Goal: Task Accomplishment & Management: Manage account settings

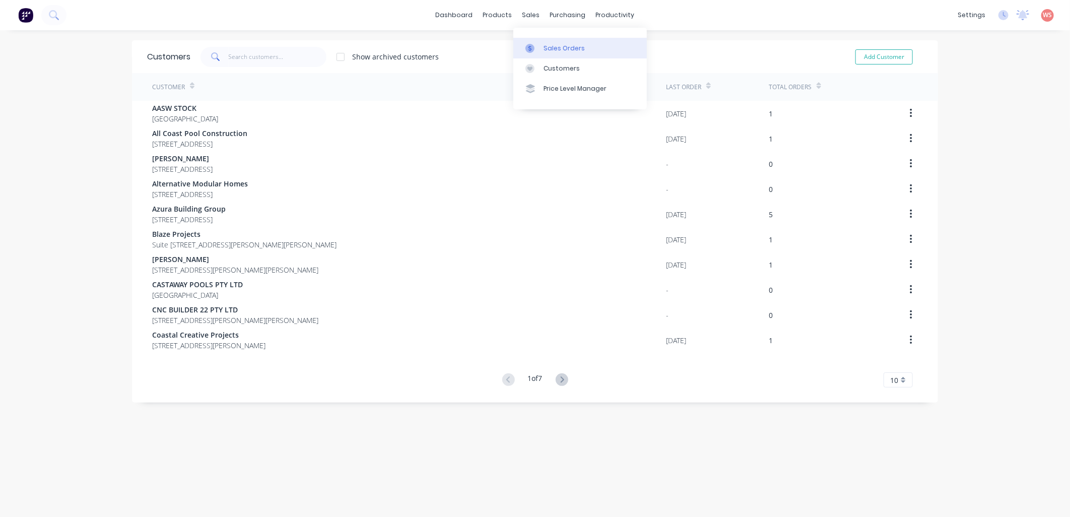
click at [554, 47] on div "Sales Orders" at bounding box center [564, 48] width 41 height 9
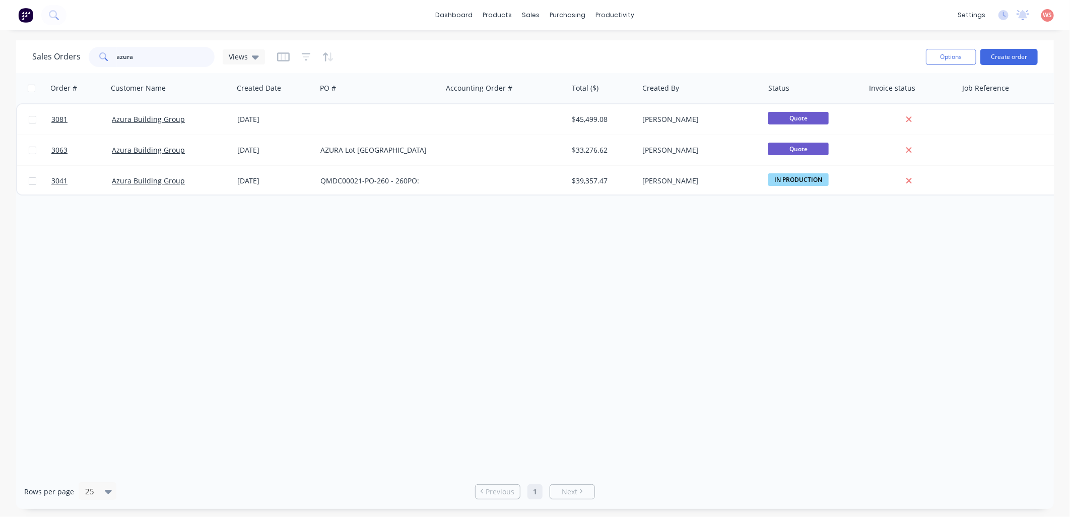
drag, startPoint x: 149, startPoint y: 59, endPoint x: 53, endPoint y: 50, distance: 96.6
click at [53, 50] on div "Sales Orders azura Views" at bounding box center [148, 57] width 233 height 20
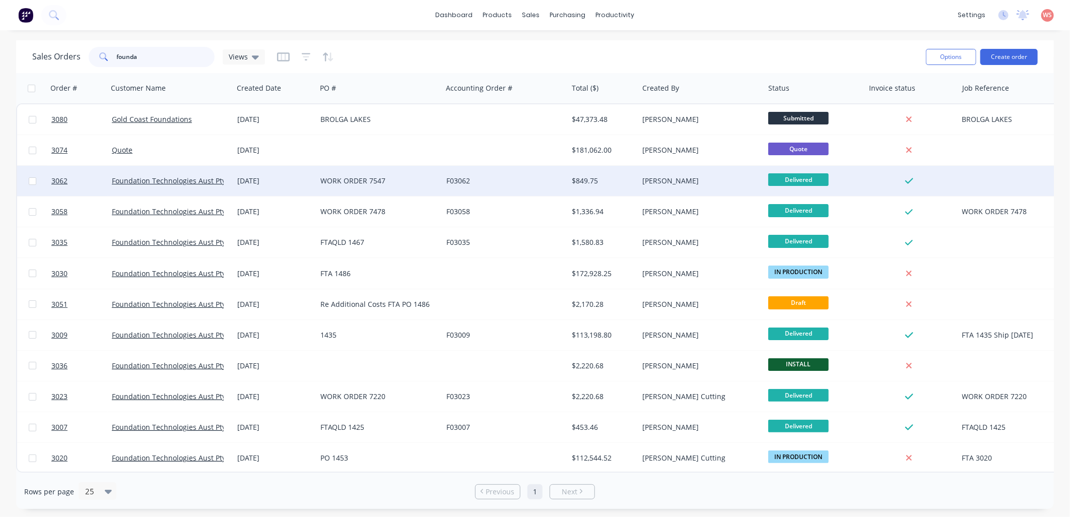
type input "founda"
click at [210, 175] on div "Foundation Technologies Aust Pty Ltd" at bounding box center [171, 181] width 126 height 30
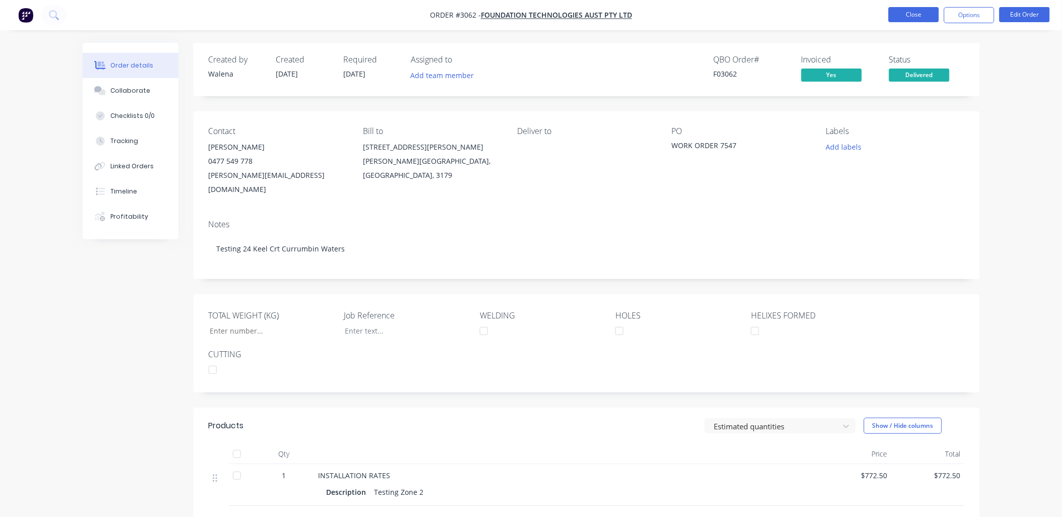
click at [923, 16] on button "Close" at bounding box center [913, 14] width 50 height 15
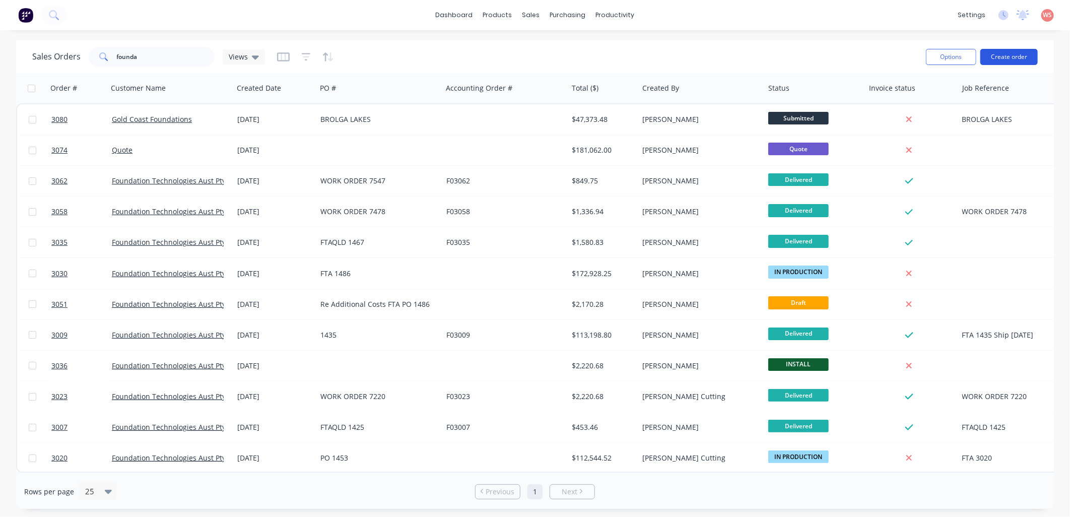
click at [996, 53] on button "Create order" at bounding box center [1008, 57] width 57 height 16
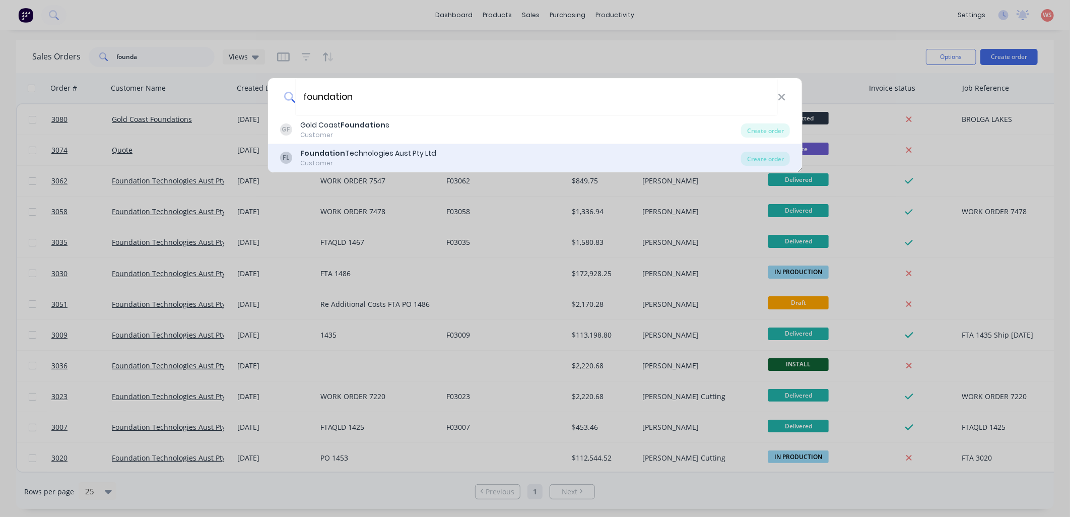
type input "foundation"
click at [371, 153] on div "Foundation Technologies Aust Pty Ltd" at bounding box center [368, 153] width 136 height 11
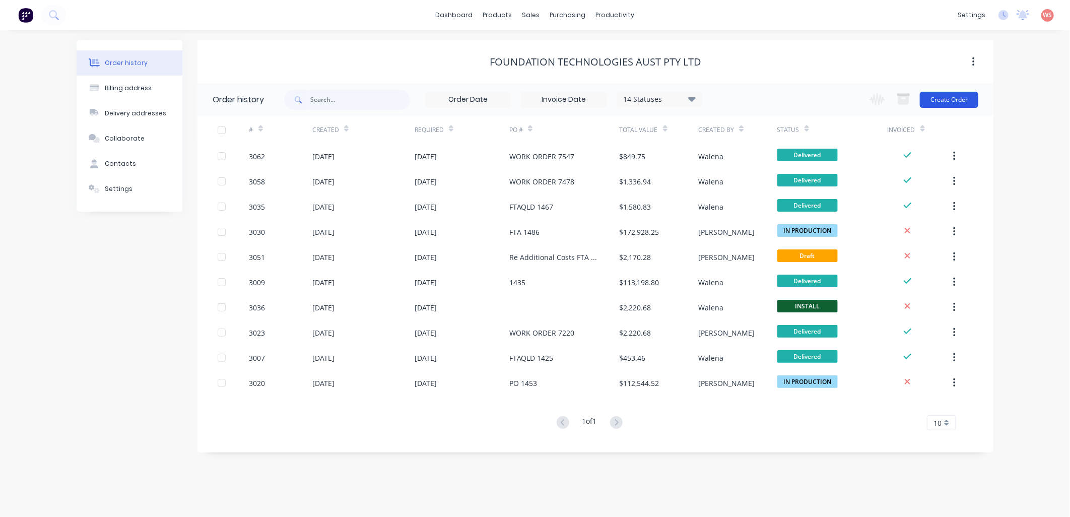
click at [968, 93] on button "Create Order" at bounding box center [949, 100] width 58 height 16
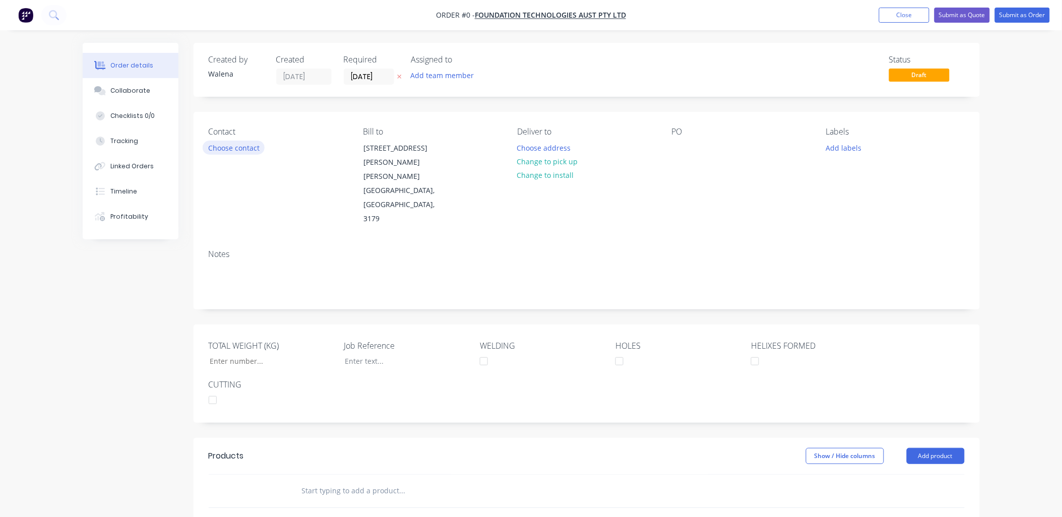
click at [249, 148] on button "Choose contact" at bounding box center [234, 148] width 62 height 14
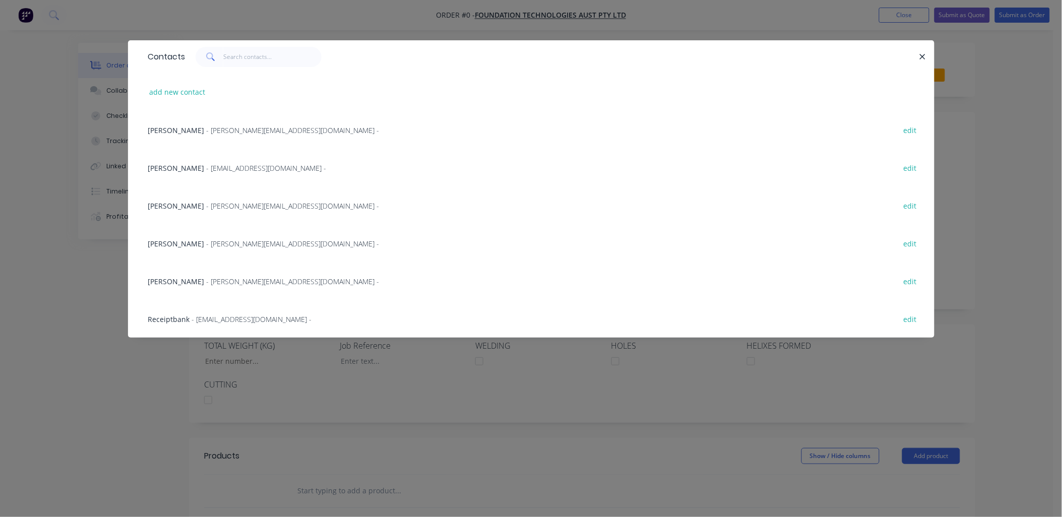
click at [225, 286] on div "[PERSON_NAME] - [PERSON_NAME][EMAIL_ADDRESS][DOMAIN_NAME] - edit" at bounding box center [531, 281] width 776 height 38
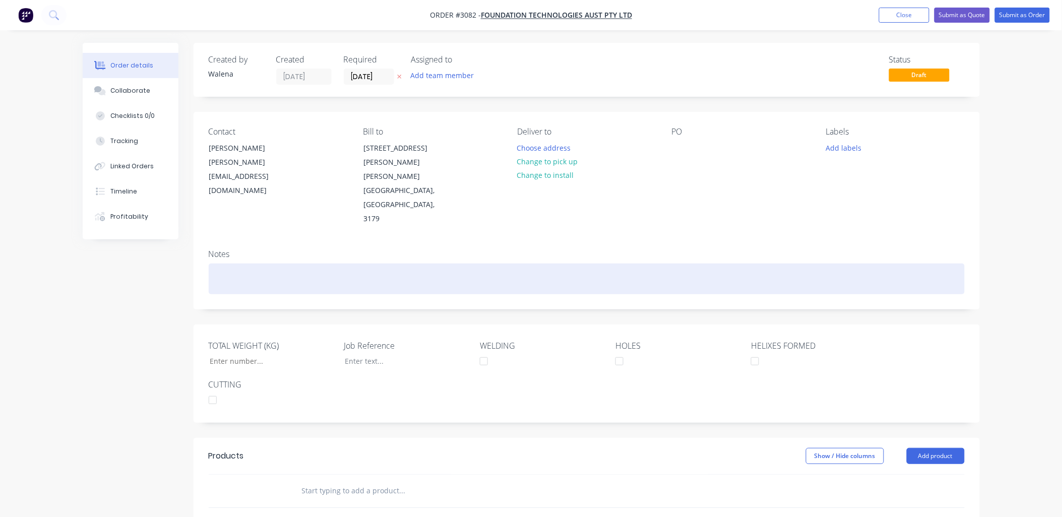
click at [229, 264] on div at bounding box center [587, 279] width 756 height 31
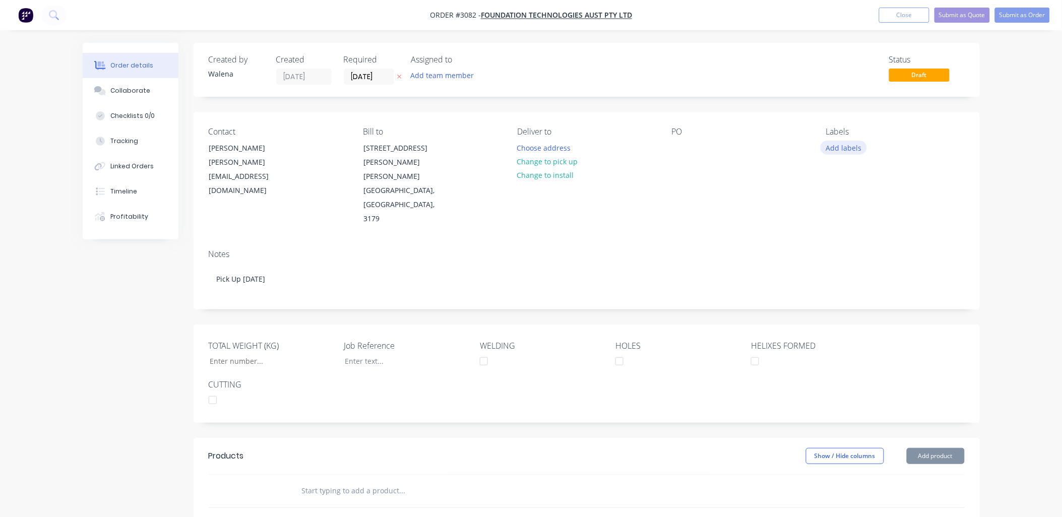
click at [850, 147] on button "Add labels" at bounding box center [843, 148] width 46 height 14
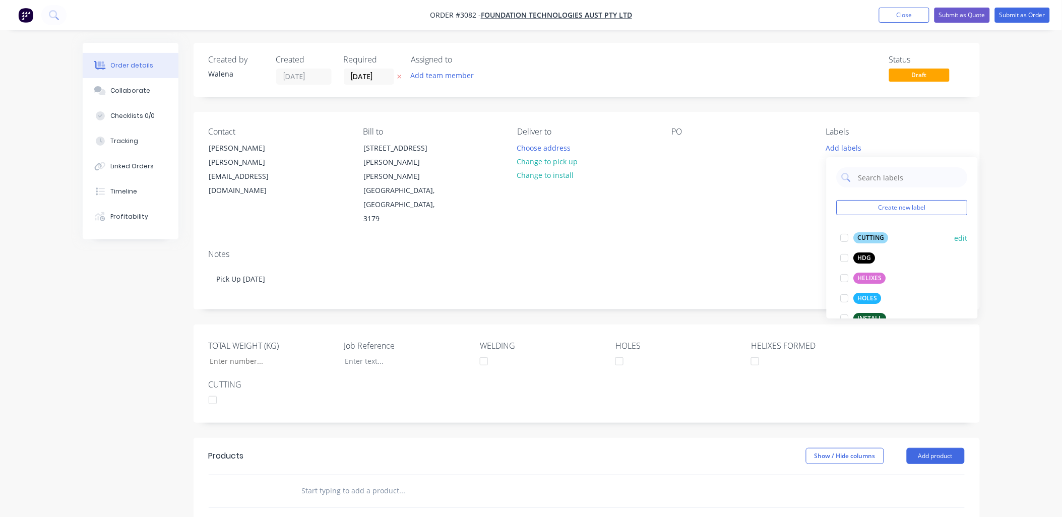
click at [843, 235] on div at bounding box center [844, 238] width 20 height 20
click at [844, 274] on div at bounding box center [844, 273] width 20 height 20
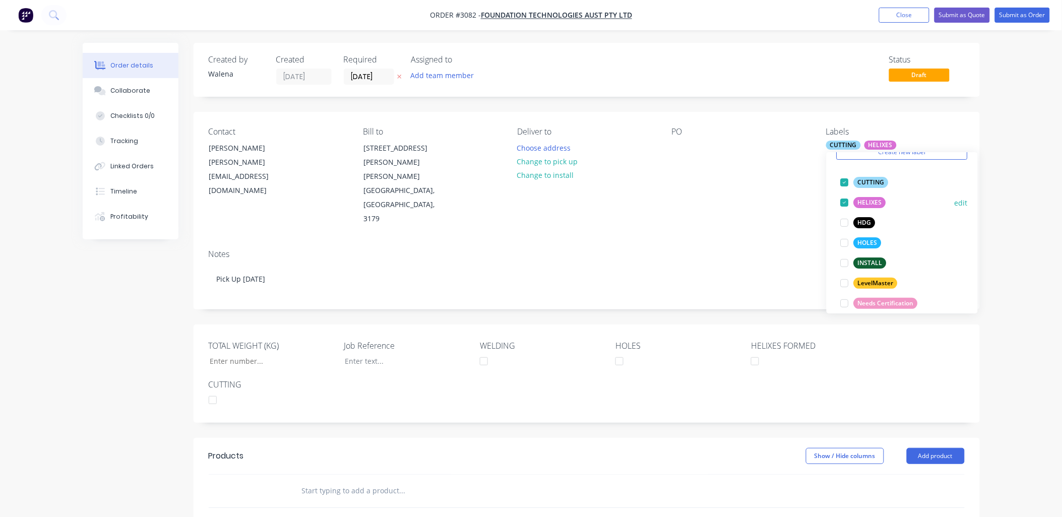
scroll to position [74, 0]
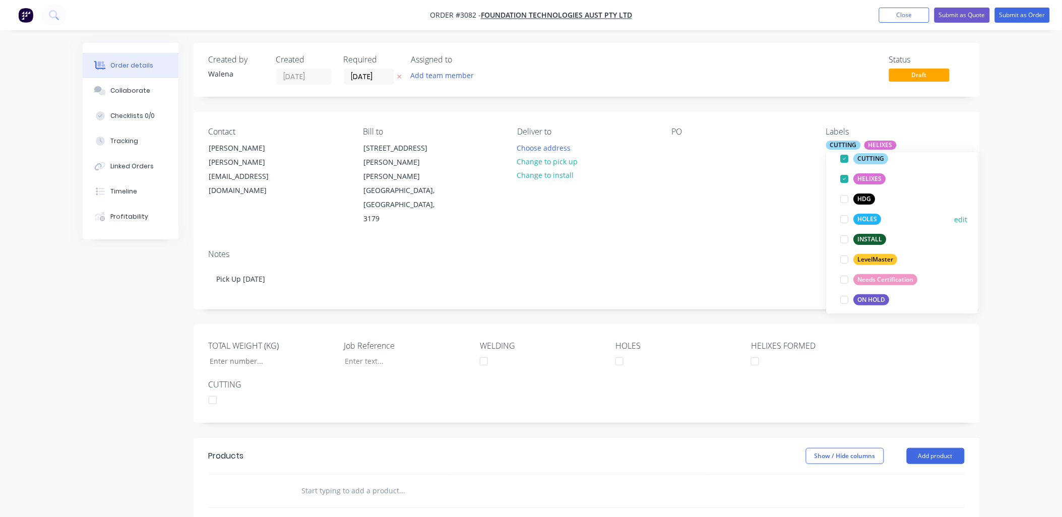
click at [844, 221] on div at bounding box center [844, 219] width 20 height 20
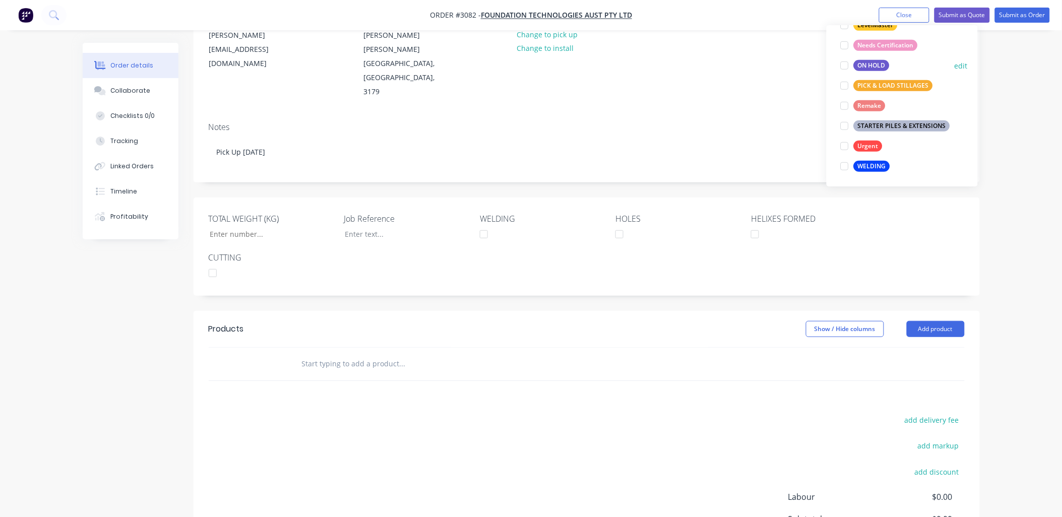
scroll to position [149, 0]
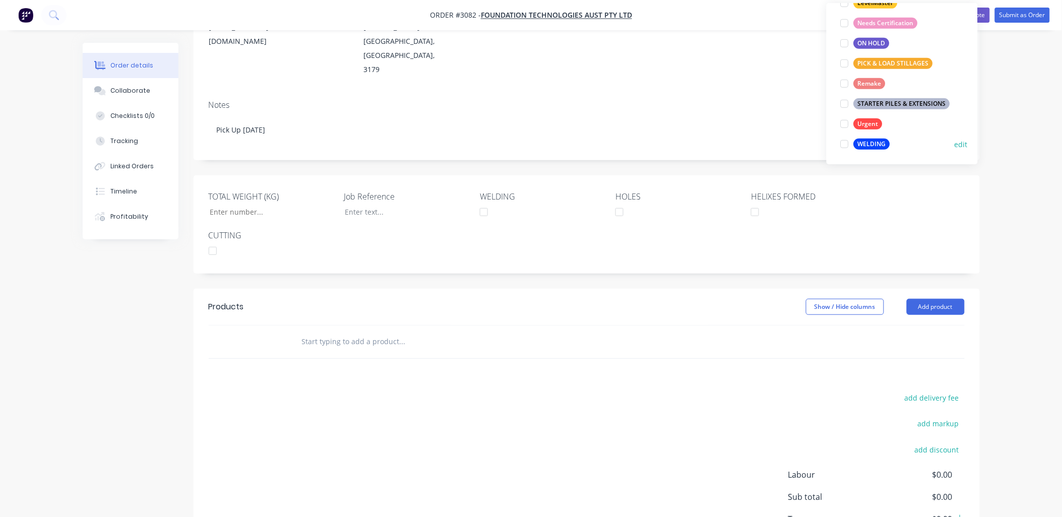
click at [842, 145] on div at bounding box center [844, 144] width 20 height 20
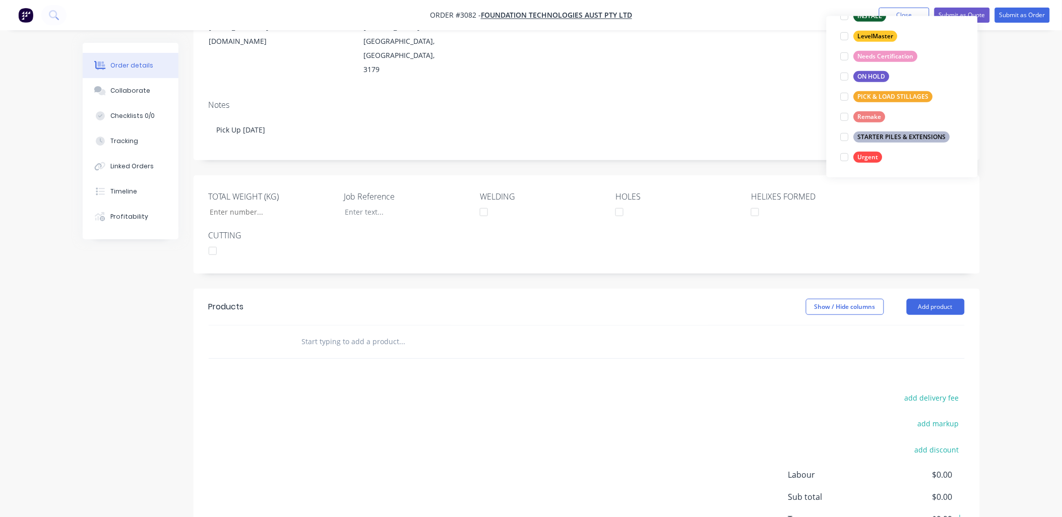
scroll to position [0, 0]
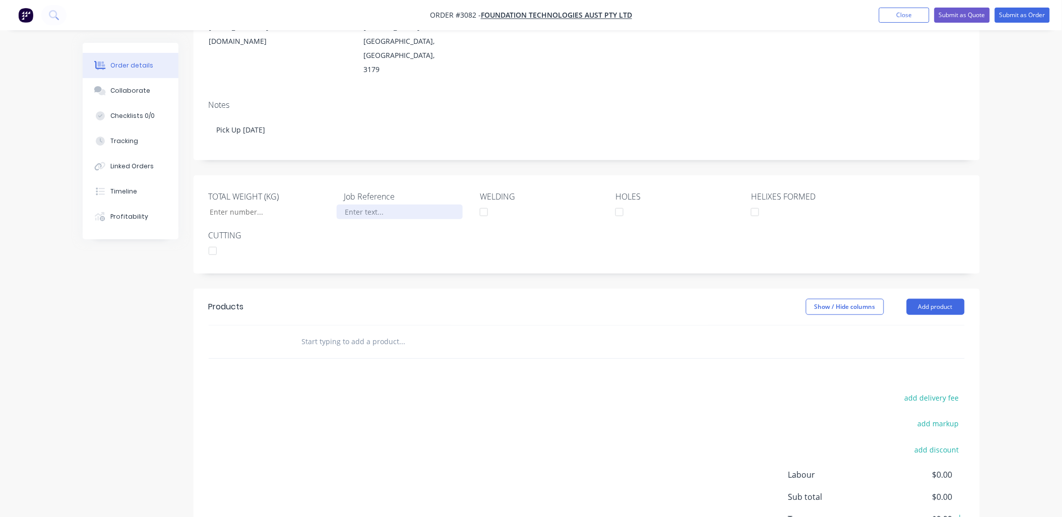
click at [369, 205] on div at bounding box center [400, 212] width 126 height 15
click at [424, 391] on div "add delivery fee add markup add discount Labour $0.00 Sub total $0.00 Tax $0.00…" at bounding box center [587, 477] width 756 height 172
click at [941, 299] on button "Add product" at bounding box center [935, 307] width 58 height 16
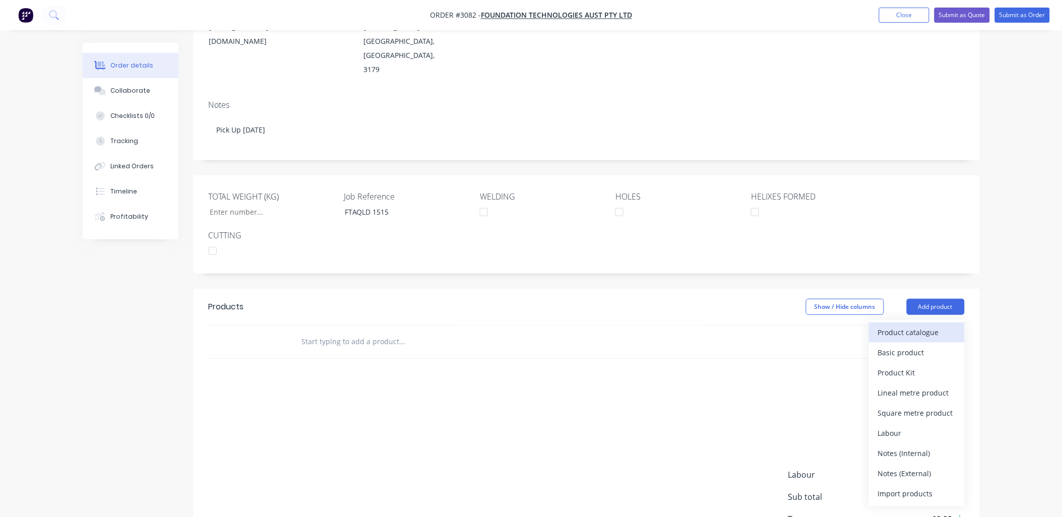
click at [923, 325] on div "Product catalogue" at bounding box center [917, 332] width 78 height 15
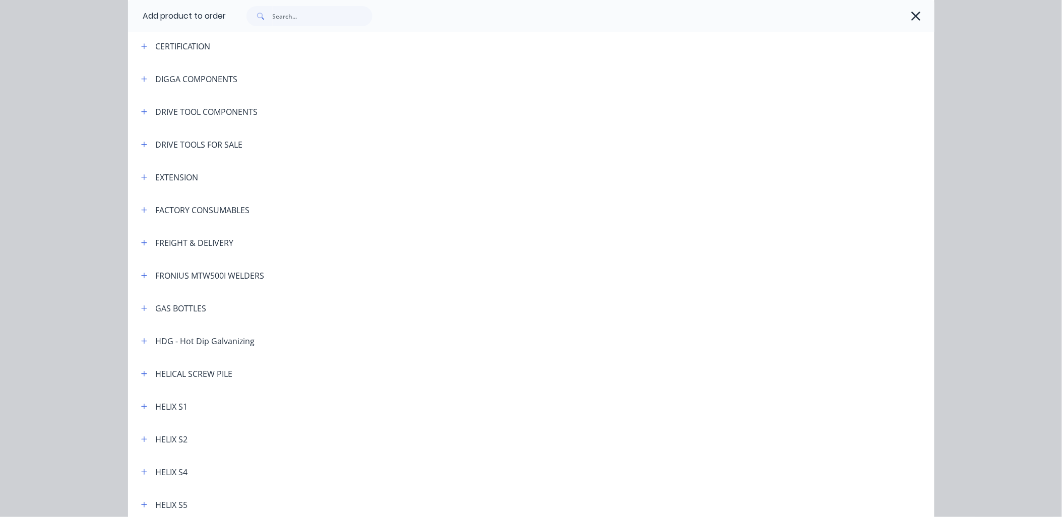
scroll to position [149, 0]
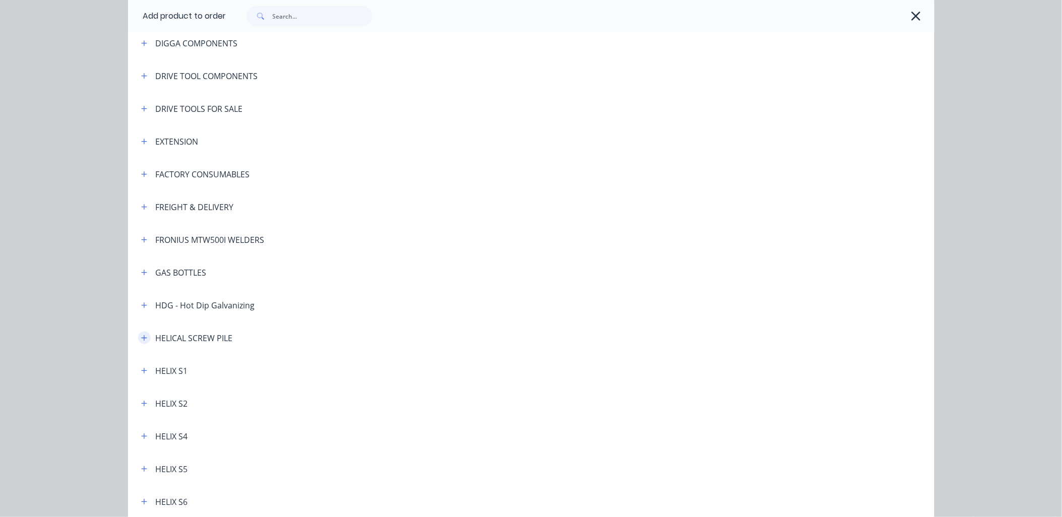
click at [141, 340] on icon "button" at bounding box center [144, 338] width 6 height 7
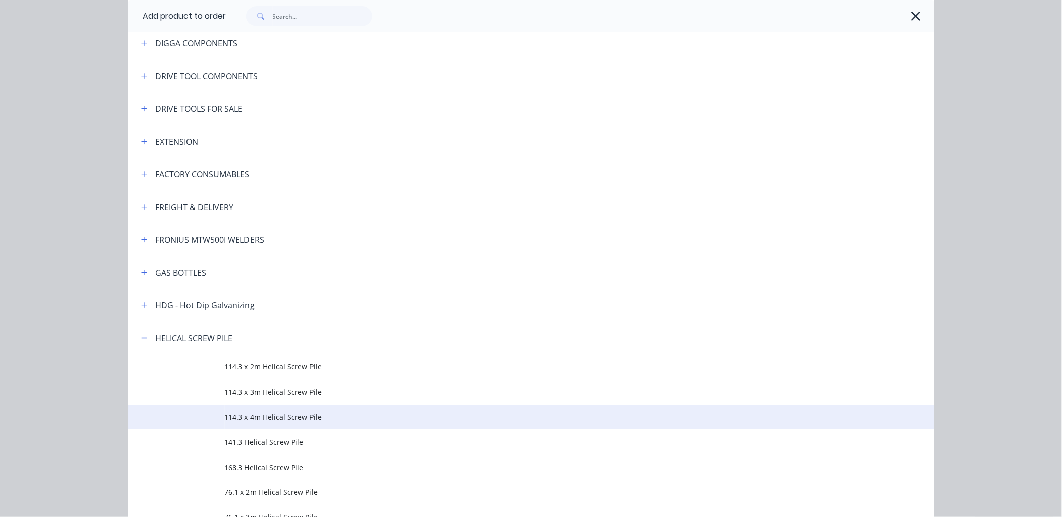
click at [266, 421] on span "114.3 x 4m Helical Screw Pile" at bounding box center [508, 417] width 567 height 11
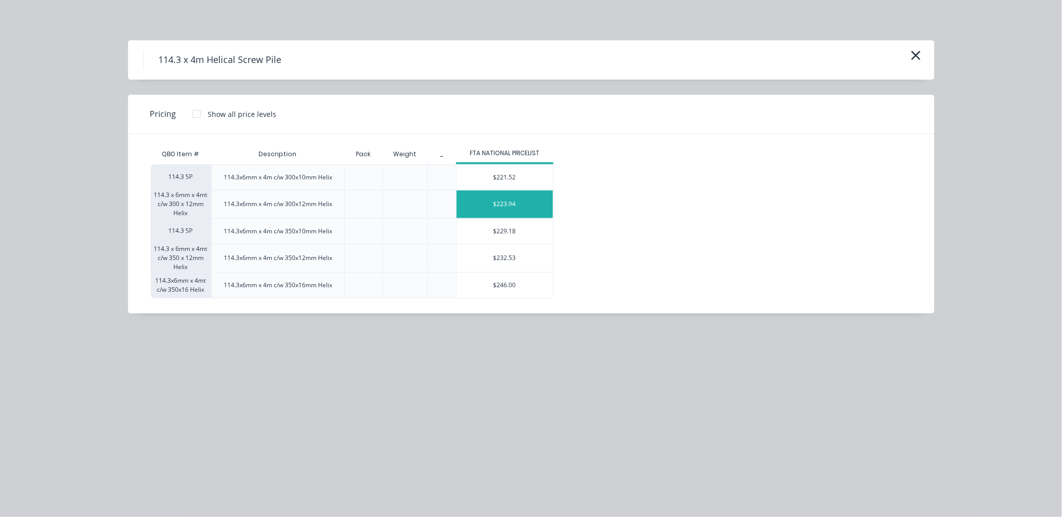
click at [512, 203] on div "$223.94" at bounding box center [504, 204] width 96 height 28
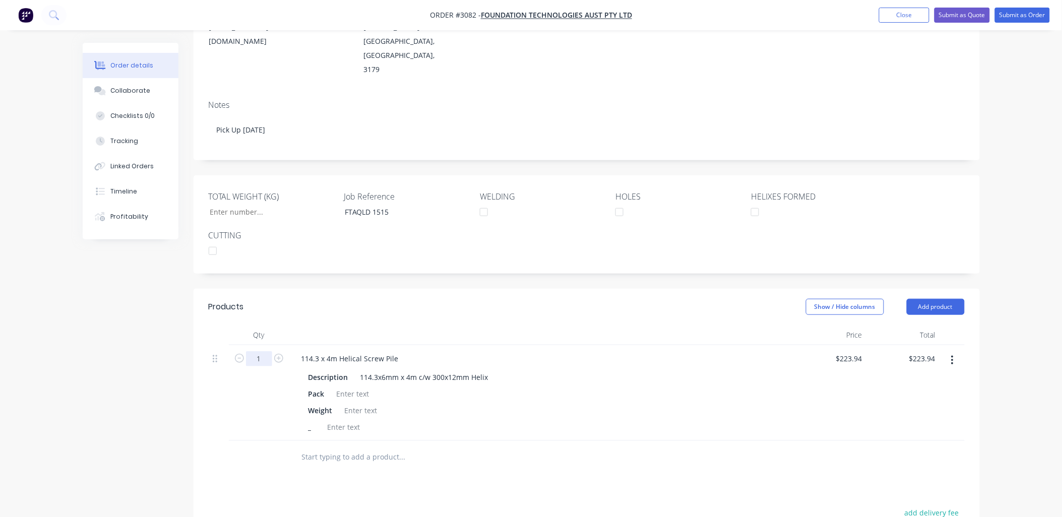
click at [253, 351] on input "1" at bounding box center [259, 358] width 26 height 15
type input "126"
type input "$28,216.44"
click at [338, 386] on div at bounding box center [353, 393] width 41 height 15
click at [335, 386] on div at bounding box center [353, 393] width 41 height 15
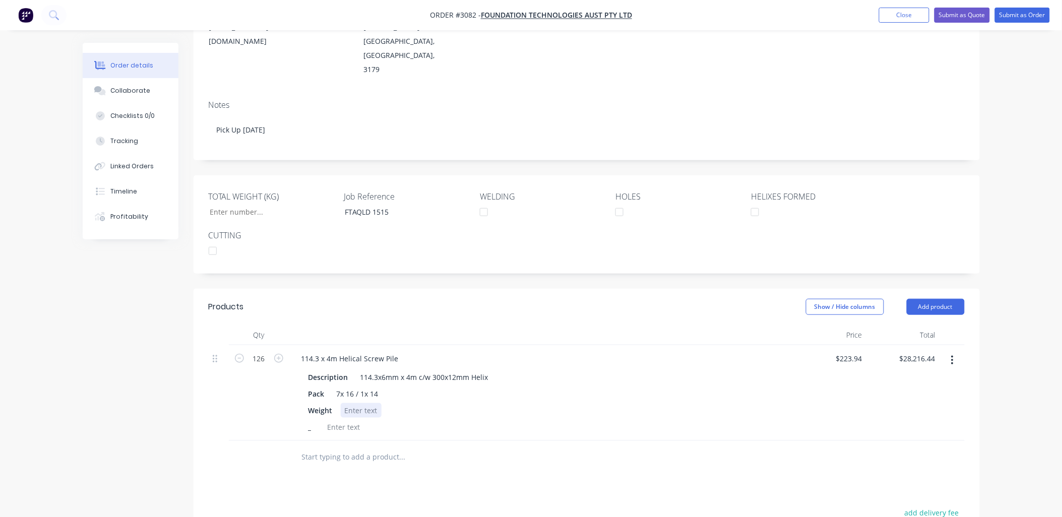
click at [359, 403] on div at bounding box center [361, 410] width 41 height 15
click at [931, 299] on button "Add product" at bounding box center [935, 307] width 58 height 16
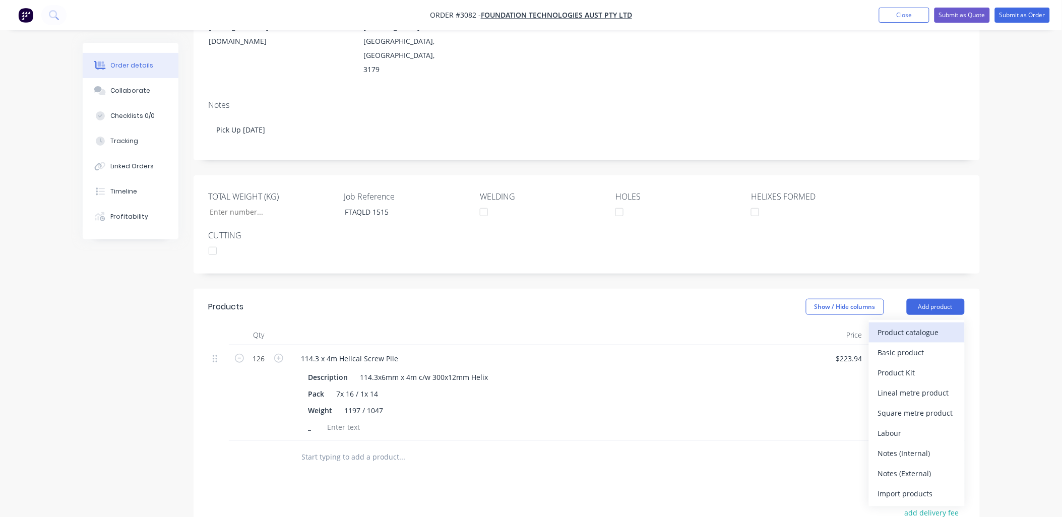
click at [923, 325] on div "Product catalogue" at bounding box center [917, 332] width 78 height 15
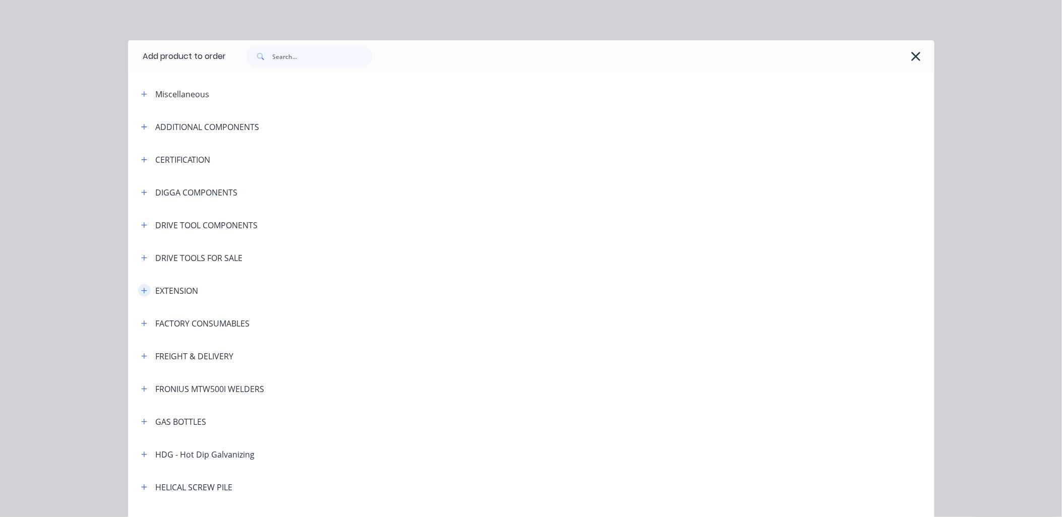
click at [139, 286] on button "button" at bounding box center [144, 290] width 13 height 13
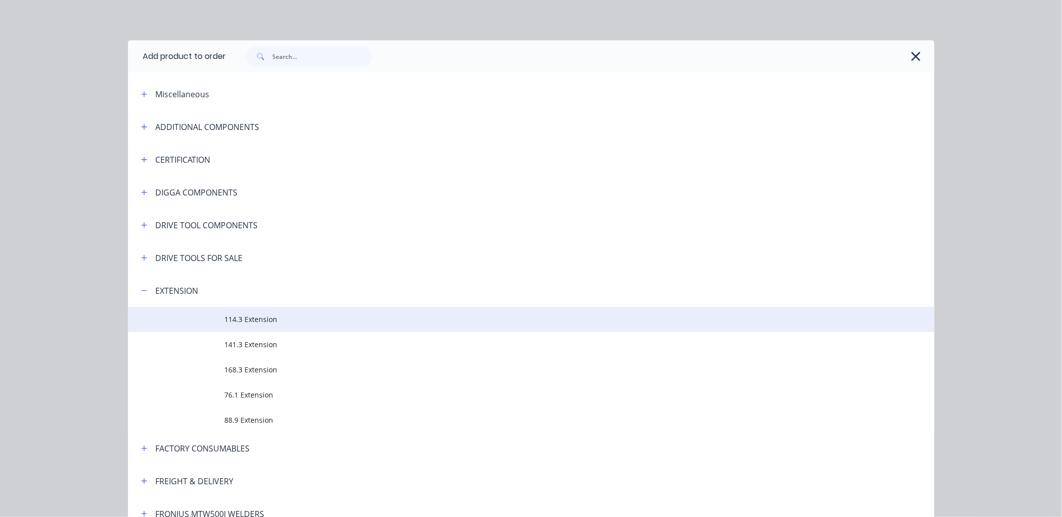
click at [237, 320] on span "114.3 Extension" at bounding box center [508, 319] width 567 height 11
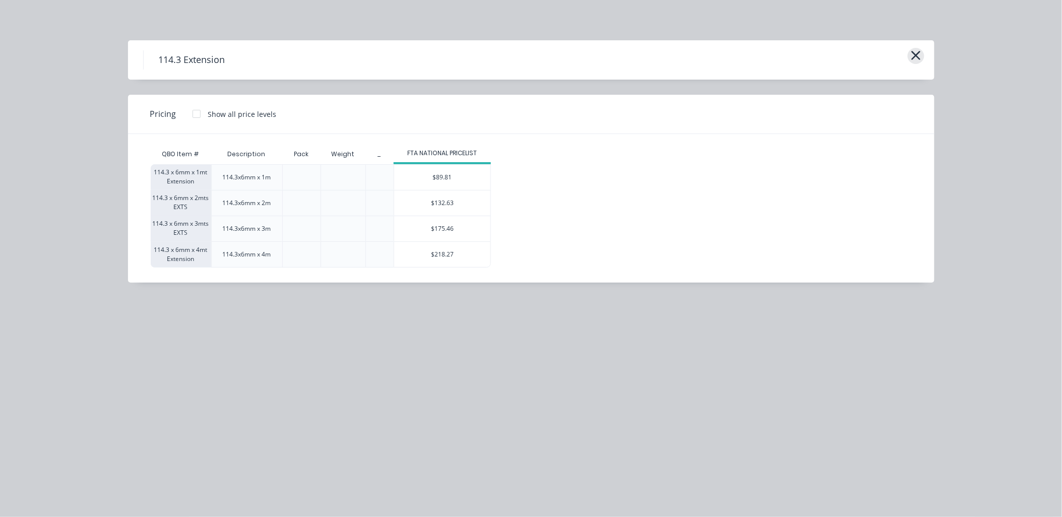
click at [918, 50] on icon "button" at bounding box center [915, 55] width 11 height 14
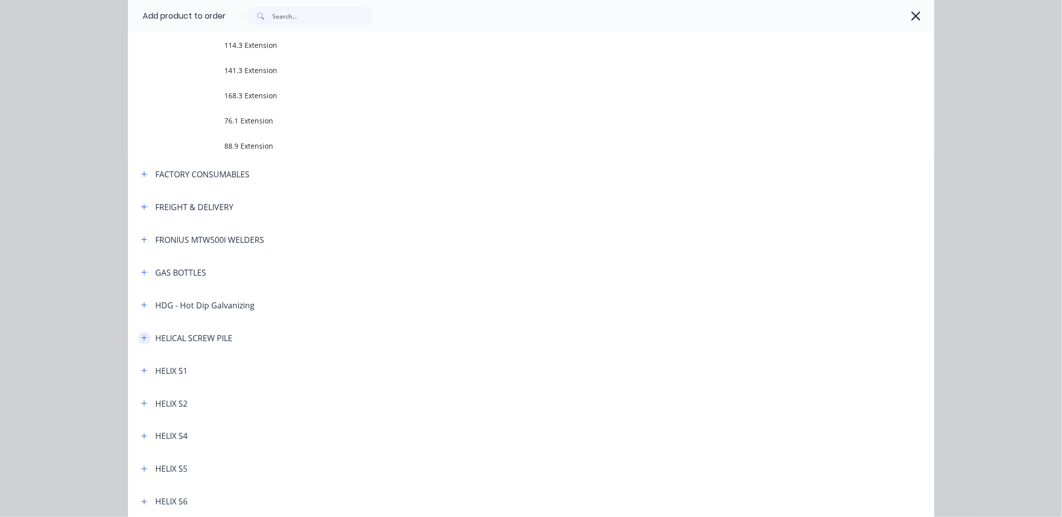
click at [142, 337] on icon "button" at bounding box center [144, 338] width 6 height 7
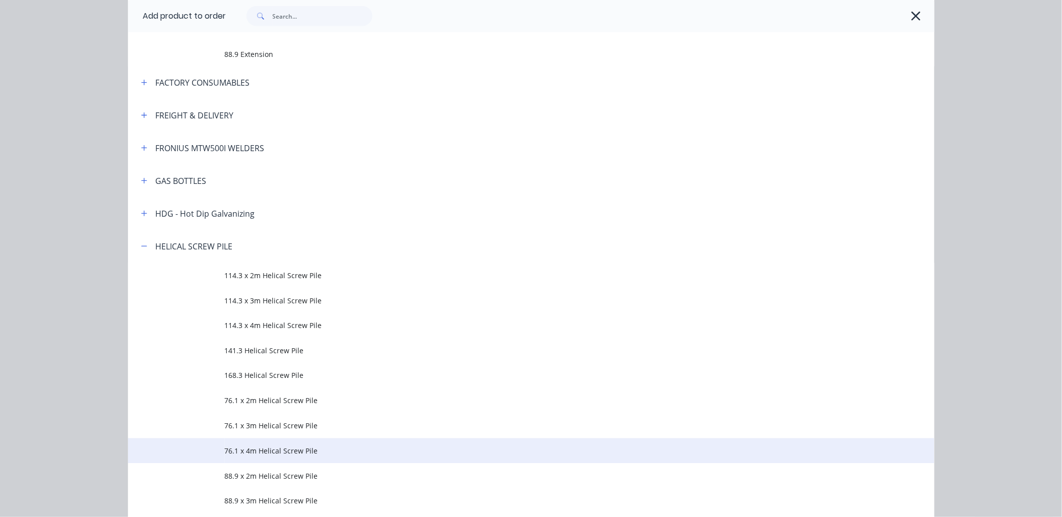
scroll to position [424, 0]
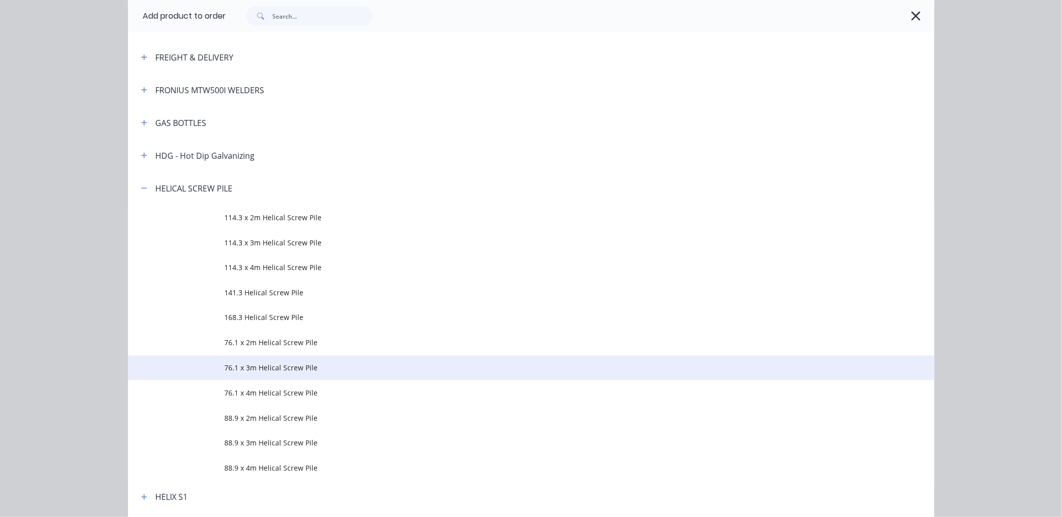
click at [254, 372] on span "76.1 x 3m Helical Screw Pile" at bounding box center [508, 368] width 567 height 11
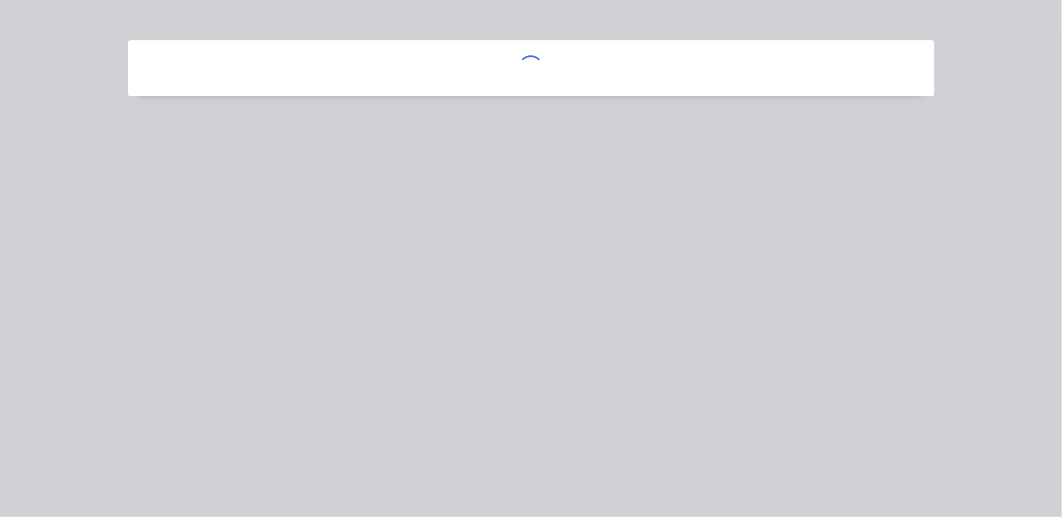
scroll to position [0, 0]
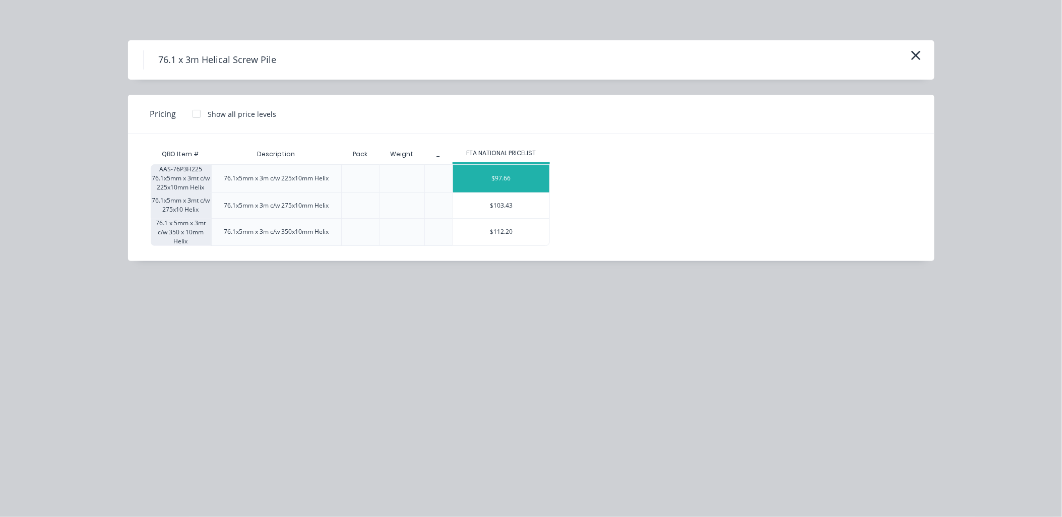
click at [510, 177] on div "$97.66" at bounding box center [501, 179] width 96 height 28
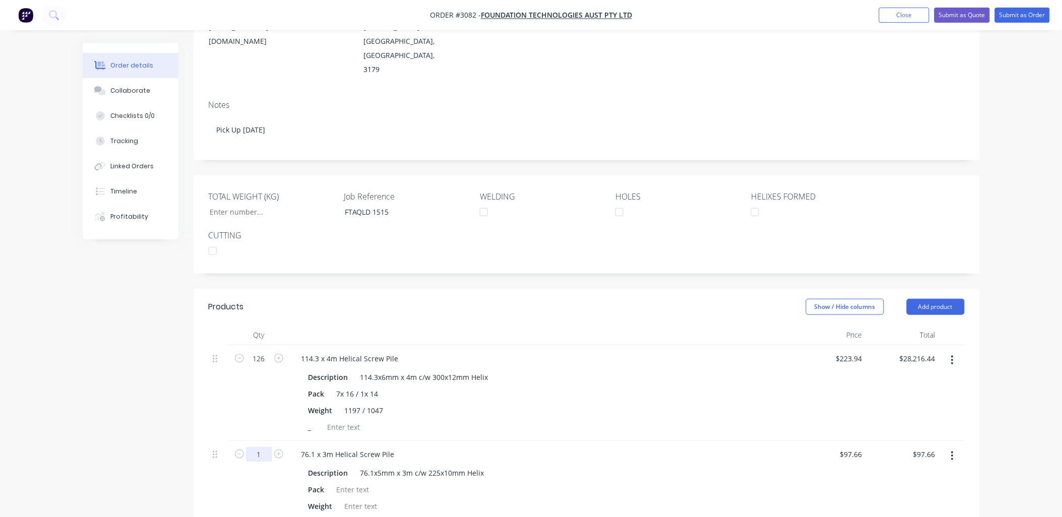
click at [258, 447] on input "1" at bounding box center [259, 454] width 26 height 15
type input "70"
type input "$6,836.20"
click at [407, 499] on div "Weight" at bounding box center [539, 506] width 470 height 15
click at [355, 482] on div at bounding box center [353, 489] width 41 height 15
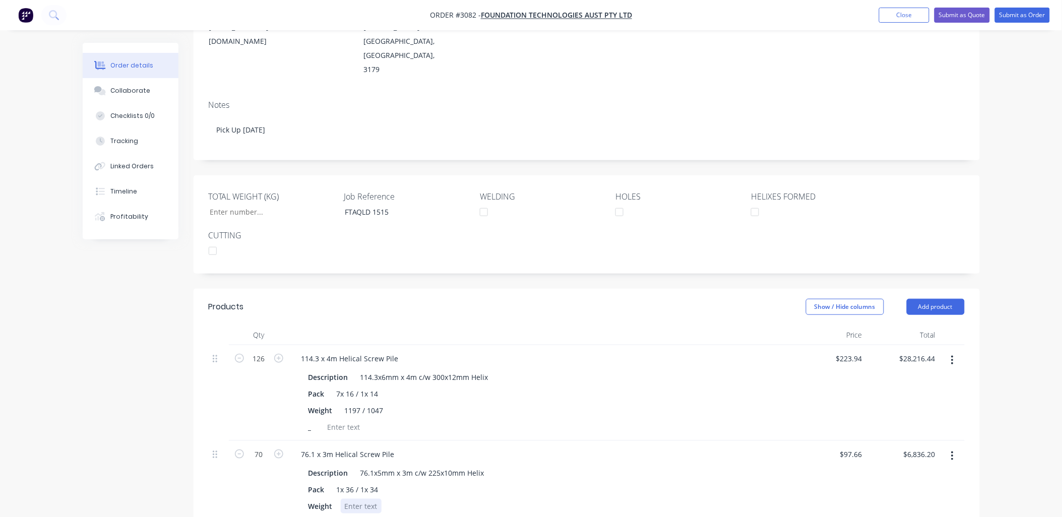
click at [350, 499] on div at bounding box center [361, 506] width 41 height 15
click at [616, 515] on div "_" at bounding box center [539, 522] width 470 height 15
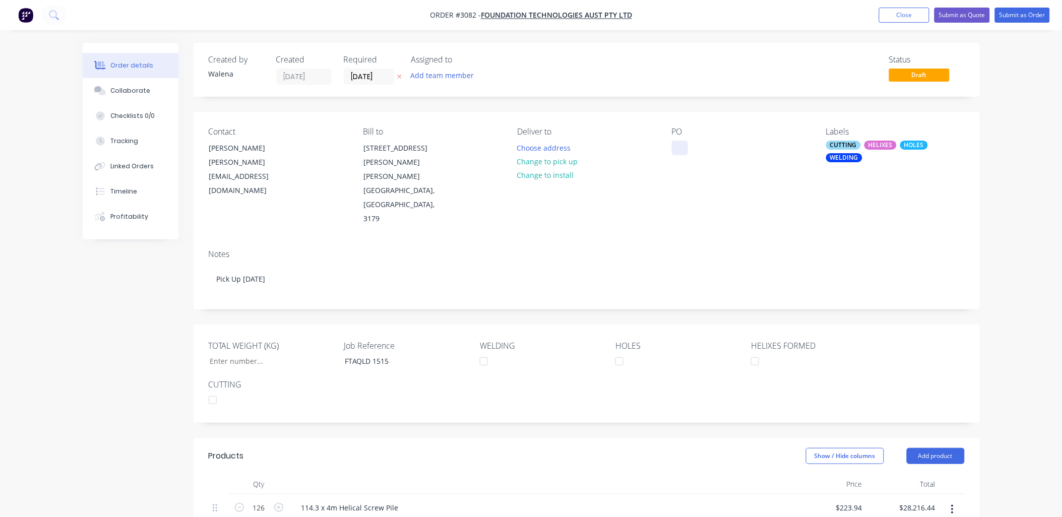
click at [681, 144] on div at bounding box center [680, 148] width 16 height 15
click at [677, 148] on div "1515" at bounding box center [688, 148] width 32 height 15
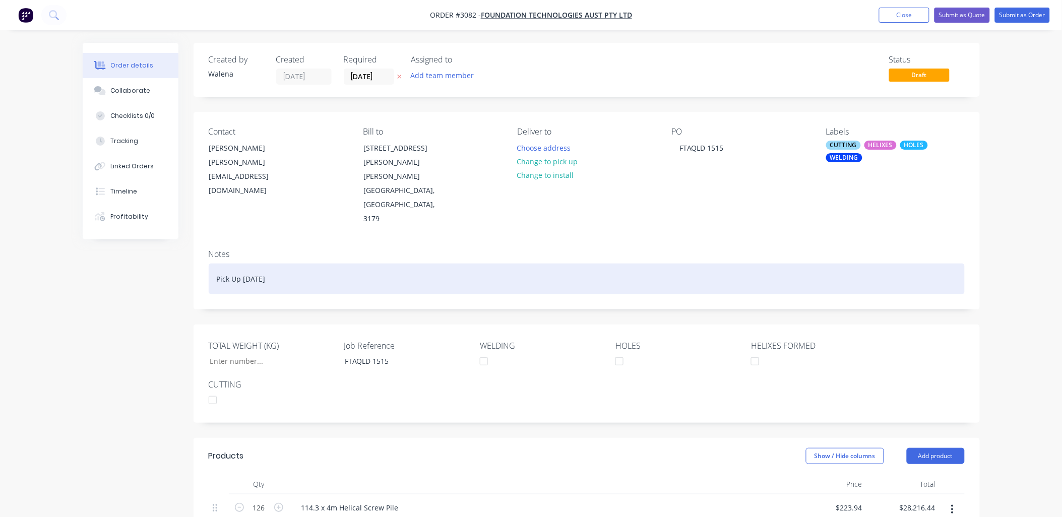
click at [688, 264] on div "Pick Up [DATE]" at bounding box center [587, 279] width 756 height 31
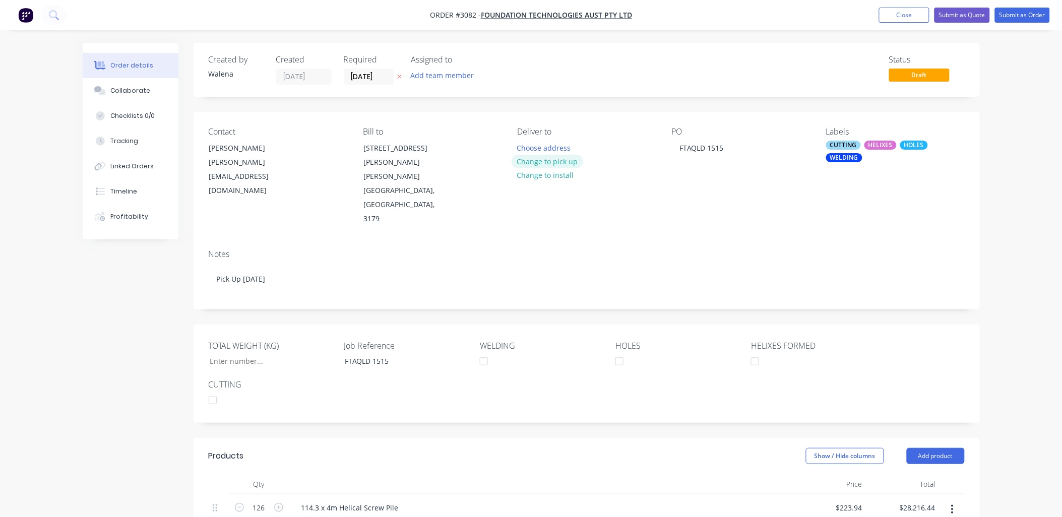
click at [565, 159] on button "Change to pick up" at bounding box center [547, 162] width 72 height 14
click at [388, 77] on input "[DATE]" at bounding box center [368, 76] width 49 height 15
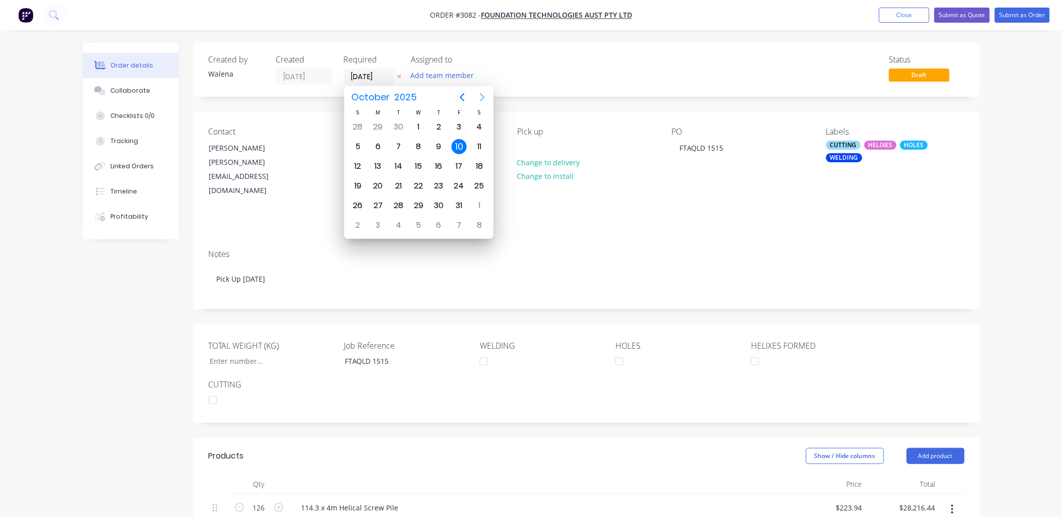
click at [481, 97] on icon "Next page" at bounding box center [482, 97] width 12 height 12
click at [378, 164] on div "10" at bounding box center [377, 166] width 15 height 15
type input "[DATE]"
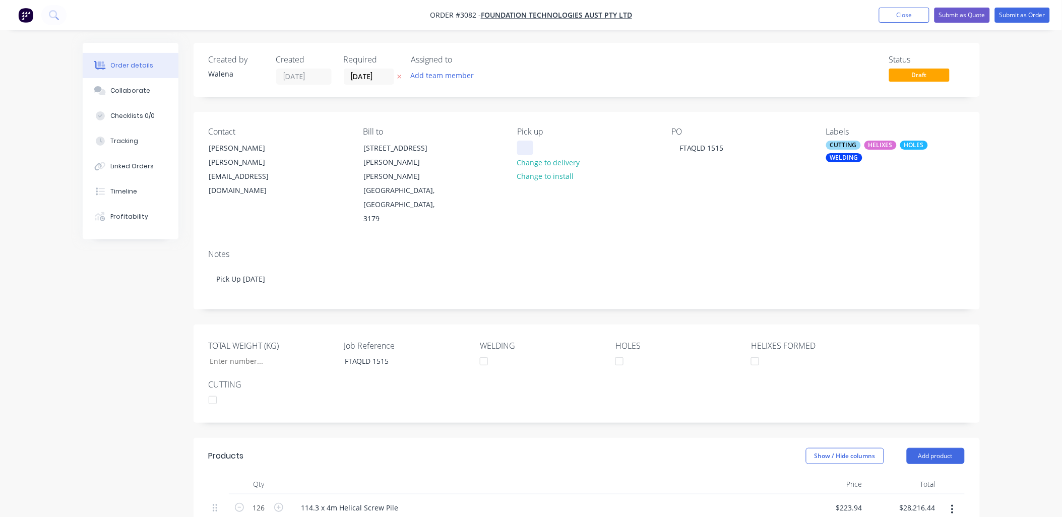
click at [526, 142] on div at bounding box center [525, 148] width 16 height 15
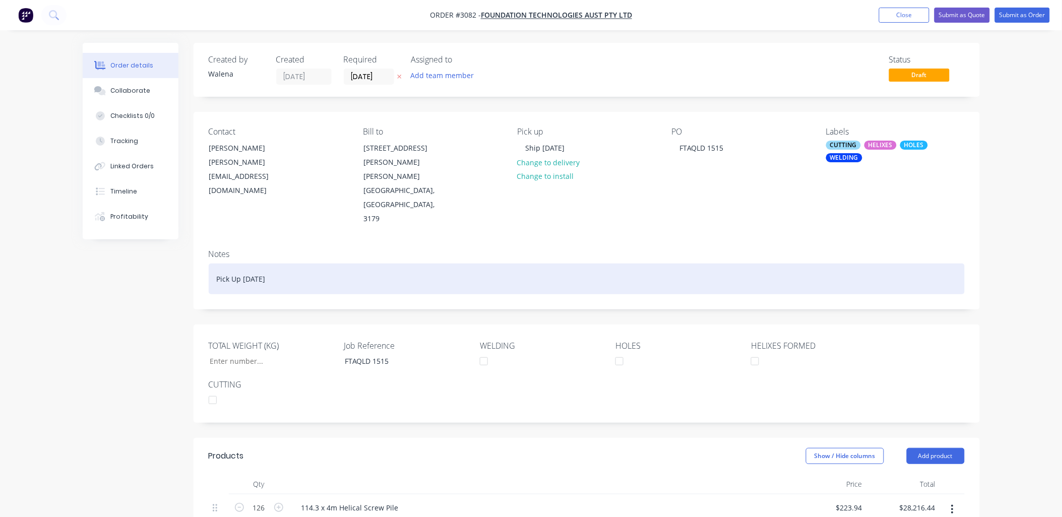
click at [596, 264] on div "Pick Up [DATE]" at bounding box center [587, 279] width 756 height 31
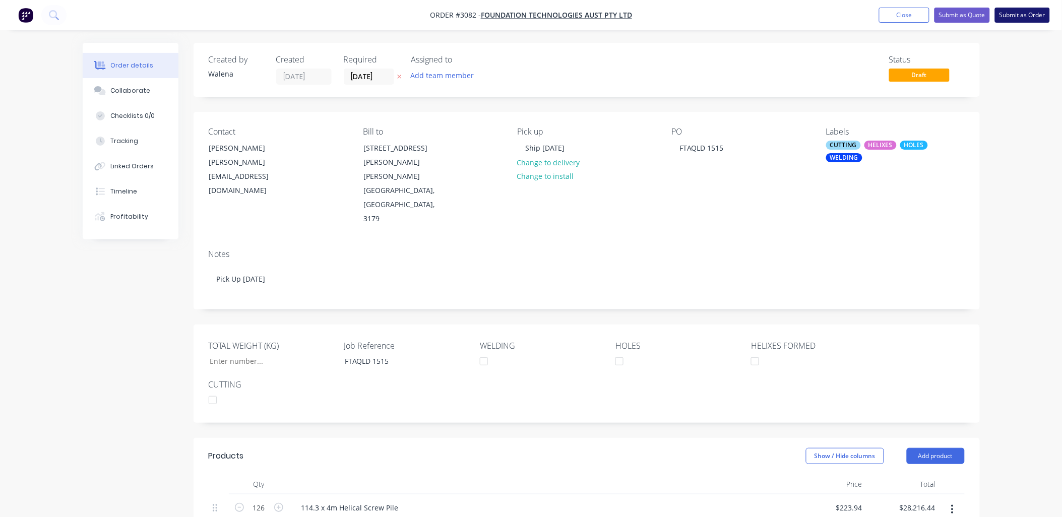
click at [1024, 11] on button "Submit as Order" at bounding box center [1022, 15] width 55 height 15
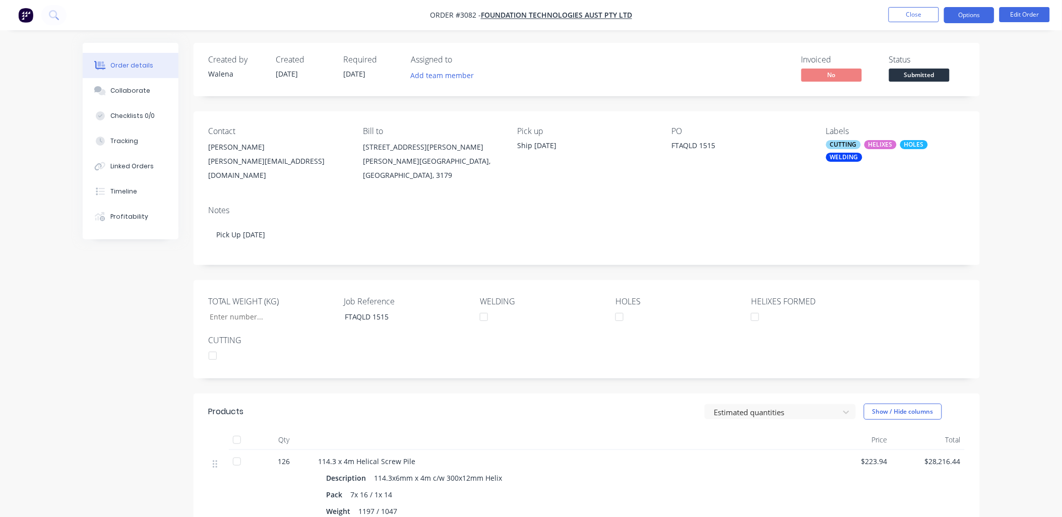
click at [952, 17] on button "Options" at bounding box center [969, 15] width 50 height 16
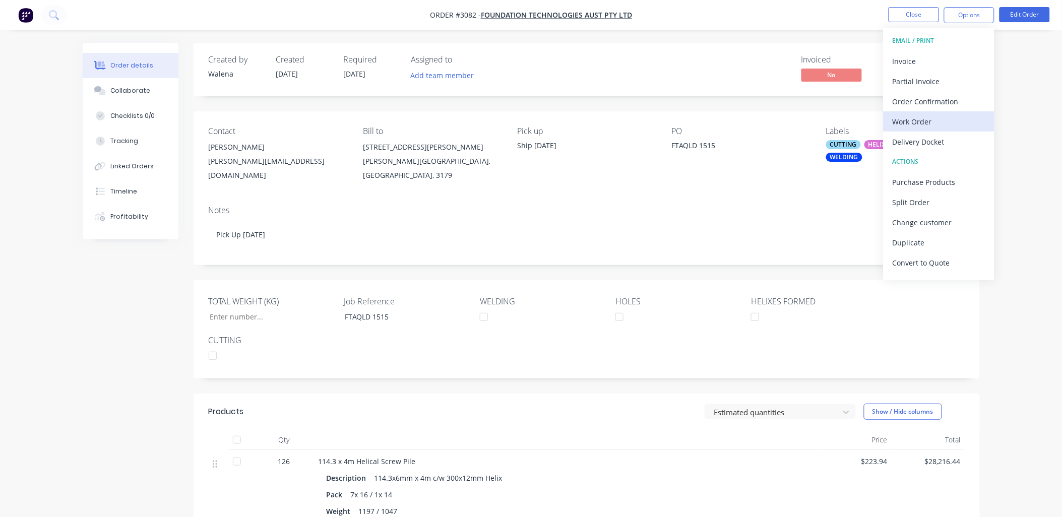
click at [936, 123] on div "Work Order" at bounding box center [938, 121] width 93 height 15
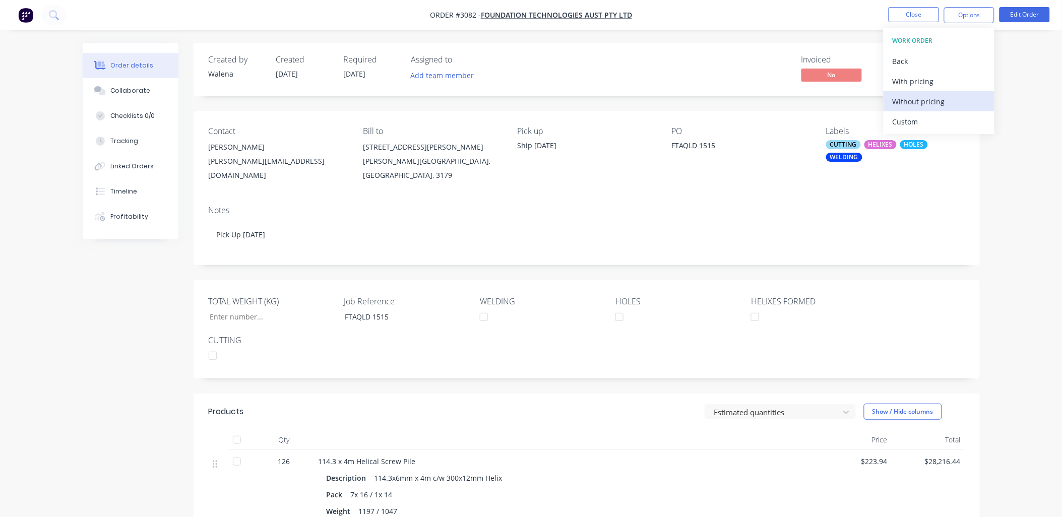
click at [940, 98] on div "Without pricing" at bounding box center [938, 101] width 93 height 15
click at [783, 206] on div "Notes" at bounding box center [587, 211] width 756 height 10
click at [137, 91] on div "Collaborate" at bounding box center [130, 90] width 40 height 9
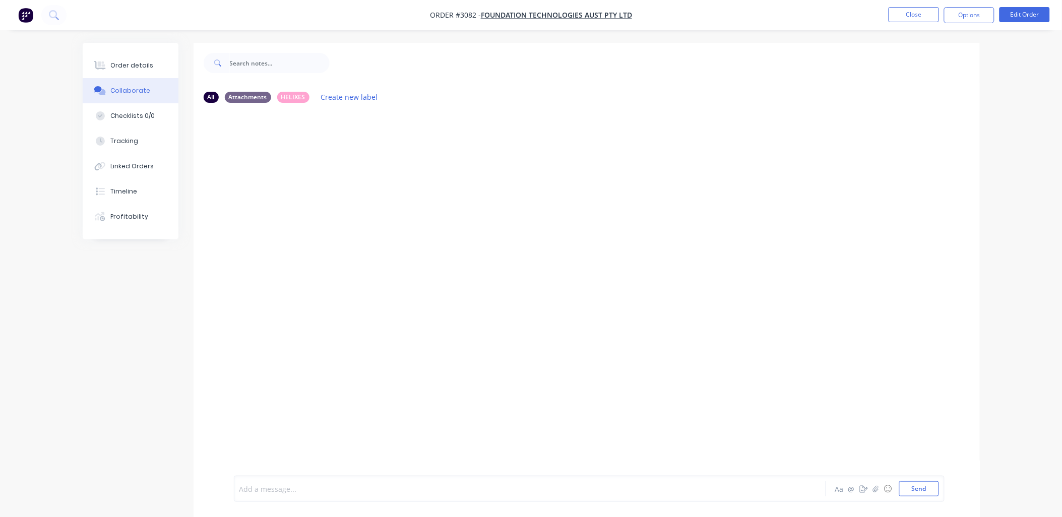
click at [372, 488] on div at bounding box center [502, 489] width 524 height 11
click at [928, 485] on button "Send" at bounding box center [919, 488] width 40 height 15
click at [911, 15] on button "Close" at bounding box center [913, 14] width 50 height 15
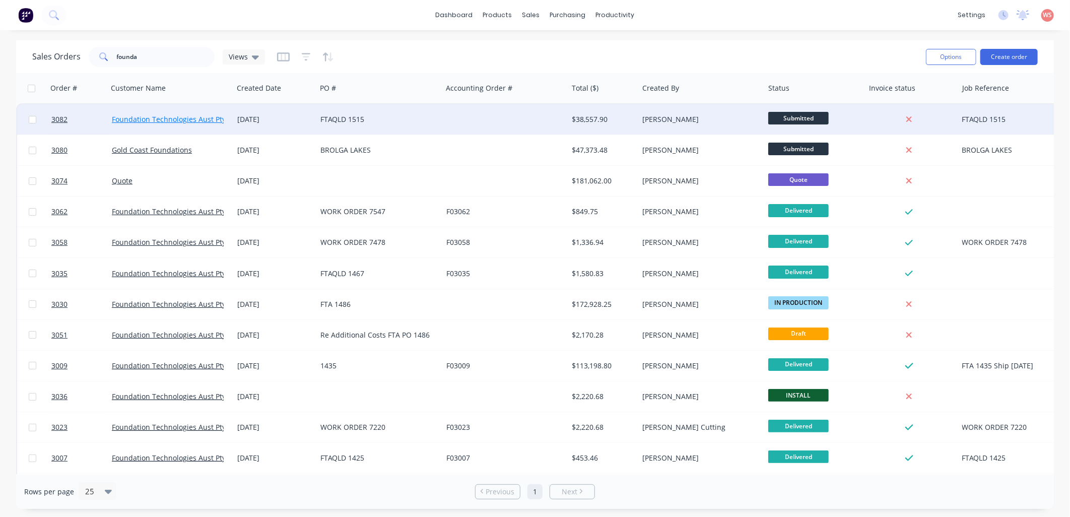
click at [195, 116] on link "Foundation Technologies Aust Pty Ltd" at bounding box center [175, 119] width 126 height 10
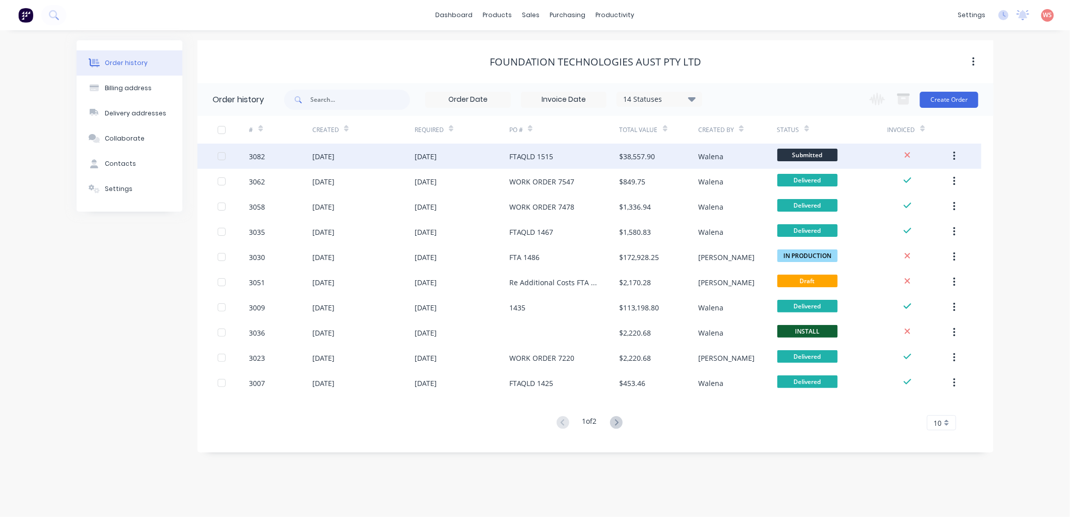
click at [335, 152] on div "[DATE]" at bounding box center [323, 156] width 22 height 11
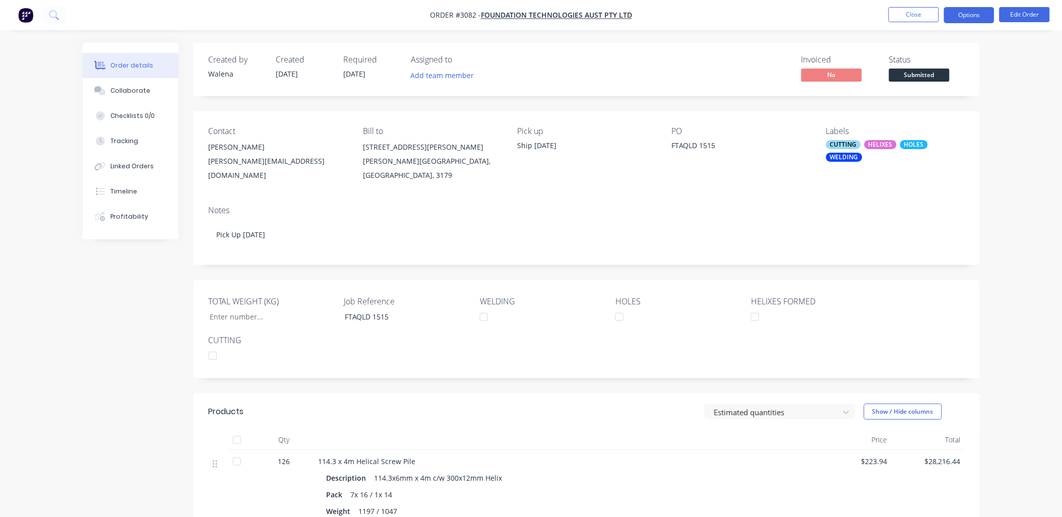
click at [969, 21] on button "Options" at bounding box center [969, 15] width 50 height 16
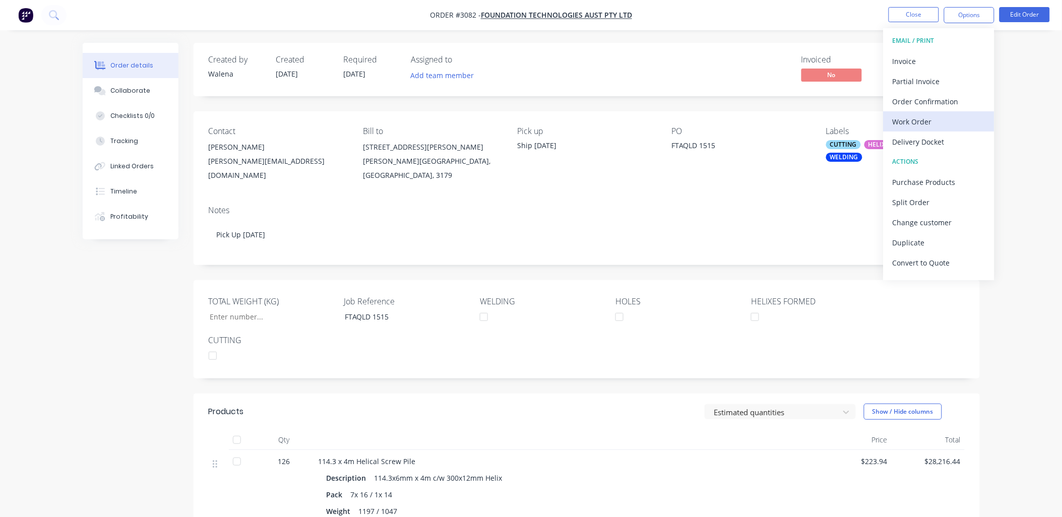
click at [942, 124] on div "Work Order" at bounding box center [938, 121] width 93 height 15
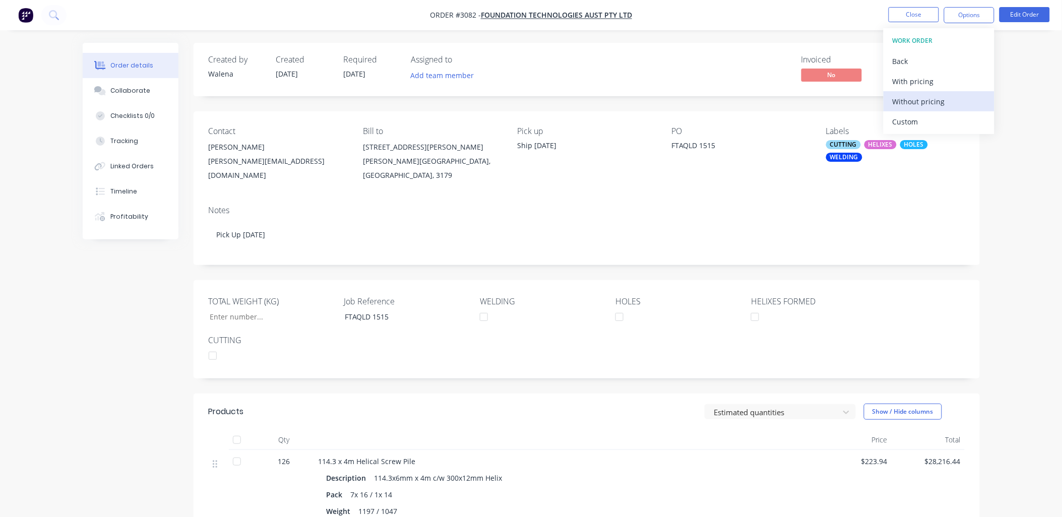
click at [943, 104] on div "Without pricing" at bounding box center [938, 101] width 93 height 15
click at [35, 341] on div "Order details Collaborate Checklists 0/0 Tracking Linked Orders Timeline Profit…" at bounding box center [531, 395] width 1062 height 791
click at [921, 17] on button "Close" at bounding box center [913, 14] width 50 height 15
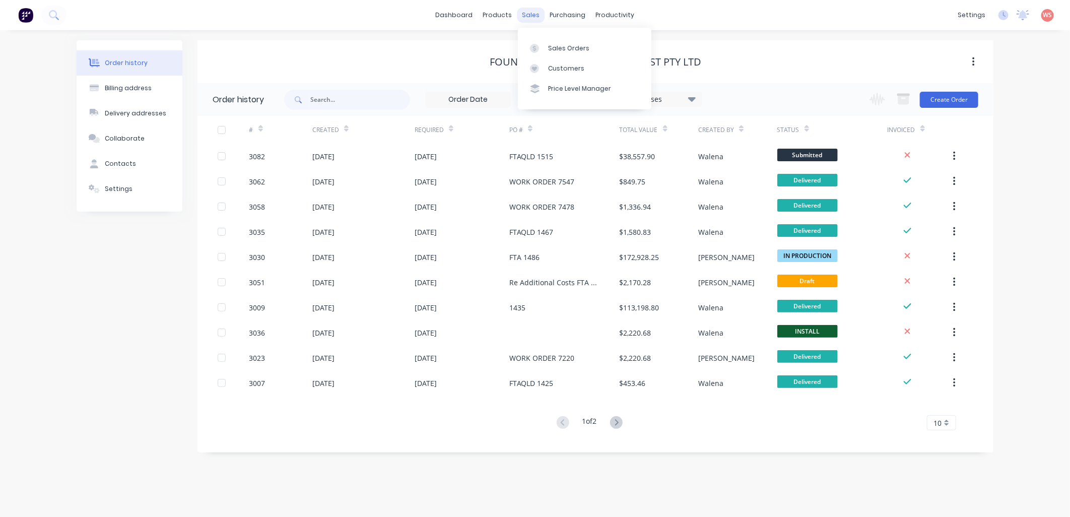
click at [533, 13] on div "sales" at bounding box center [531, 15] width 28 height 15
click at [554, 50] on div "Sales Orders" at bounding box center [568, 48] width 41 height 9
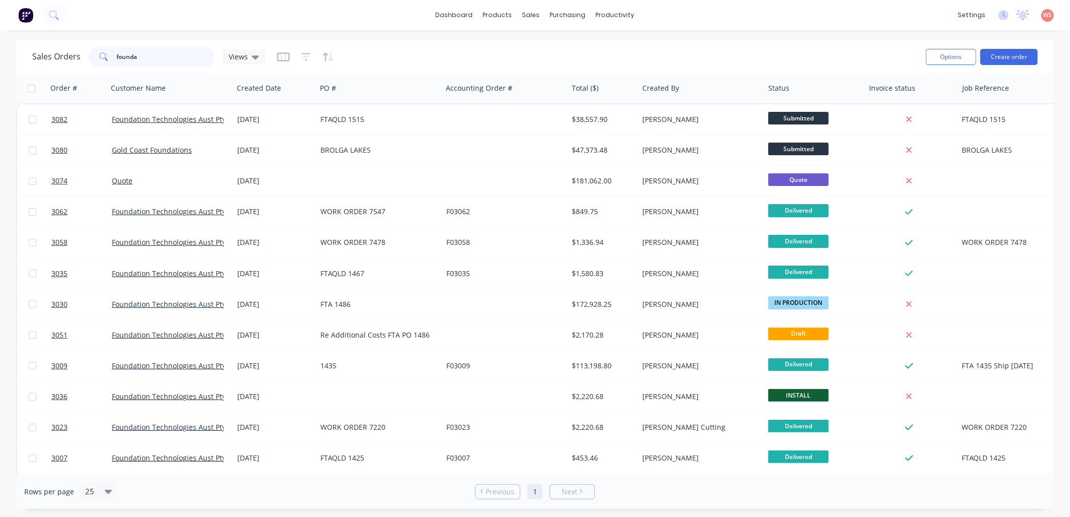
drag, startPoint x: 148, startPoint y: 53, endPoint x: 40, endPoint y: 48, distance: 107.9
click at [40, 48] on div "Sales Orders founda Views" at bounding box center [148, 57] width 233 height 20
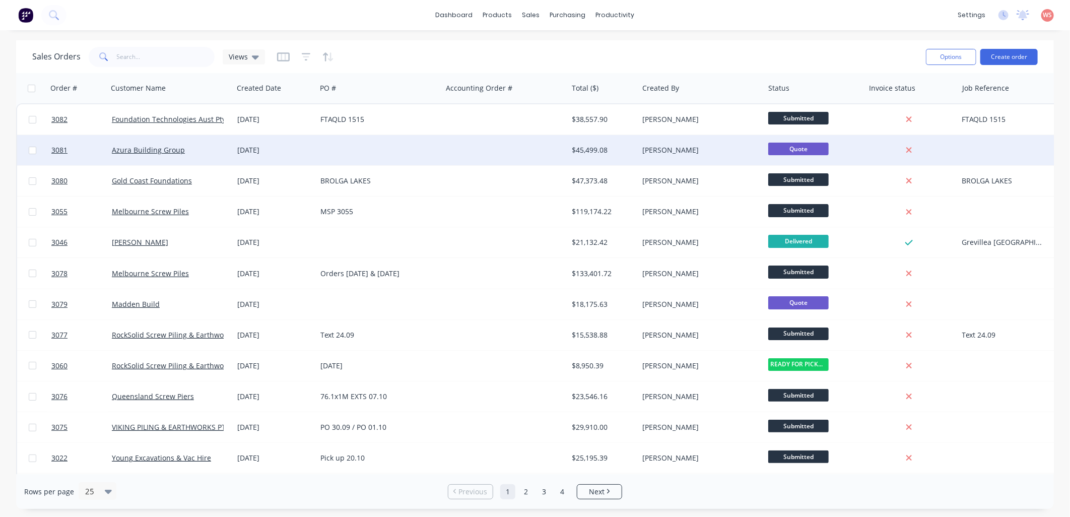
click at [402, 158] on div at bounding box center [379, 150] width 126 height 30
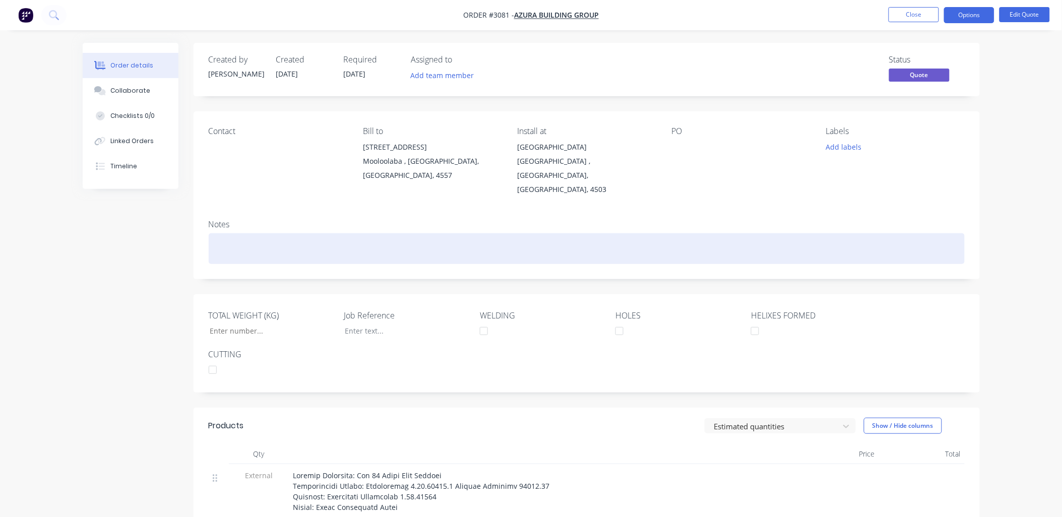
click at [219, 233] on div at bounding box center [587, 248] width 756 height 31
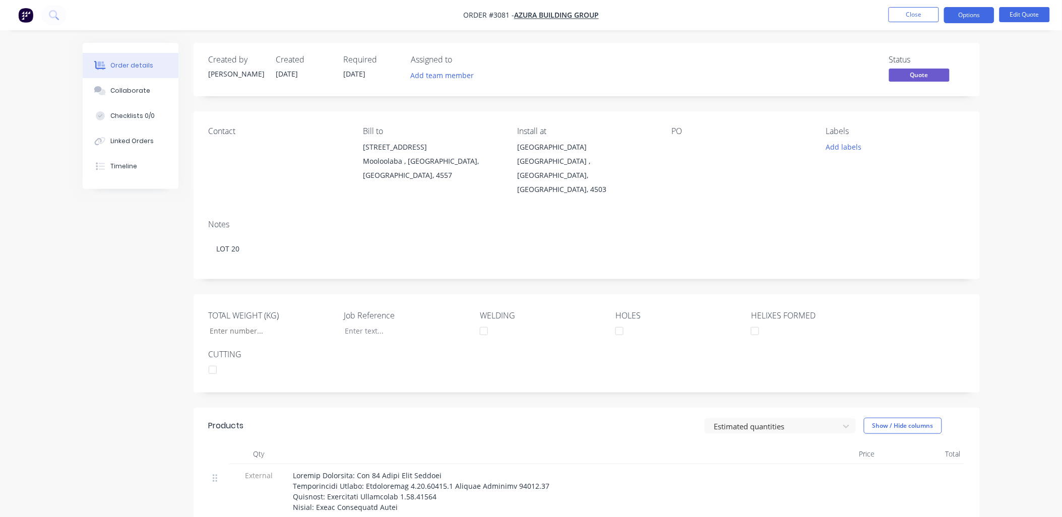
click at [802, 183] on div "Contact Bill to [STREET_ADDRESS] Install at [STREET_ADDRESS] PO Labels Add labe…" at bounding box center [586, 161] width 786 height 100
click at [674, 149] on div at bounding box center [735, 147] width 126 height 14
click at [678, 136] on div "PO" at bounding box center [741, 131] width 138 height 10
click at [921, 17] on button "Close" at bounding box center [913, 14] width 50 height 15
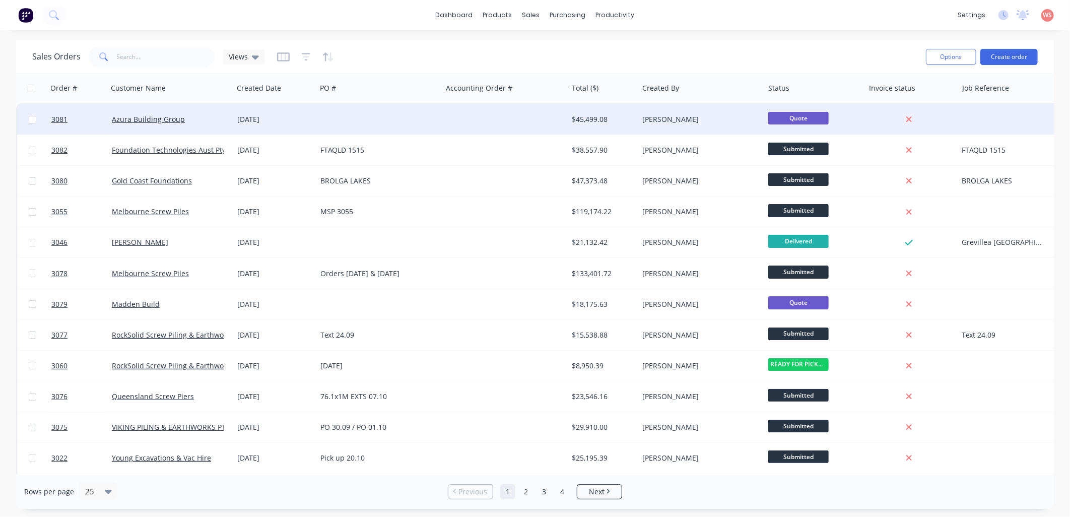
click at [344, 119] on div at bounding box center [379, 119] width 126 height 30
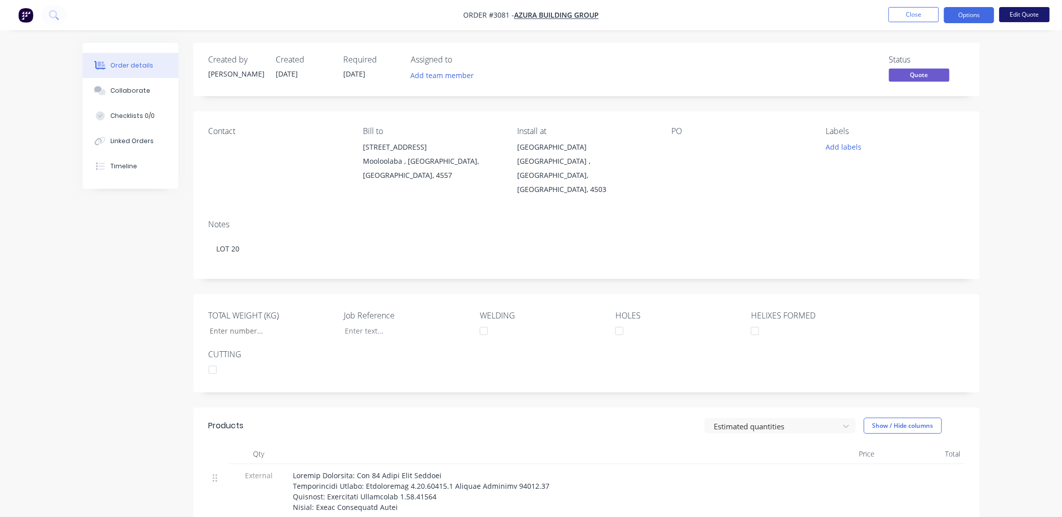
click at [1016, 19] on button "Edit Quote" at bounding box center [1024, 14] width 50 height 15
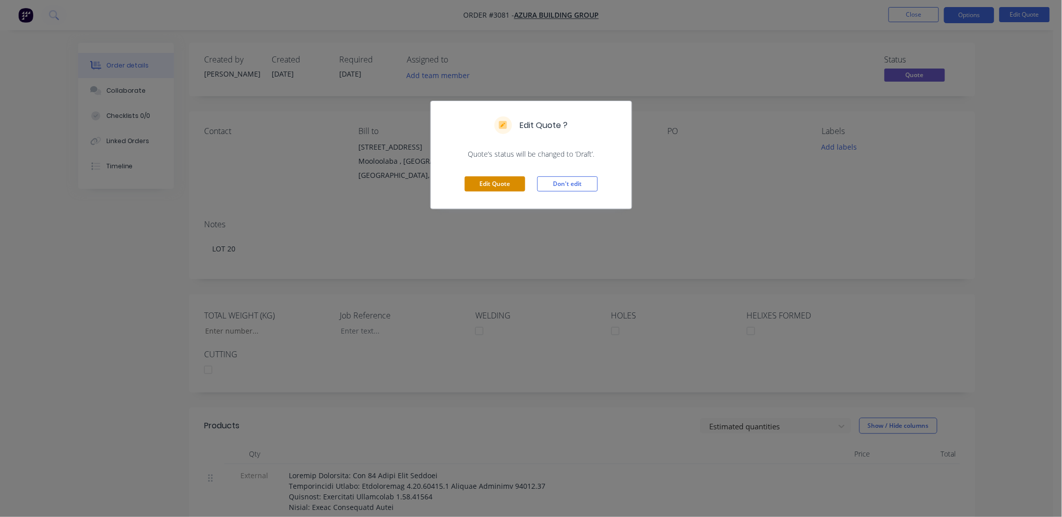
click at [487, 183] on button "Edit Quote" at bounding box center [495, 183] width 60 height 15
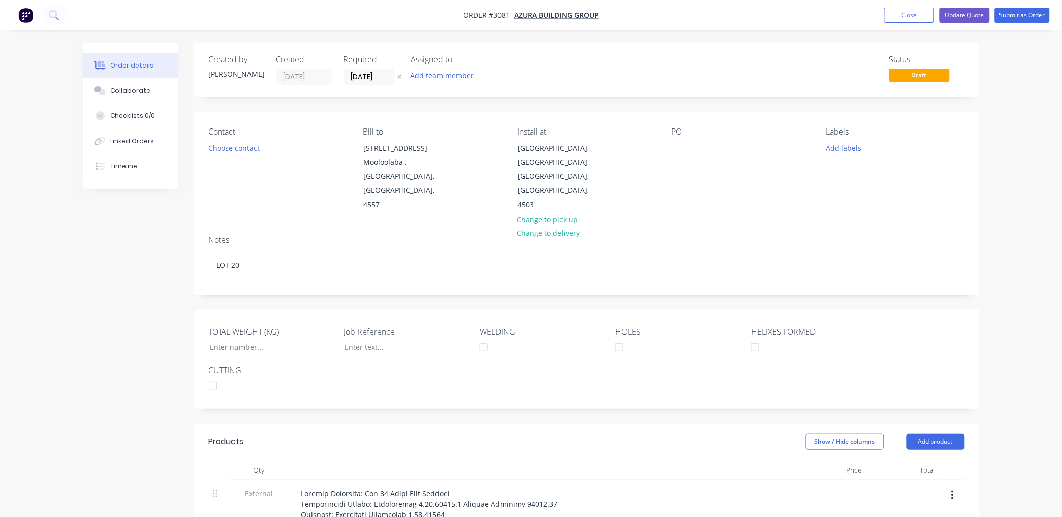
drag, startPoint x: 676, startPoint y: 139, endPoint x: 667, endPoint y: 153, distance: 16.1
click at [675, 143] on div "PO" at bounding box center [741, 169] width 138 height 85
click at [678, 145] on div at bounding box center [680, 148] width 16 height 15
drag, startPoint x: 1033, startPoint y: 11, endPoint x: 530, endPoint y: 219, distance: 544.0
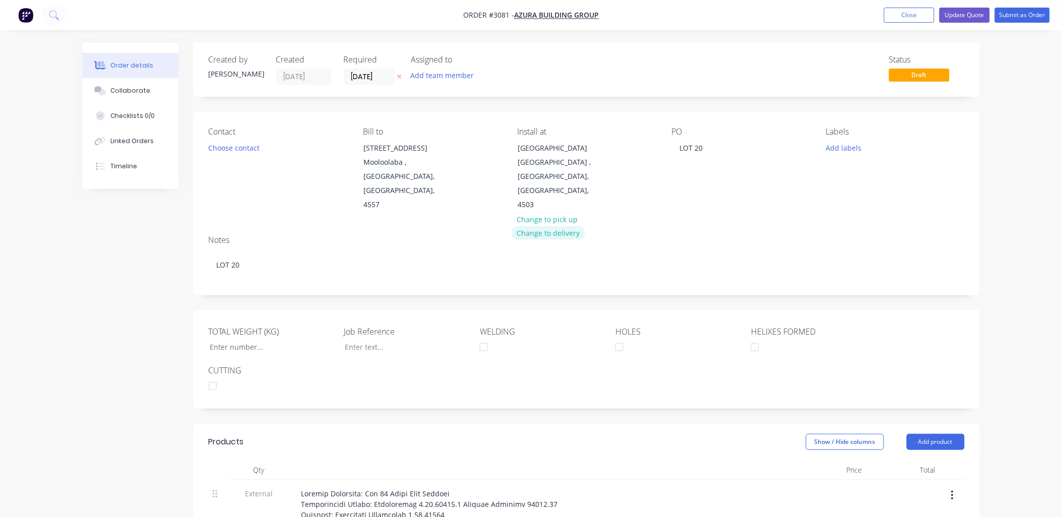
click at [530, 226] on button "Change to delivery" at bounding box center [548, 233] width 74 height 14
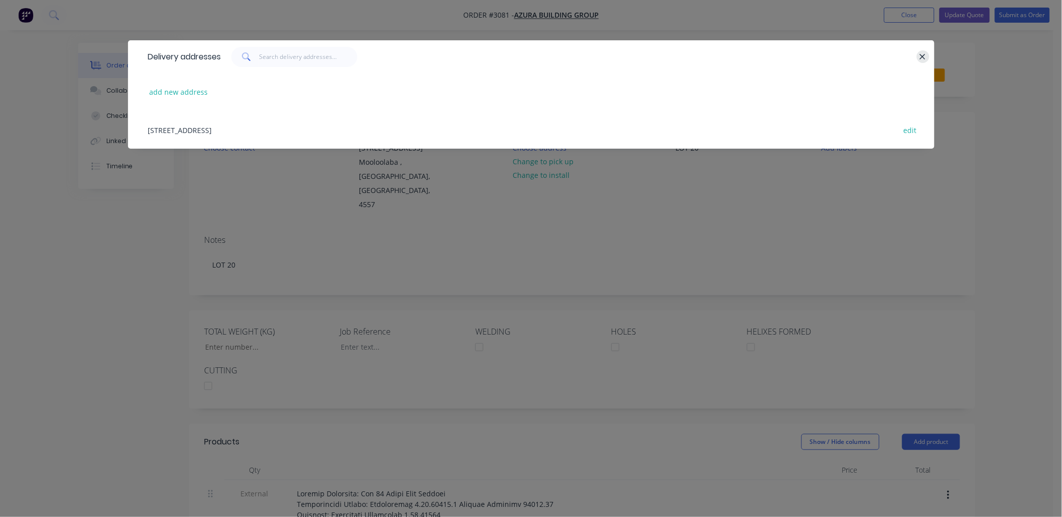
click at [923, 58] on icon "button" at bounding box center [922, 56] width 7 height 9
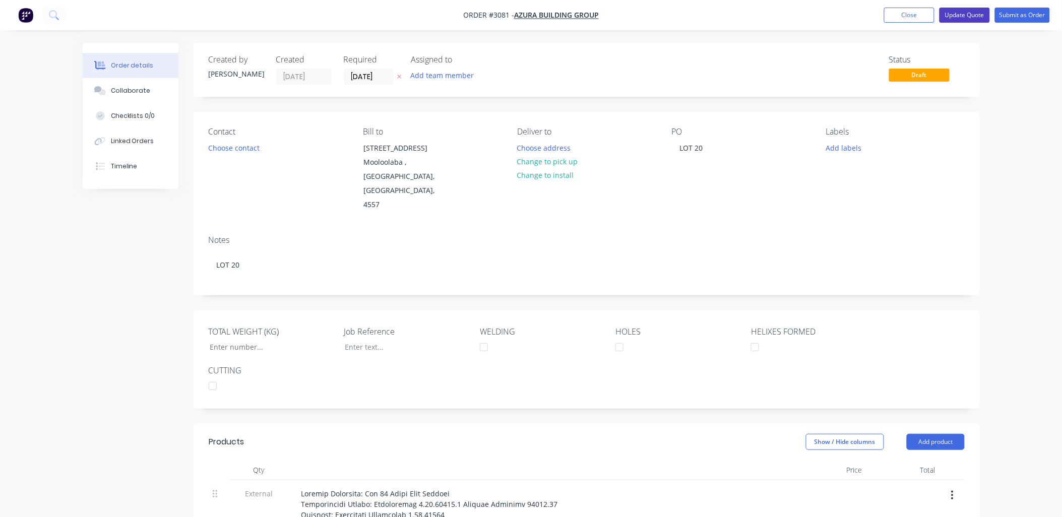
click at [961, 12] on button "Update Quote" at bounding box center [964, 15] width 50 height 15
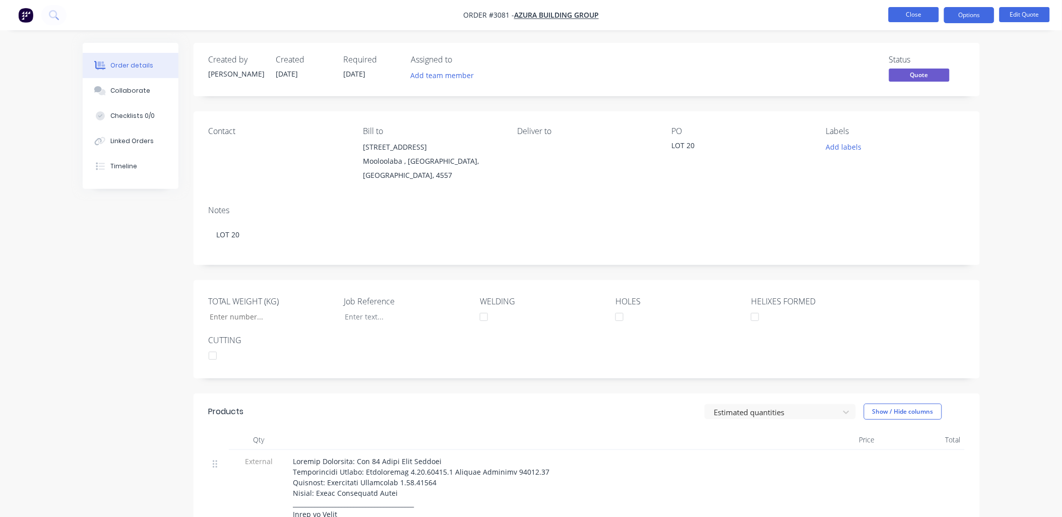
click at [902, 14] on button "Close" at bounding box center [913, 14] width 50 height 15
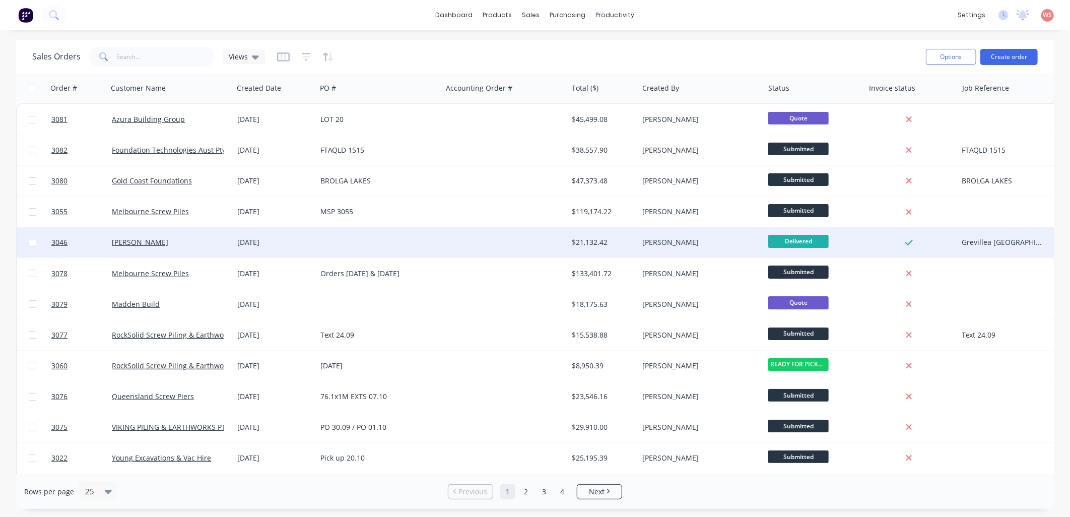
click at [265, 239] on div "[DATE]" at bounding box center [274, 242] width 75 height 10
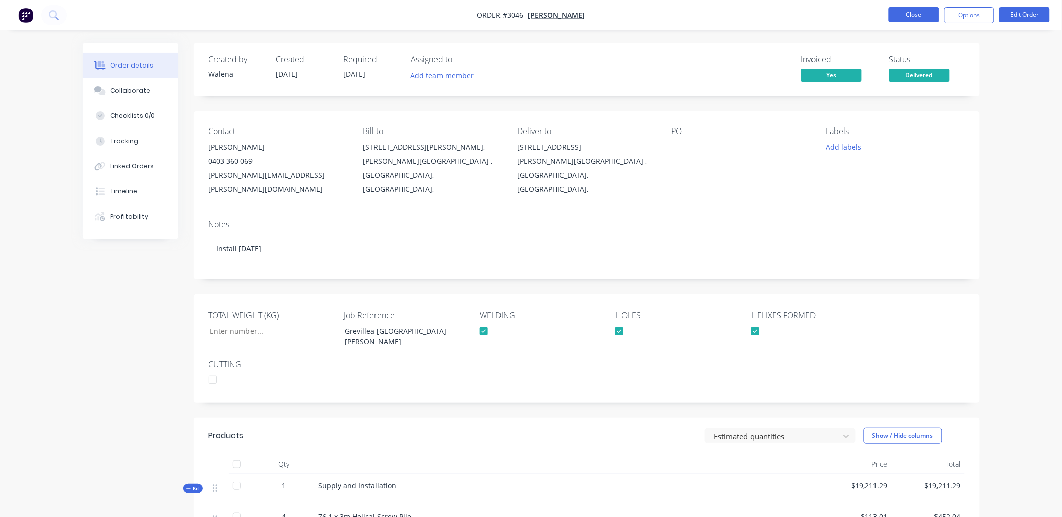
click at [920, 17] on button "Close" at bounding box center [913, 14] width 50 height 15
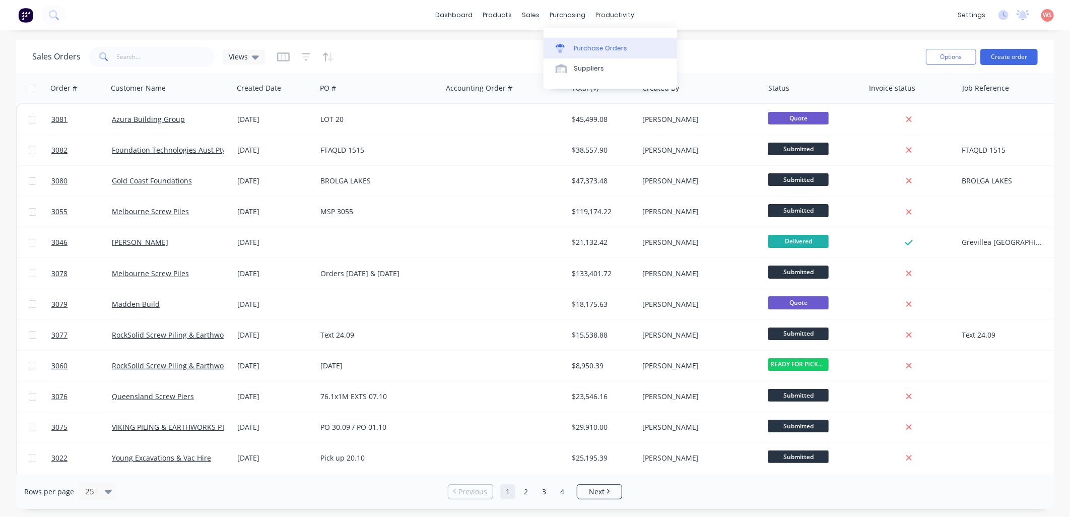
click at [583, 45] on div "Purchase Orders" at bounding box center [600, 48] width 53 height 9
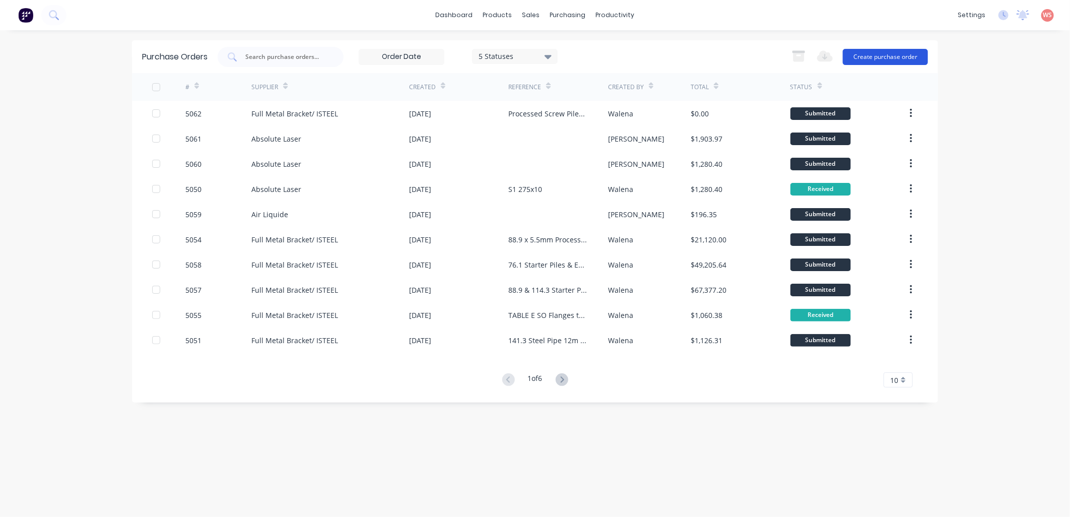
click at [877, 57] on button "Create purchase order" at bounding box center [885, 57] width 85 height 16
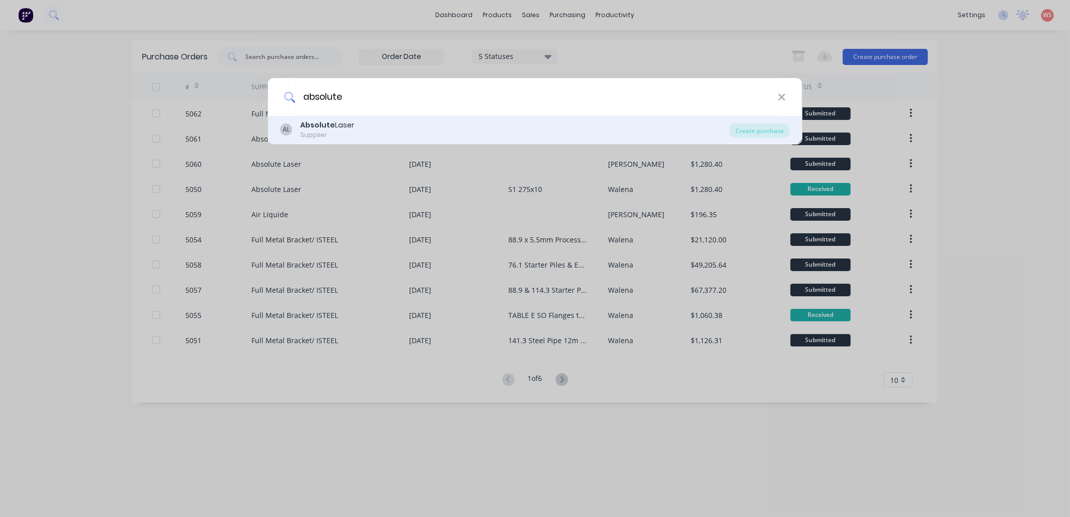
type input "absolute"
click at [429, 132] on div "AL Absolute Laser Supplier" at bounding box center [504, 130] width 449 height 20
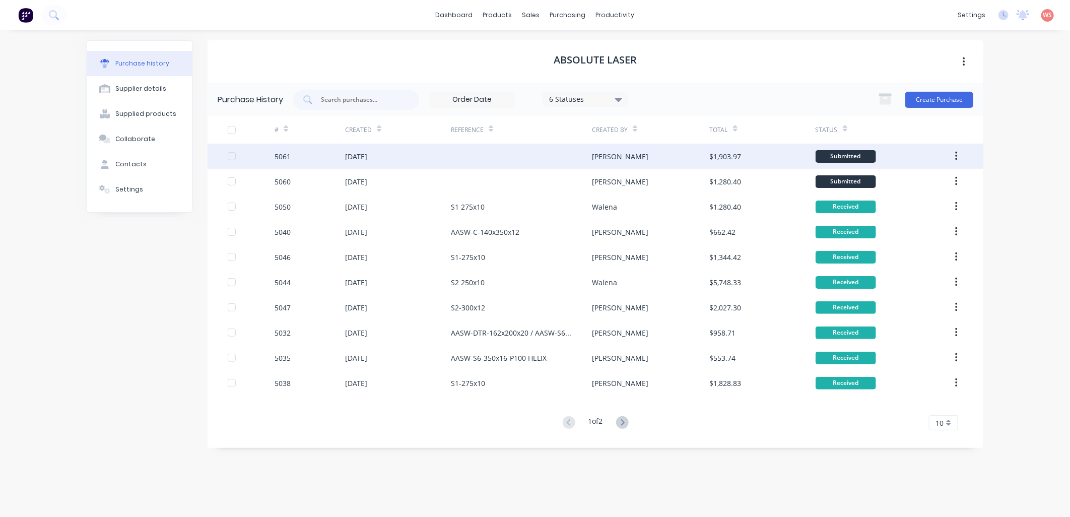
click at [373, 163] on div "[DATE]" at bounding box center [398, 156] width 106 height 25
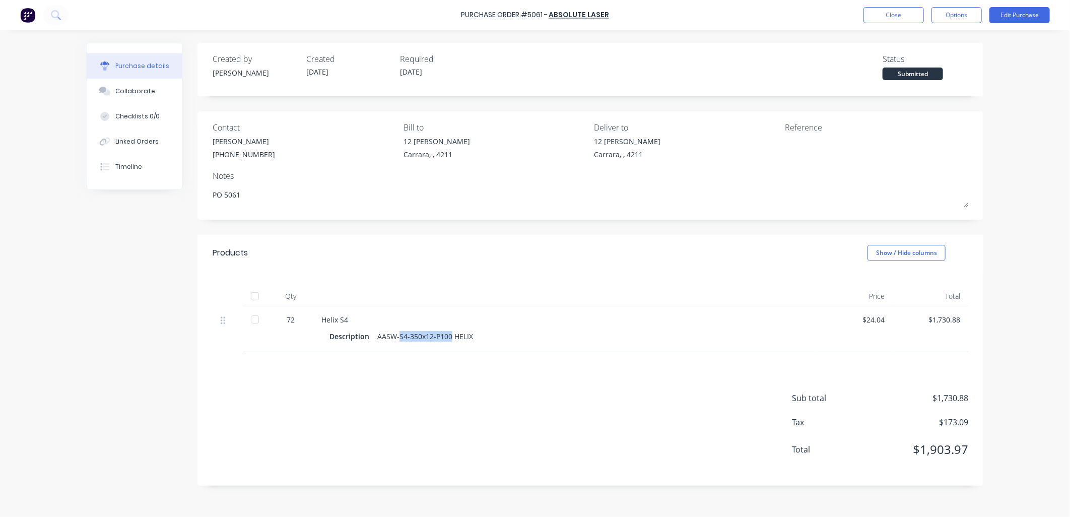
drag, startPoint x: 450, startPoint y: 339, endPoint x: 400, endPoint y: 338, distance: 50.4
click at [400, 338] on div "AASW-S4-350x12-P100 HELIX" at bounding box center [425, 336] width 96 height 15
copy div "S4-350x12-P100"
click at [814, 132] on div "Reference" at bounding box center [876, 127] width 183 height 12
click at [832, 133] on div "Reference" at bounding box center [876, 127] width 183 height 12
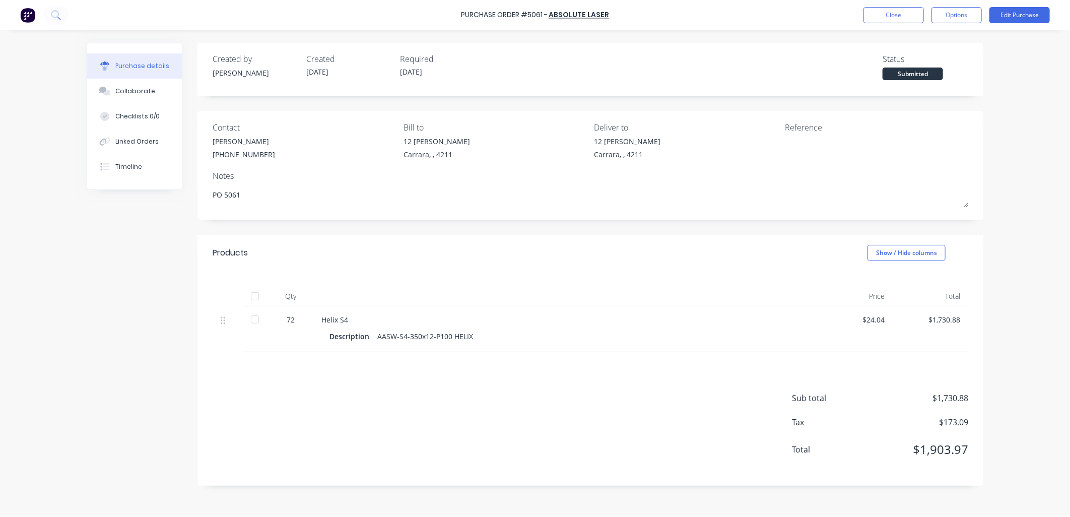
click at [807, 130] on div "Reference" at bounding box center [876, 127] width 183 height 12
click at [1014, 19] on button "Edit Purchase" at bounding box center [1020, 15] width 60 height 16
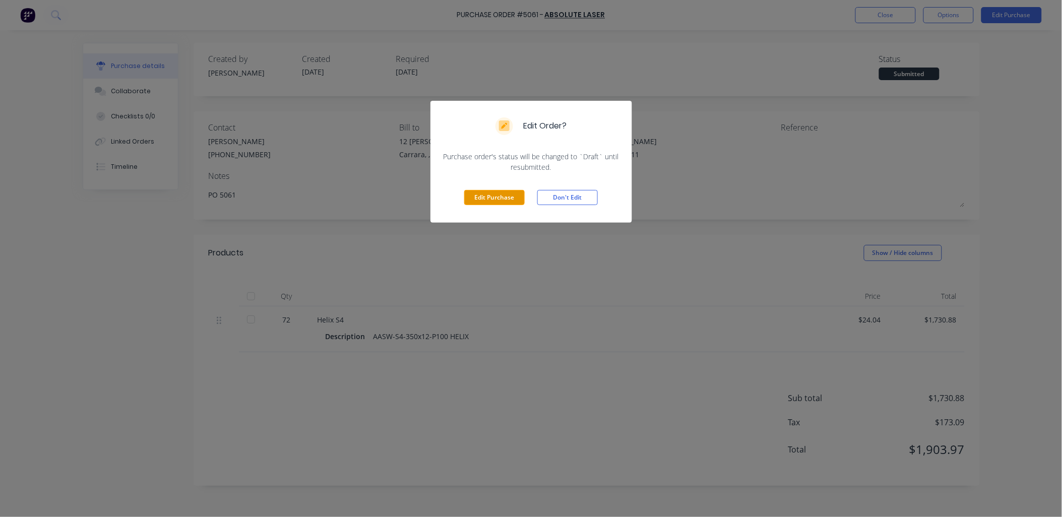
click at [484, 201] on button "Edit Purchase" at bounding box center [494, 197] width 60 height 15
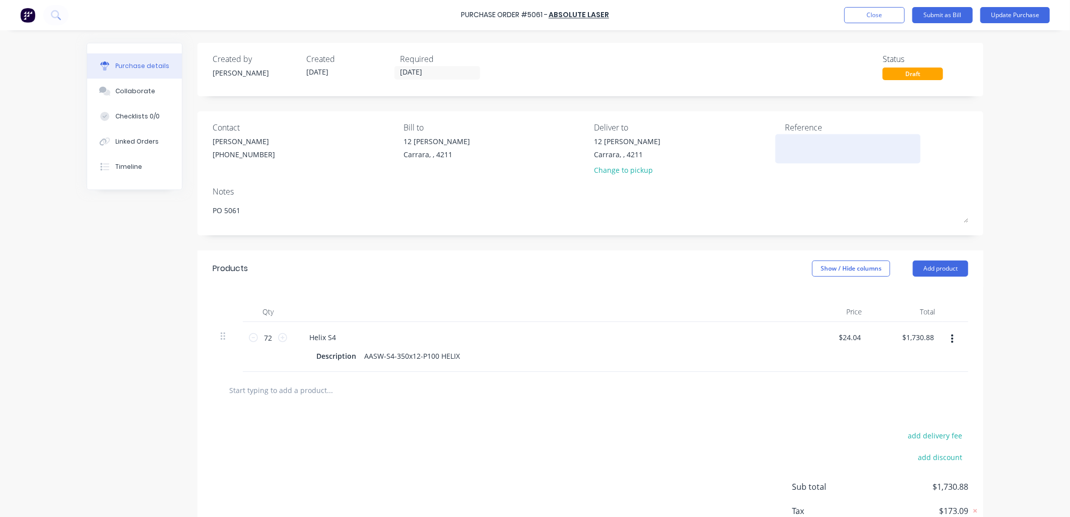
click at [794, 143] on textarea at bounding box center [848, 147] width 126 height 23
type textarea "x"
paste textarea "S4-350x12-P100"
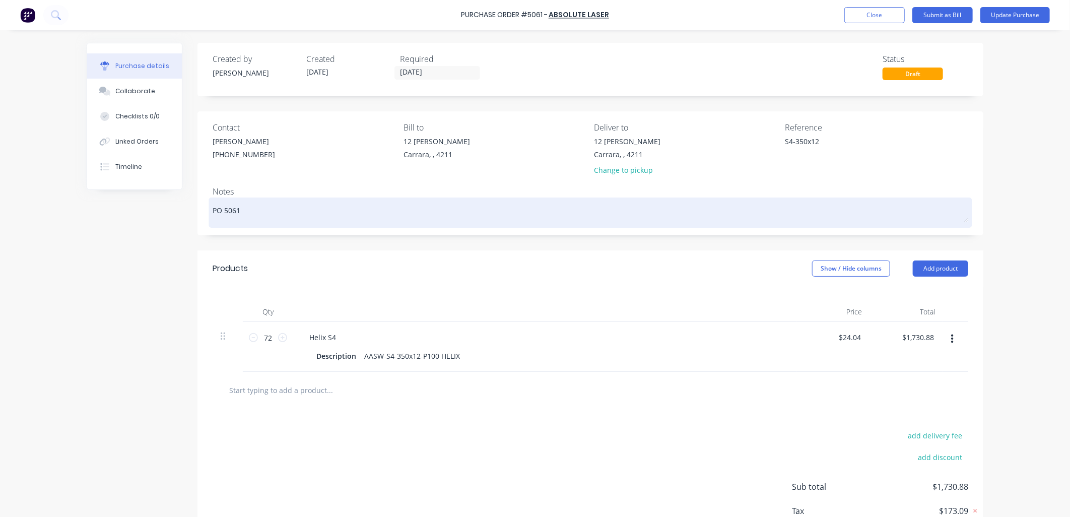
type textarea "S4-350x12"
type textarea "x"
type textarea "S4-350x12"
click at [247, 209] on textarea "PO 5061" at bounding box center [591, 211] width 756 height 23
type textarea "x"
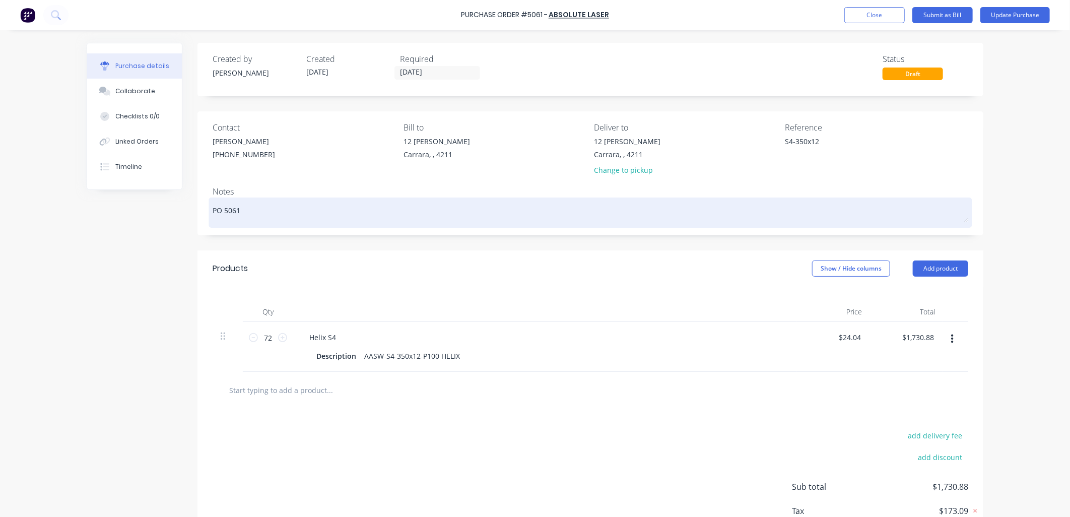
type textarea "PO 5061"
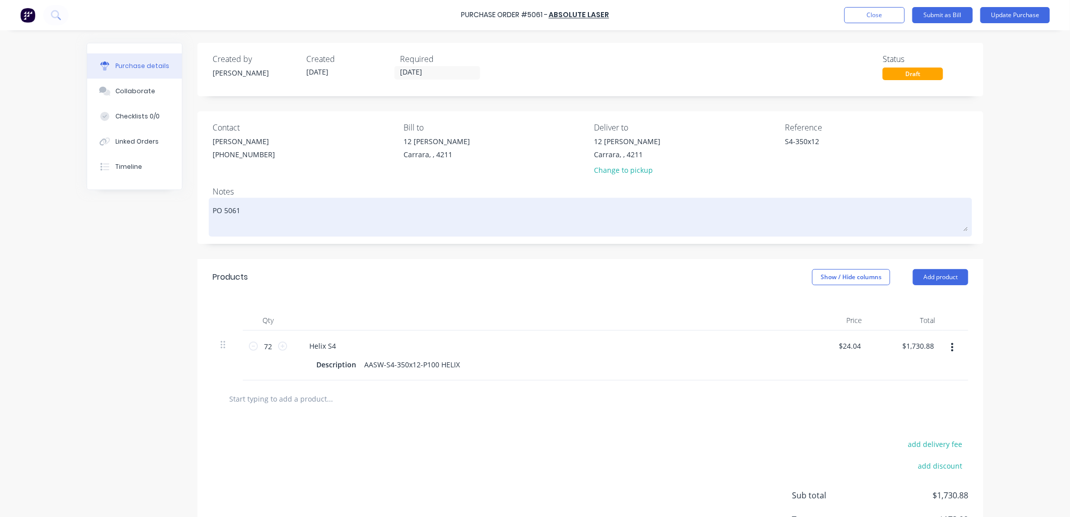
paste textarea "S4-350x12-P100"
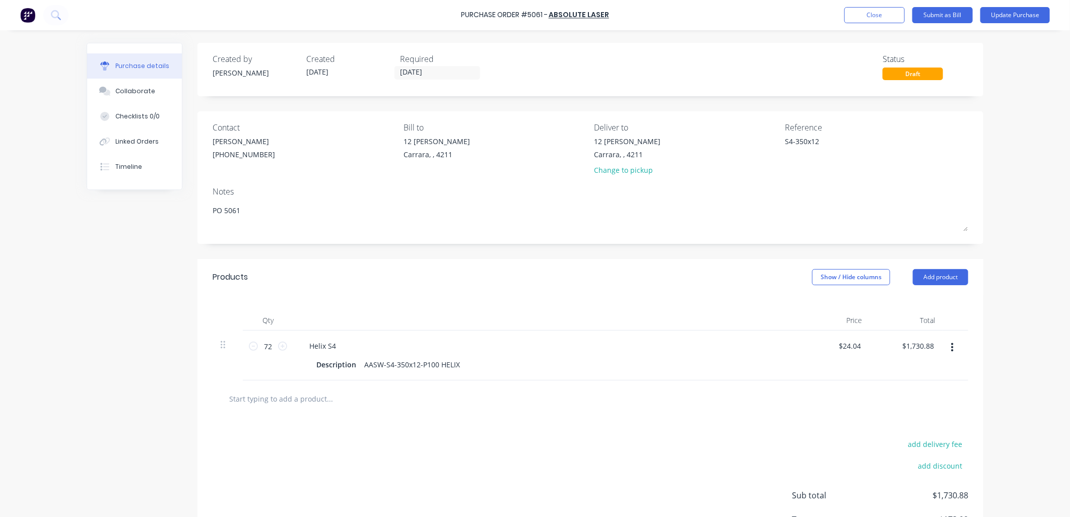
type textarea "x"
type textarea "PO 5061 S4-350x12-P100"
type textarea "x"
type textarea "PO 5061 S4-350x12-P100"
click at [1014, 14] on button "Update Purchase" at bounding box center [1015, 15] width 70 height 16
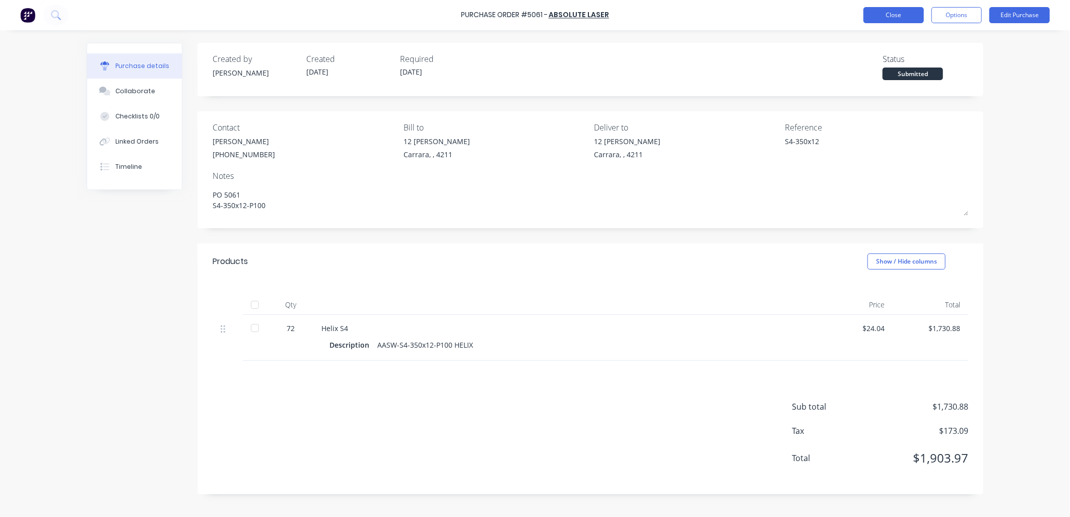
click at [890, 17] on button "Close" at bounding box center [894, 15] width 60 height 16
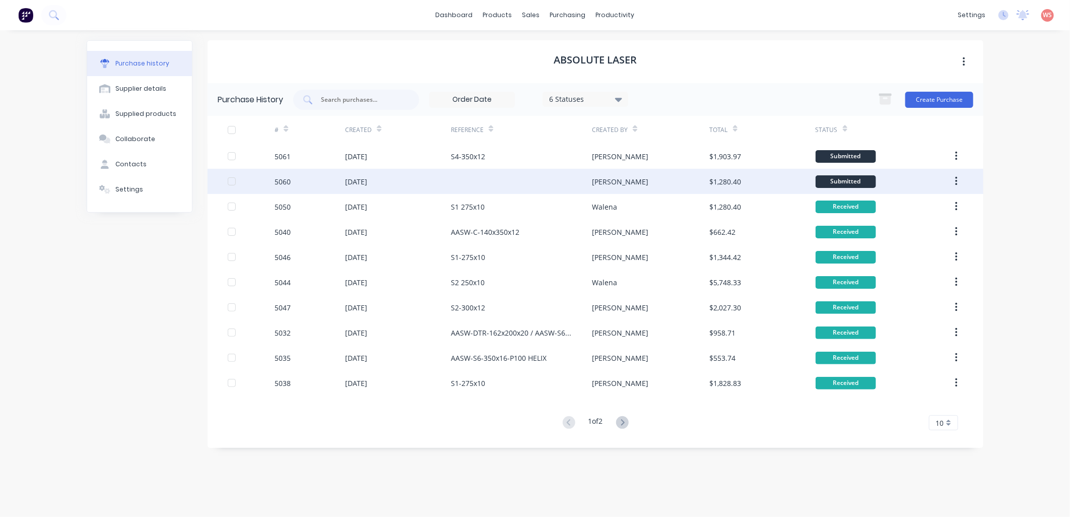
click at [366, 187] on div "[DATE]" at bounding box center [398, 181] width 106 height 25
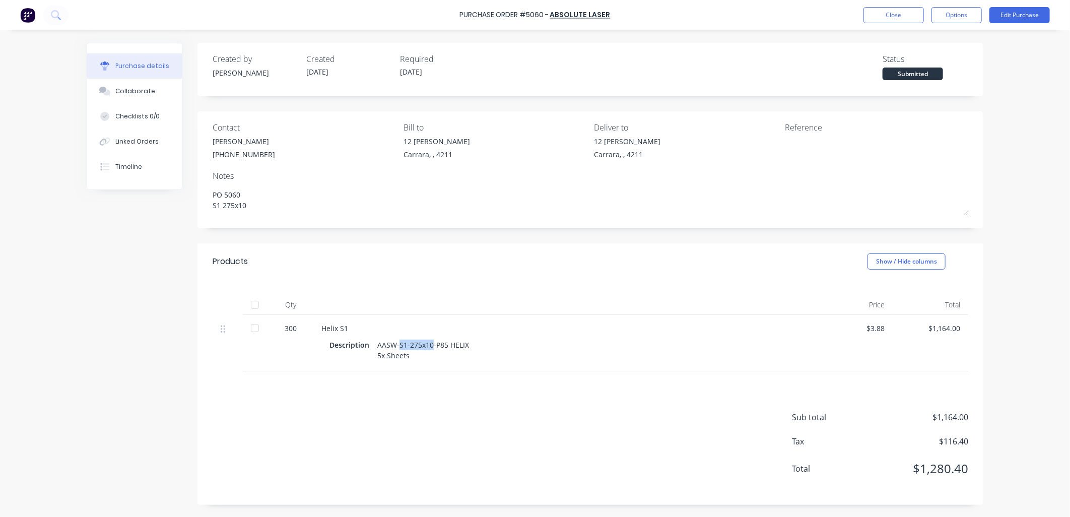
drag, startPoint x: 431, startPoint y: 346, endPoint x: 400, endPoint y: 344, distance: 31.8
click at [400, 344] on div "AASW-S1-275x10-P85 HELIX 5x Sheets" at bounding box center [423, 350] width 92 height 25
copy div "S1-275x10"
click at [818, 142] on div at bounding box center [848, 148] width 126 height 25
click at [827, 123] on div "Reference" at bounding box center [876, 127] width 183 height 12
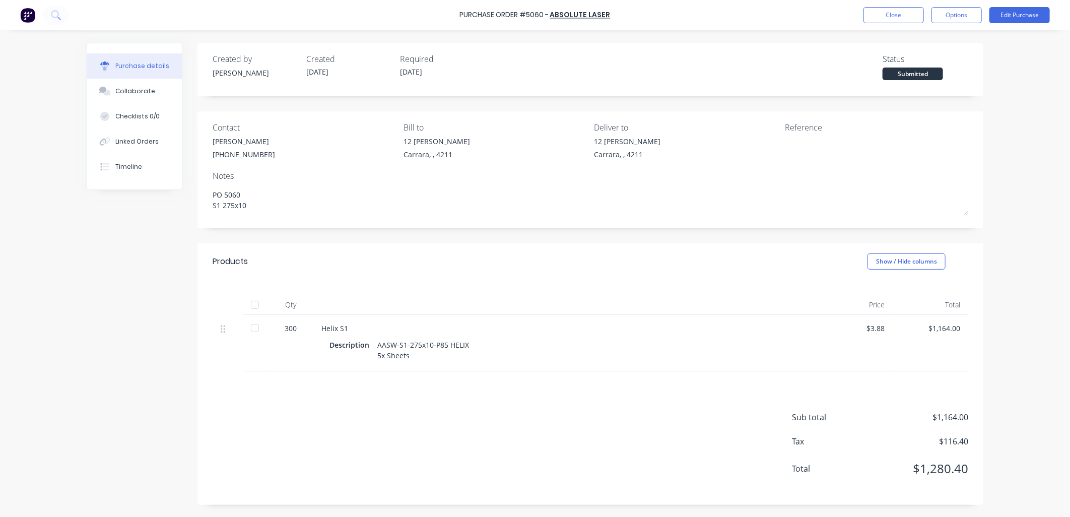
click at [813, 129] on div "Reference" at bounding box center [876, 127] width 183 height 12
click at [1022, 17] on button "Edit Purchase" at bounding box center [1020, 15] width 60 height 16
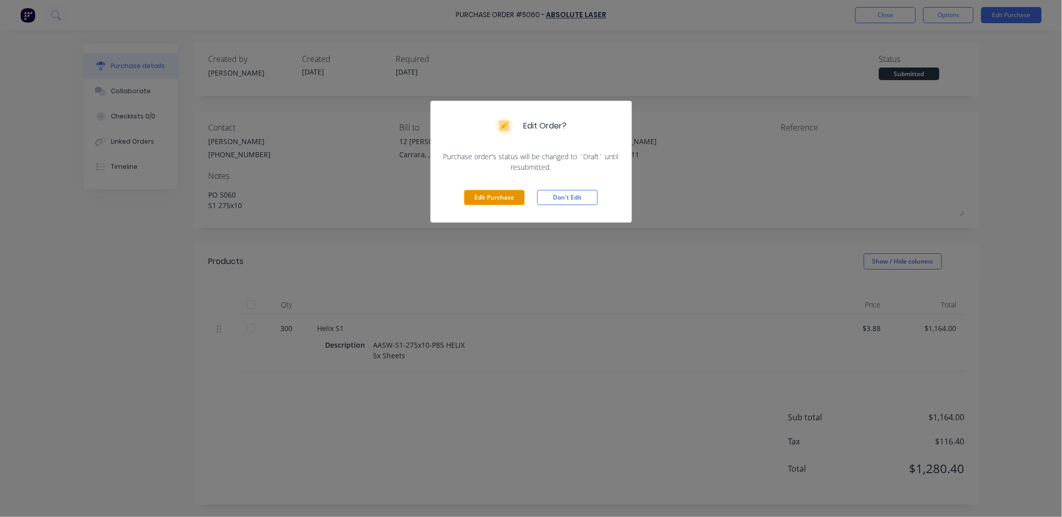
click at [492, 200] on button "Edit Purchase" at bounding box center [494, 197] width 60 height 15
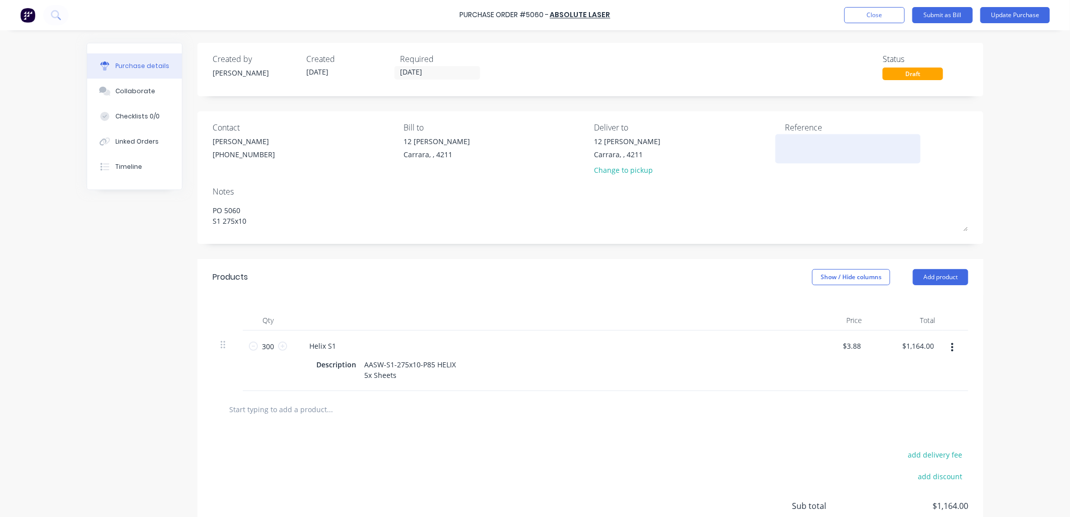
click at [804, 148] on textarea at bounding box center [848, 147] width 126 height 23
type textarea "x"
paste textarea "S1-275x10"
type textarea "S1-275x10"
type textarea "x"
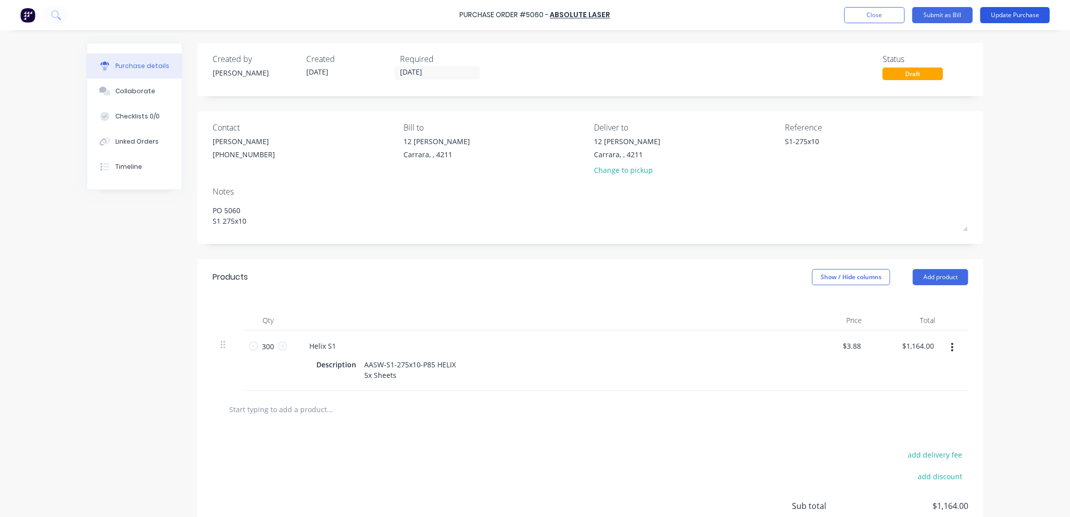
type textarea "S1-275x10"
click at [1011, 18] on button "Update Purchase" at bounding box center [1015, 15] width 70 height 16
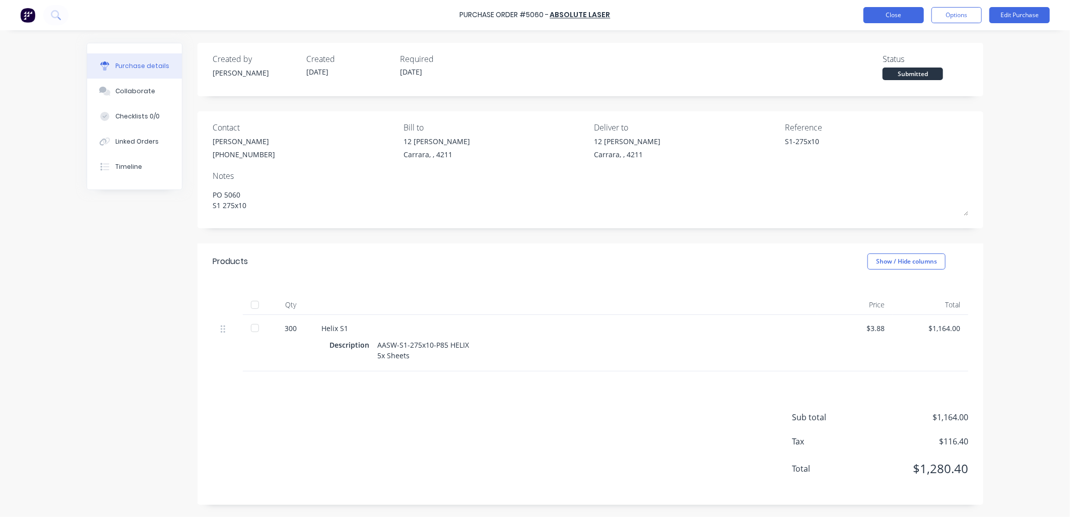
click at [897, 10] on button "Close" at bounding box center [894, 15] width 60 height 16
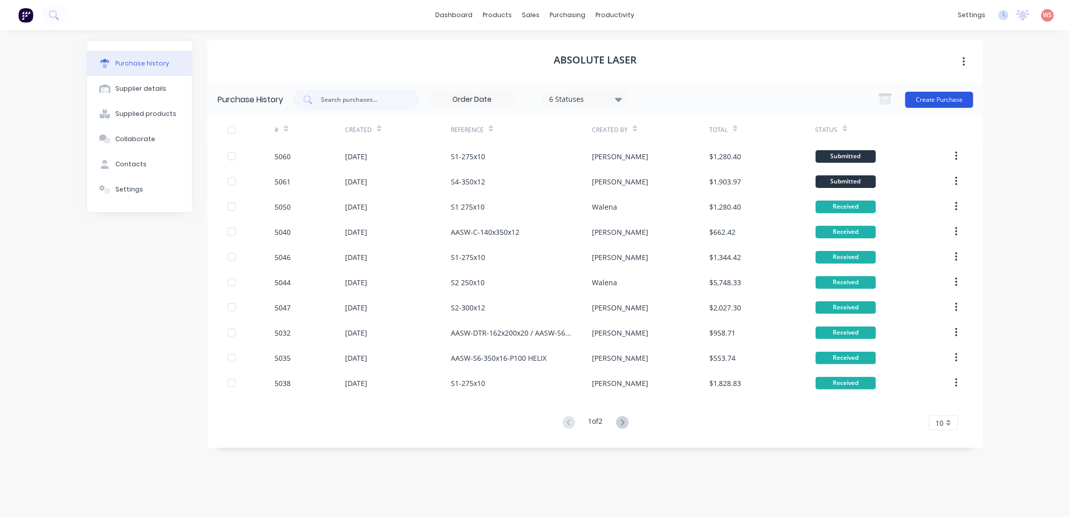
click at [934, 103] on button "Create Purchase" at bounding box center [939, 100] width 68 height 16
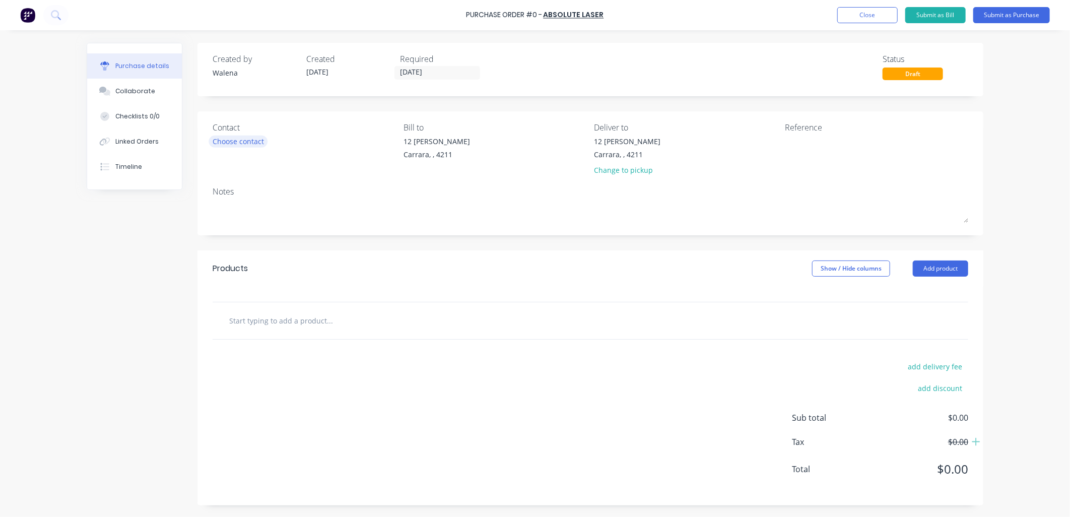
click at [227, 142] on div "Choose contact" at bounding box center [238, 141] width 51 height 11
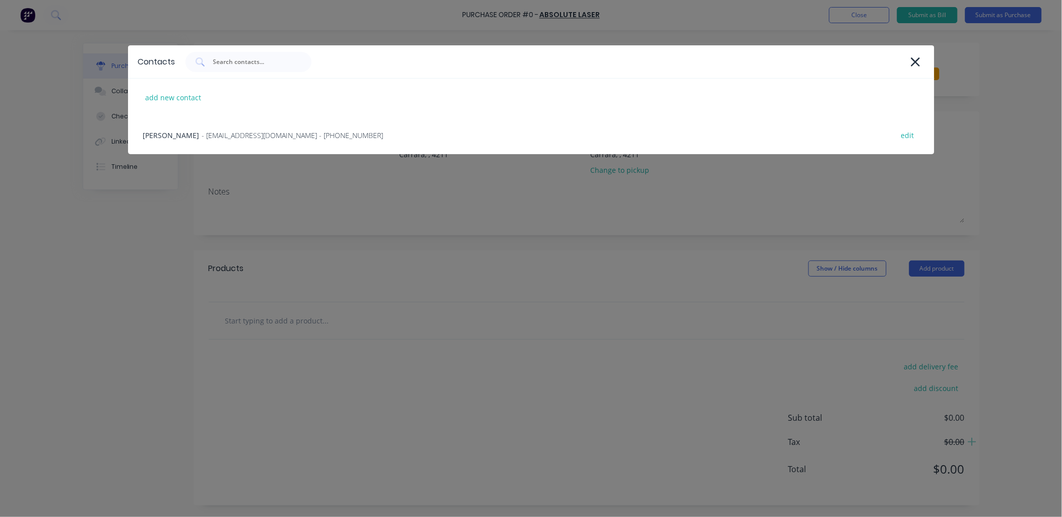
click at [226, 140] on span "- [EMAIL_ADDRESS][DOMAIN_NAME] - [PHONE_NUMBER]" at bounding box center [292, 135] width 181 height 11
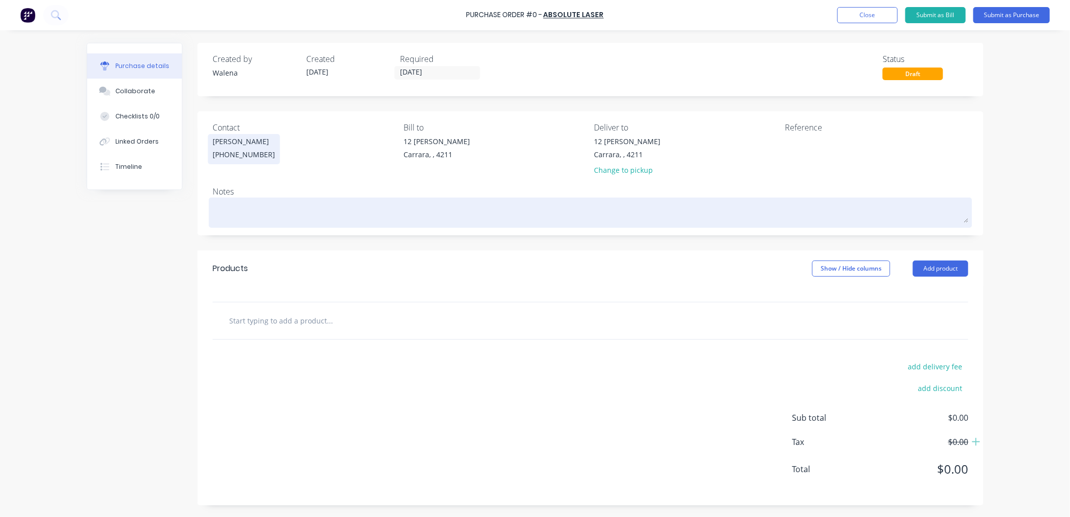
click at [226, 206] on textarea at bounding box center [591, 211] width 756 height 23
drag, startPoint x: 226, startPoint y: 205, endPoint x: 593, endPoint y: 208, distance: 366.8
click at [593, 208] on textarea at bounding box center [591, 211] width 756 height 23
type textarea "x"
type textarea "S"
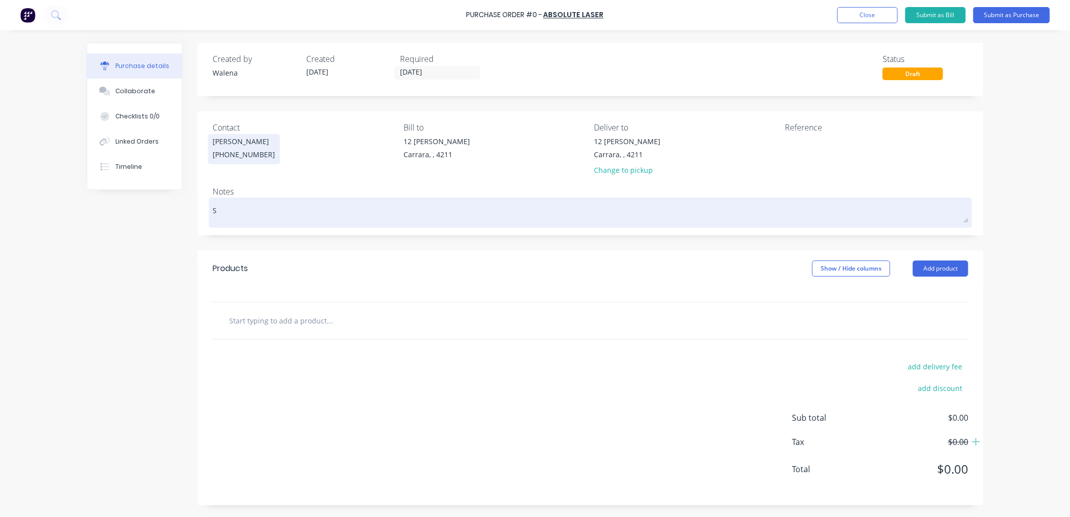
type textarea "x"
type textarea "S4"
type textarea "x"
type textarea "S4"
type textarea "x"
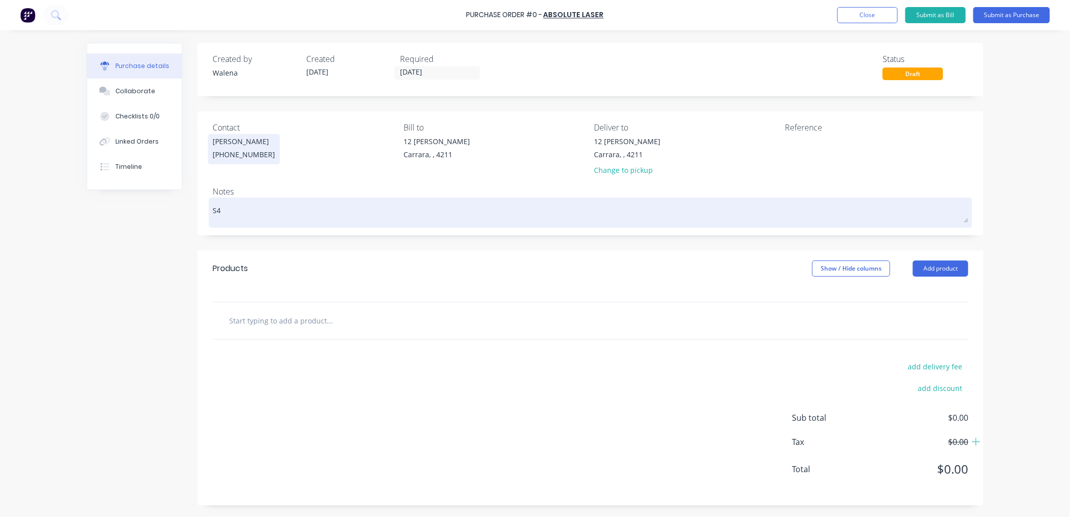
type textarea "S4 3"
type textarea "x"
type textarea "S4 30"
type textarea "x"
type textarea "S4 300"
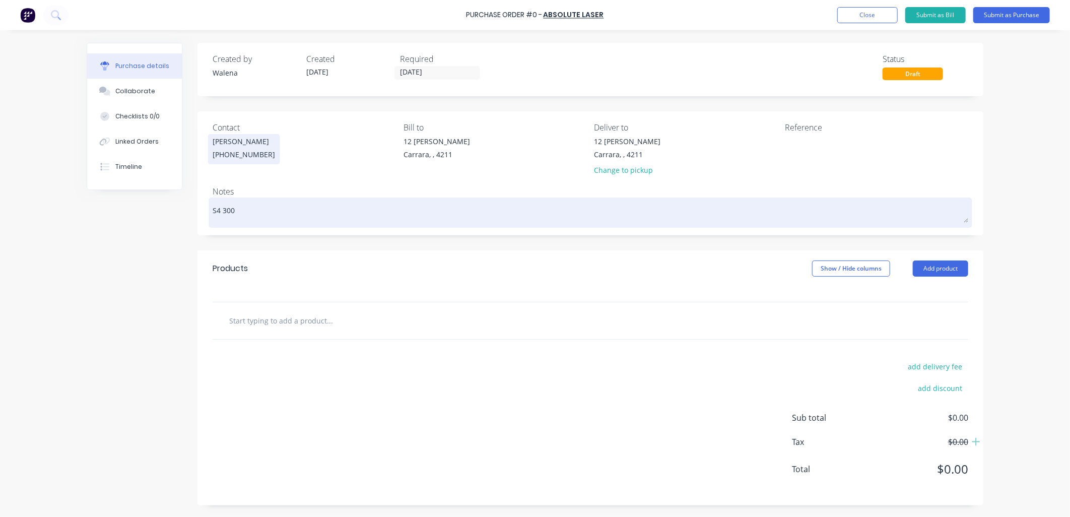
type textarea "x"
type textarea "S4 300x"
type textarea "x"
type textarea "S4 300x"
type textarea "x"
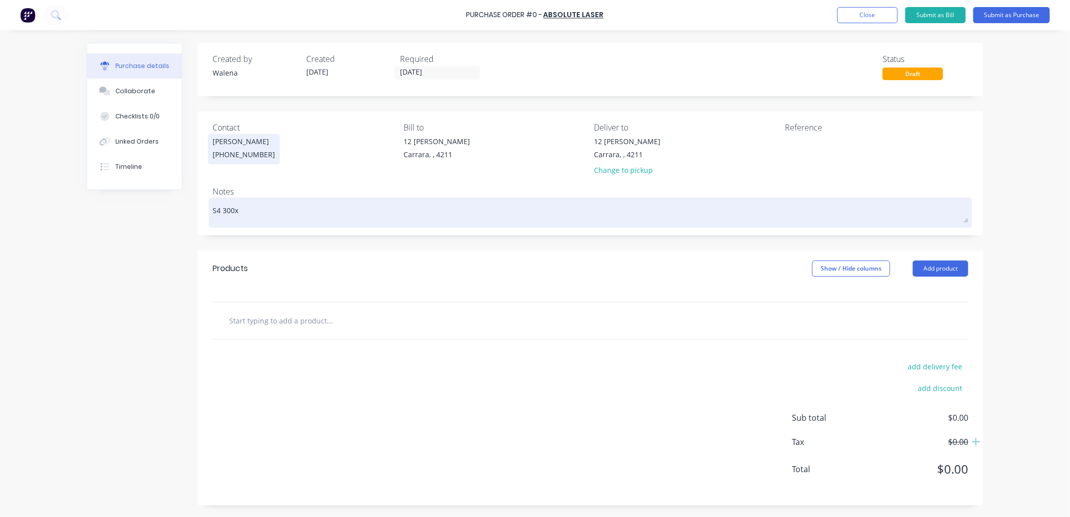
type textarea "S4 300x 1"
type textarea "x"
type textarea "S4 300x 12"
type textarea "x"
type textarea "S4 300x 12"
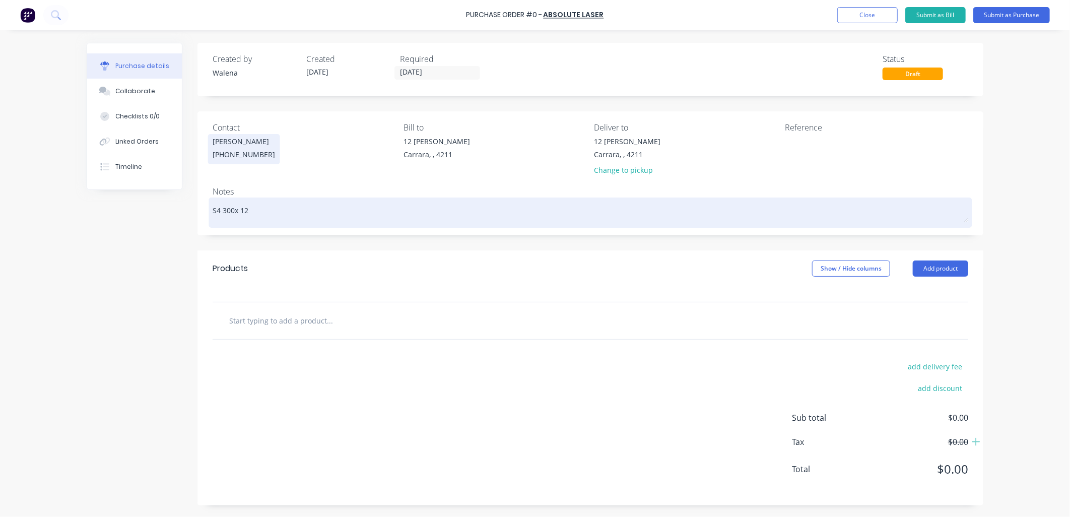
type textarea "x"
type textarea "S4 300x 12 /"
type textarea "x"
type textarea "S4 300x 12 /"
type textarea "x"
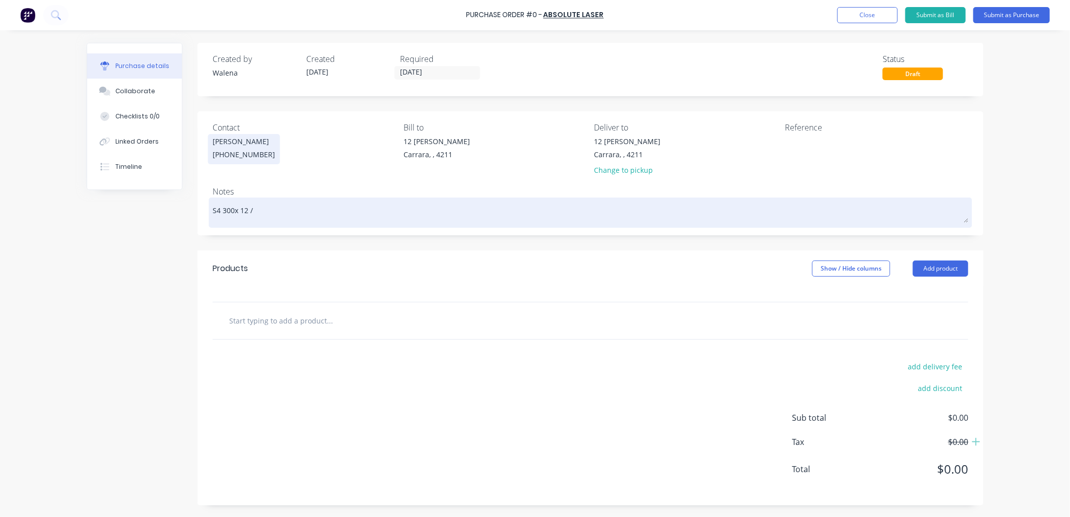
type textarea "S4 300x 12 / S"
type textarea "x"
type textarea "S4 300x 12 / S1"
type textarea "x"
type textarea "S4 300x 12 / S1"
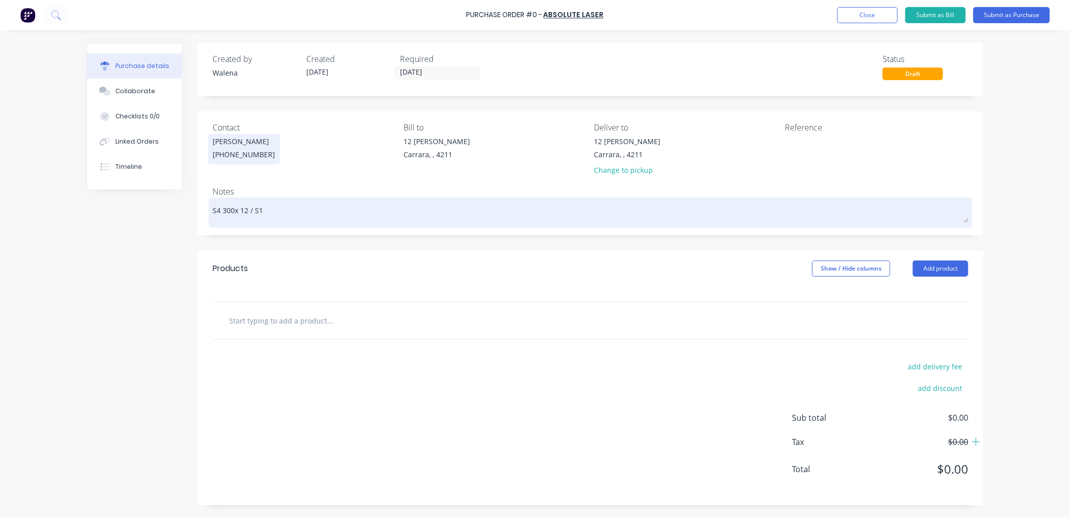
type textarea "x"
type textarea "S4 300x 12 / S1 2"
type textarea "x"
type textarea "S4 300x 12 / S1 22"
type textarea "x"
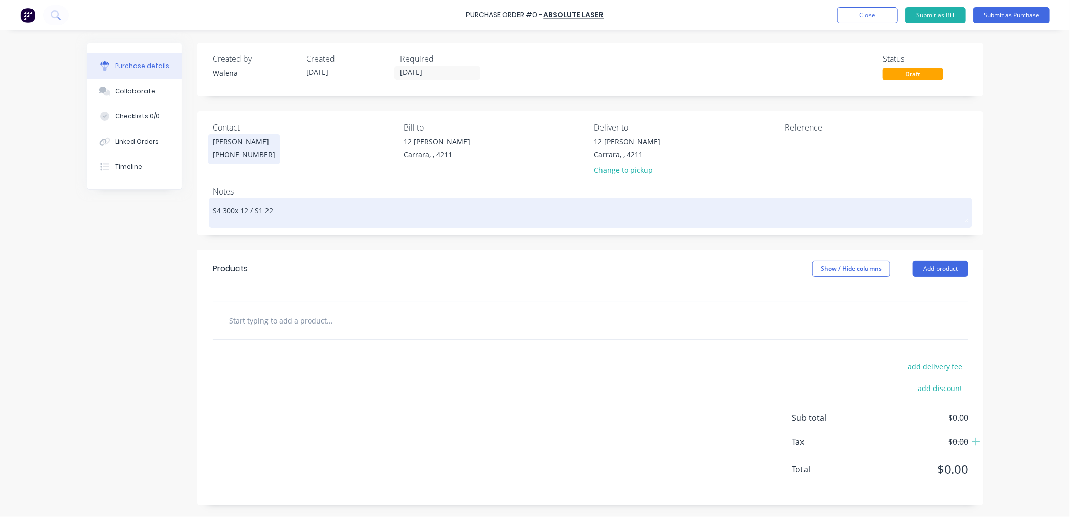
type textarea "S4 300x 12 / S1 225"
type textarea "x"
type textarea "S4 300x 12 / S1 225x"
type textarea "x"
type textarea "S4 300x 12 / S1 225x1"
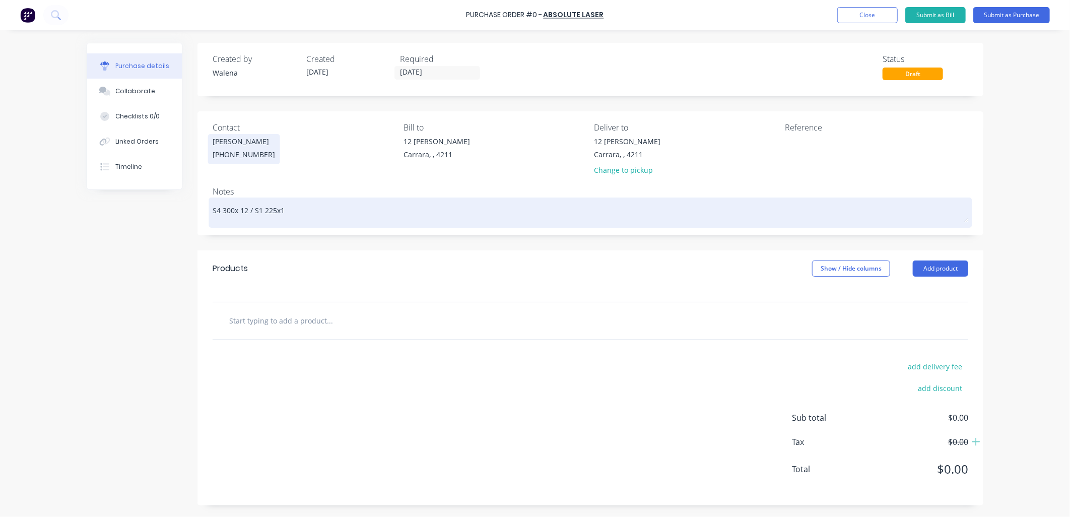
type textarea "x"
type textarea "S4 300x 12 / S1 225x10"
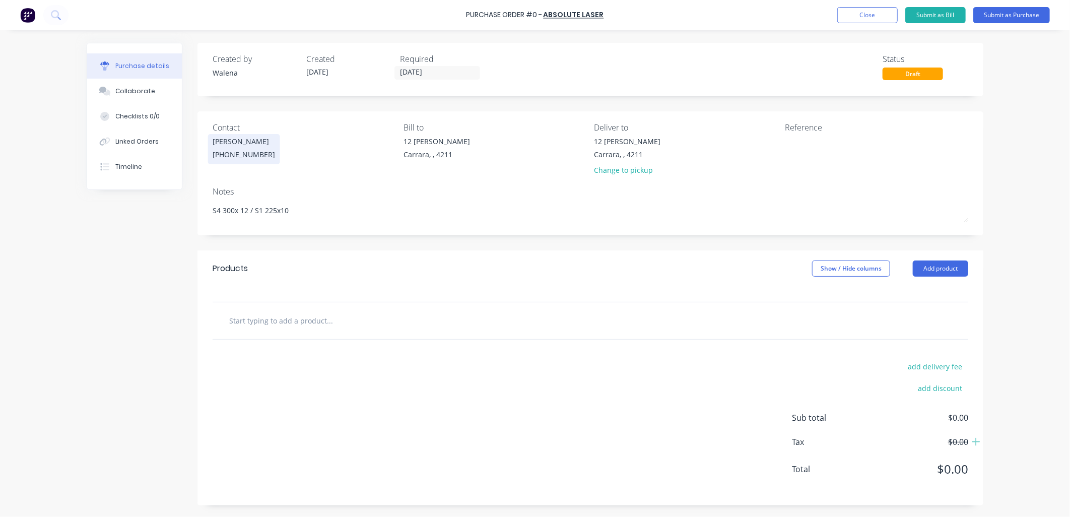
drag, startPoint x: 296, startPoint y: 215, endPoint x: 207, endPoint y: 213, distance: 89.2
click at [207, 213] on div "Contact [PERSON_NAME] [PHONE_NUMBER] Bill to 12 [PERSON_NAME] Carrara, , 4211 D…" at bounding box center [591, 173] width 786 height 124
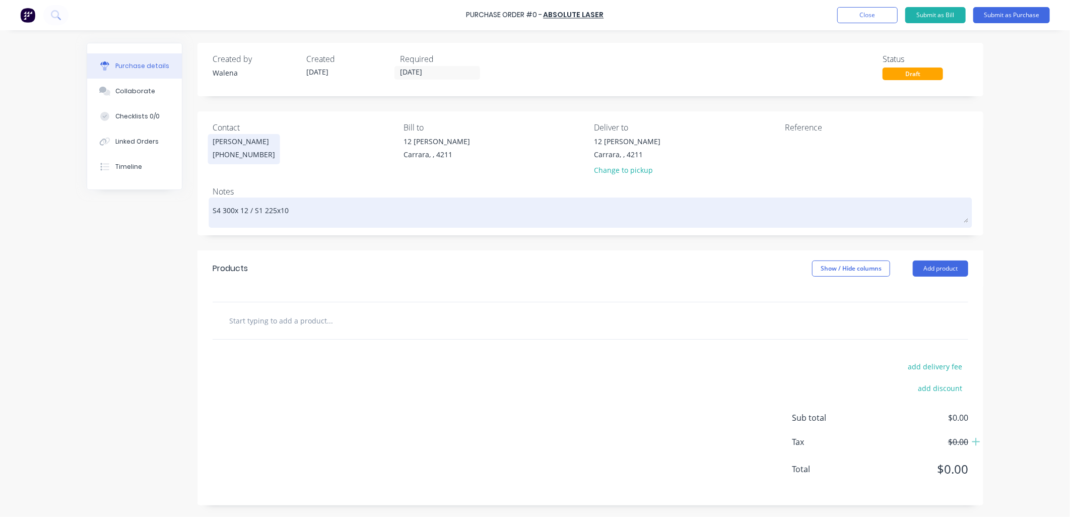
type textarea "x"
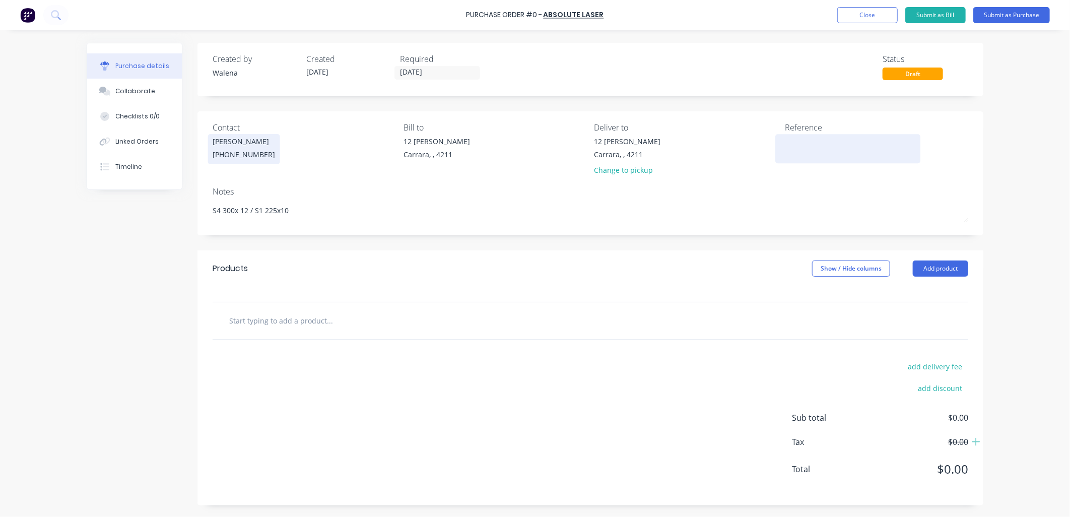
type textarea "S4 300x 12 / S1 225x10"
type textarea "x"
type textarea "S4 300x 12 / S1 225x10"
click at [787, 140] on textarea at bounding box center [848, 147] width 126 height 23
paste textarea "S4 300x 12 / S1 225x10"
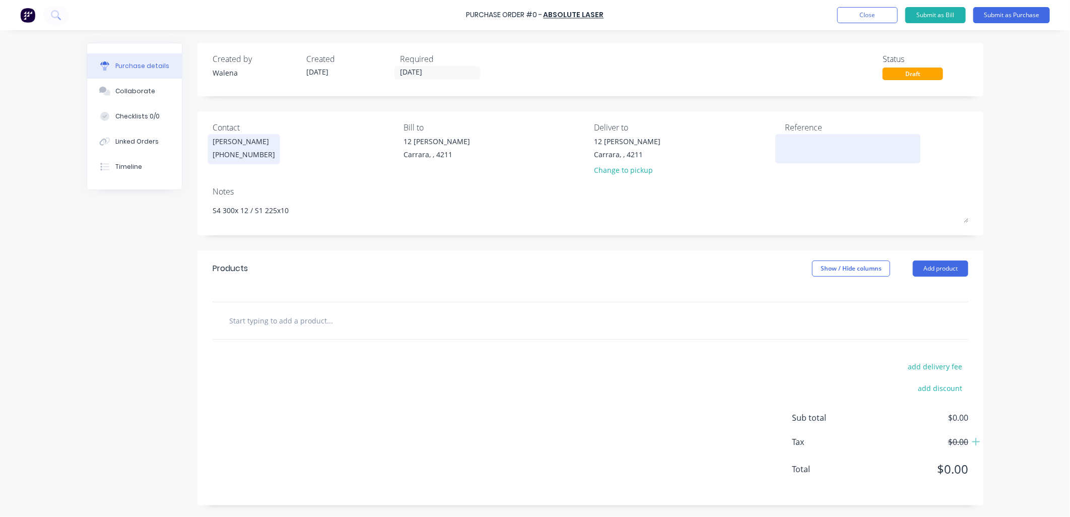
type textarea "x"
type textarea "S4 300x 12 / S1 225x10"
type textarea "x"
type textarea "S4 300x 12 / S1 225x10"
click at [640, 169] on div "Change to pickup" at bounding box center [628, 170] width 67 height 11
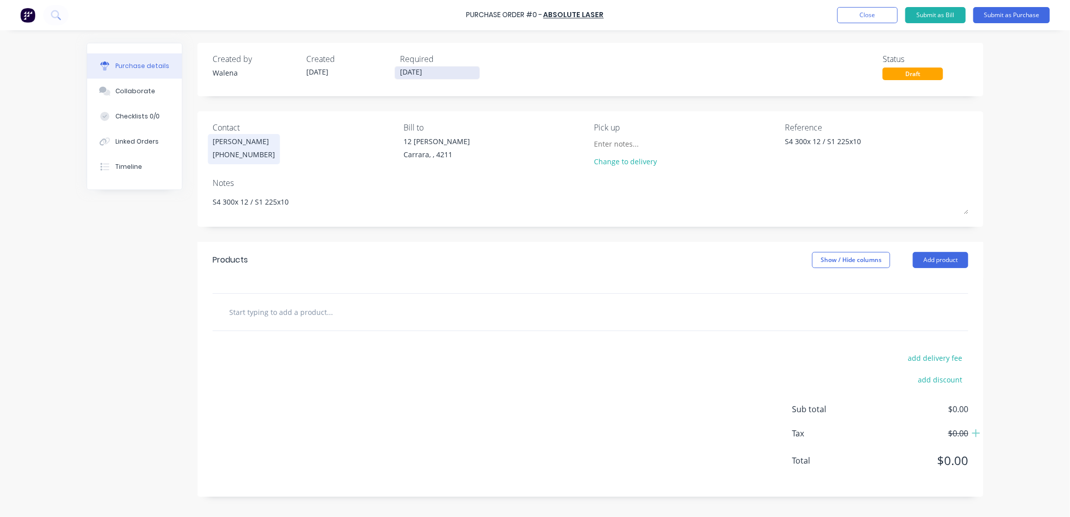
click at [445, 68] on input "[DATE]" at bounding box center [437, 73] width 85 height 13
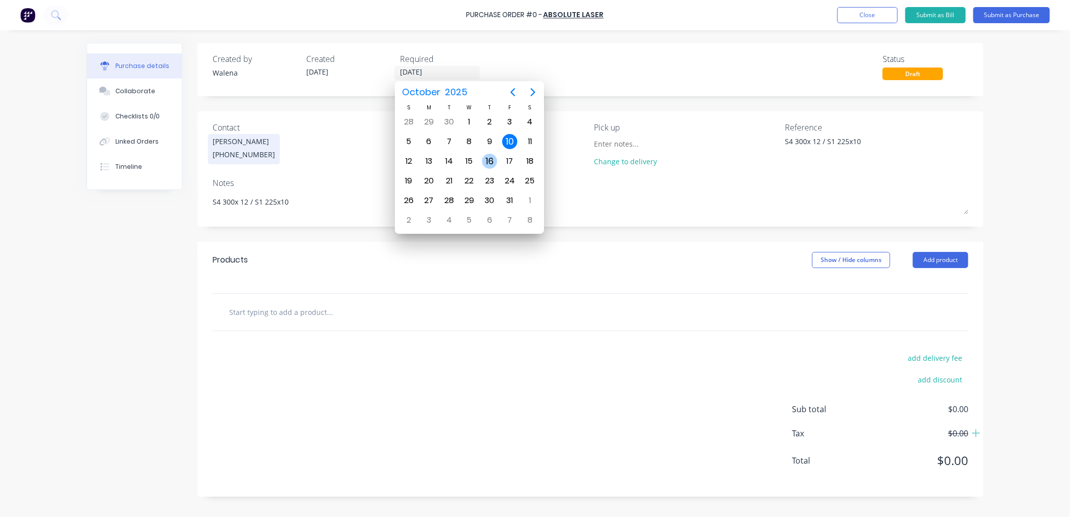
click at [487, 152] on div "16" at bounding box center [490, 161] width 20 height 19
type textarea "x"
type input "[DATE]"
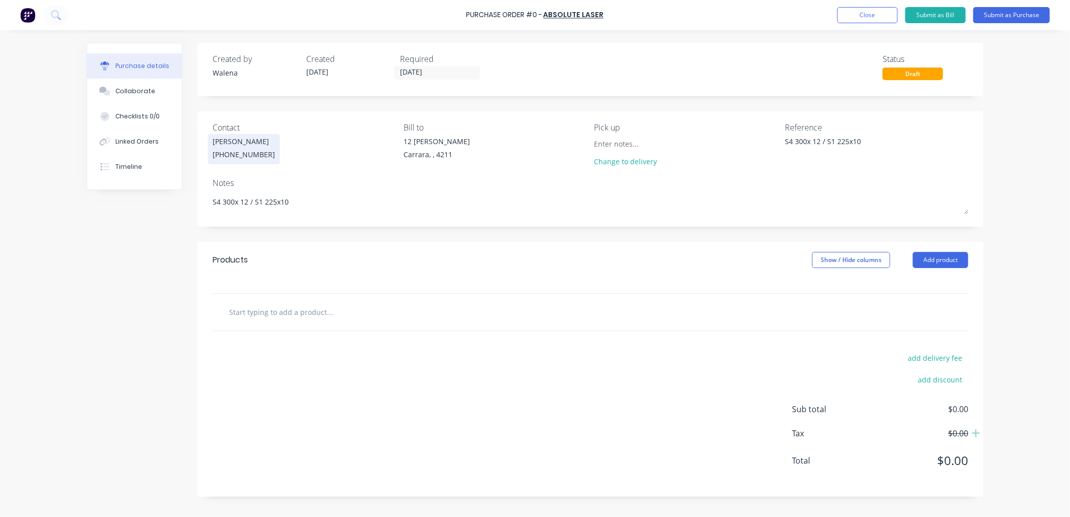
click at [260, 304] on input "text" at bounding box center [330, 312] width 202 height 20
click at [924, 262] on button "Add product" at bounding box center [940, 260] width 55 height 16
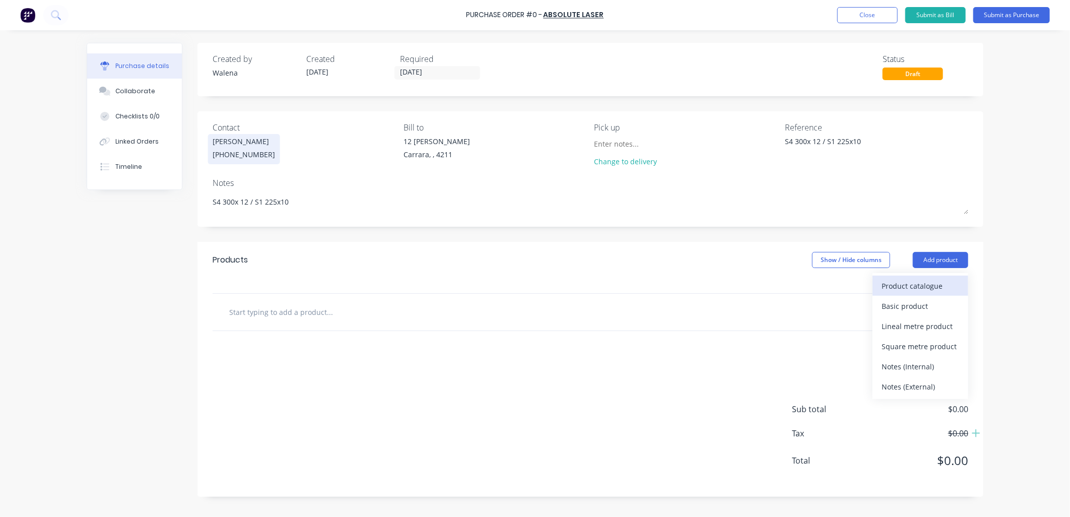
click at [904, 291] on div "Product catalogue" at bounding box center [921, 286] width 78 height 15
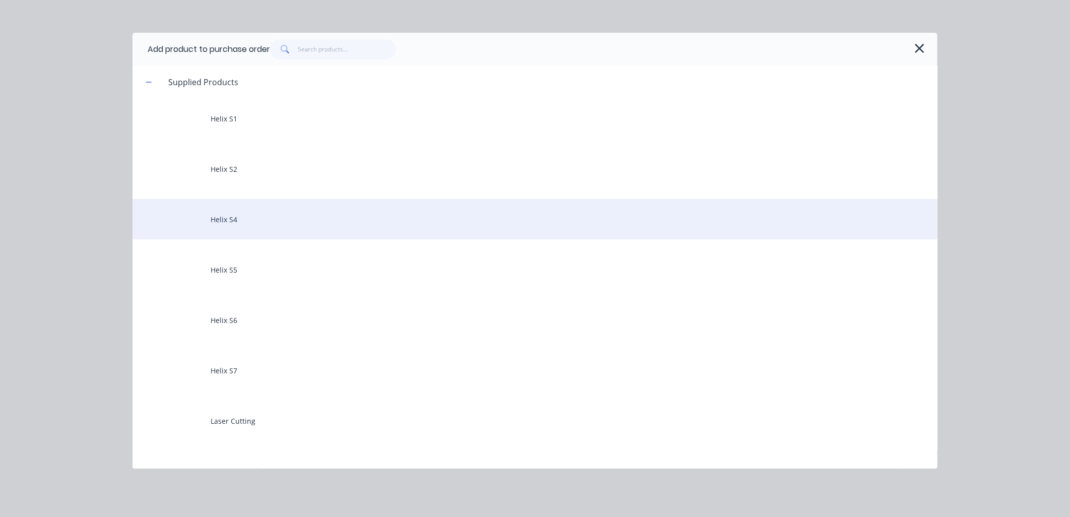
click at [225, 220] on div "Helix S4" at bounding box center [535, 219] width 805 height 40
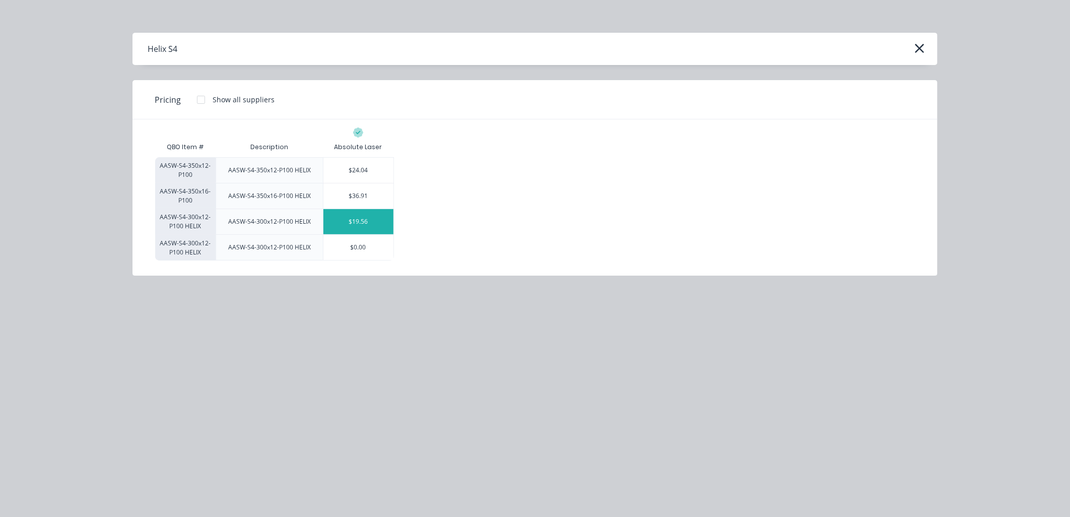
click at [359, 229] on div "$19.56" at bounding box center [358, 221] width 70 height 25
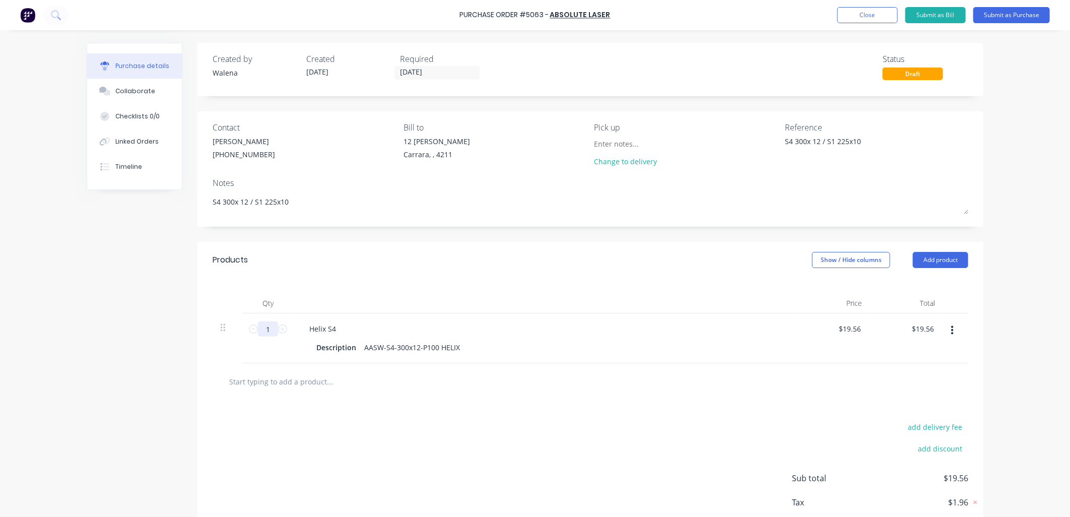
type textarea "x"
click at [264, 331] on input "1" at bounding box center [268, 328] width 20 height 15
type input "15"
type textarea "x"
type input "$293.40"
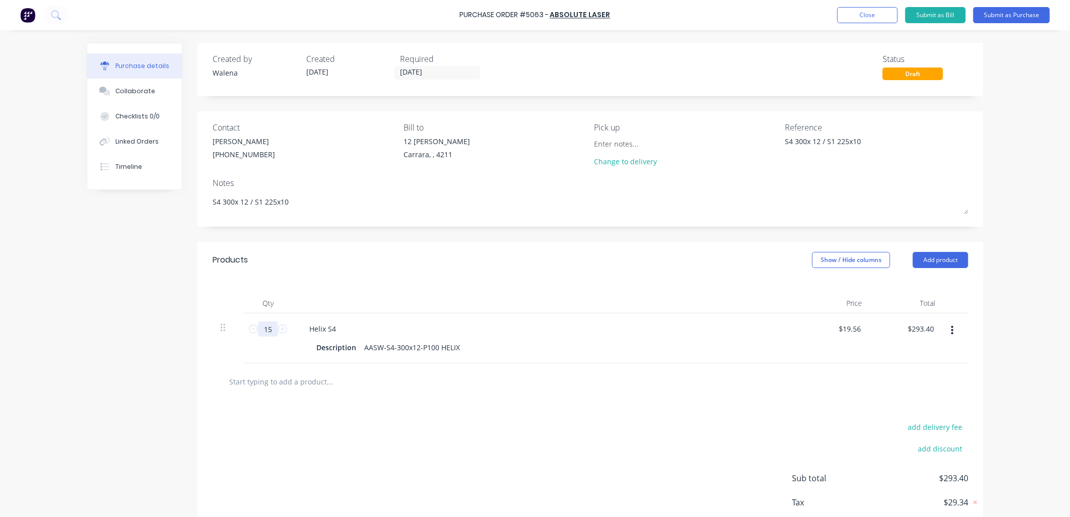
type textarea "x"
type input "150"
type input "$2,934.00"
type textarea "x"
type input "150"
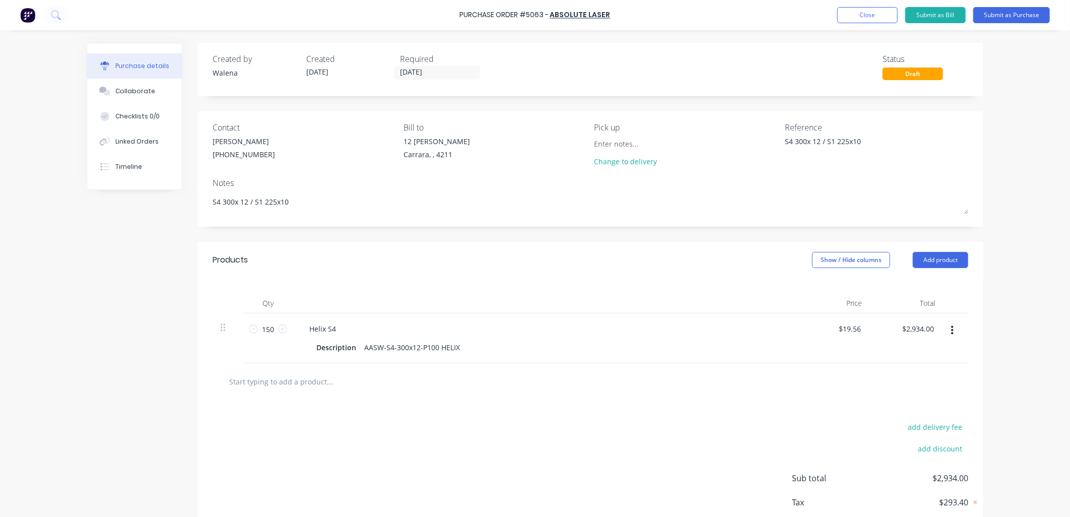
click at [268, 355] on div "150 150" at bounding box center [268, 338] width 50 height 50
type textarea "x"
click at [456, 348] on div "AASW-S4-300x12-P100 HELIX" at bounding box center [412, 347] width 104 height 15
click at [479, 454] on div "add delivery fee add discount Sub total $2,934.00 Tax $293.40 Total $3,227.40" at bounding box center [591, 494] width 786 height 166
click at [935, 258] on button "Add product" at bounding box center [940, 260] width 55 height 16
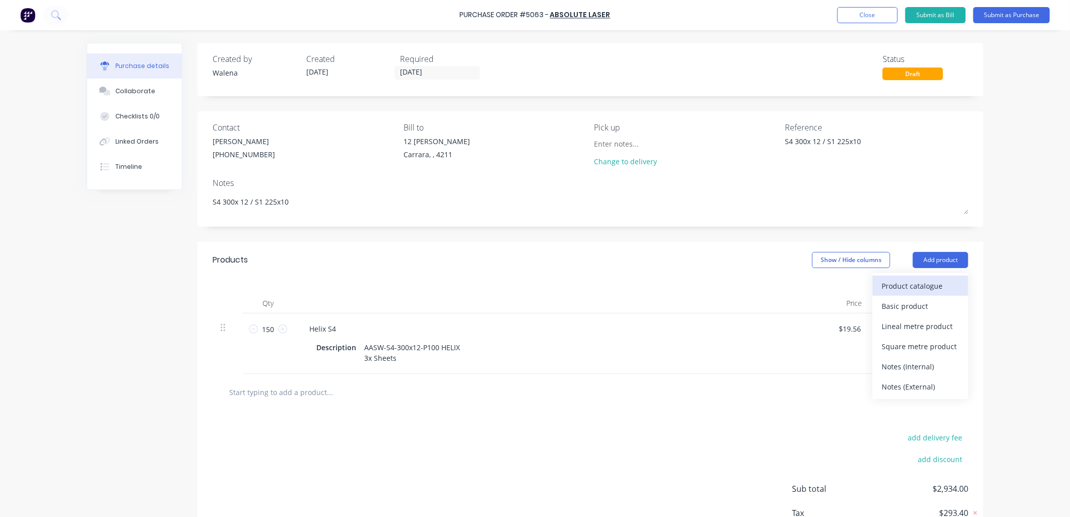
click at [923, 287] on div "Product catalogue" at bounding box center [921, 286] width 78 height 15
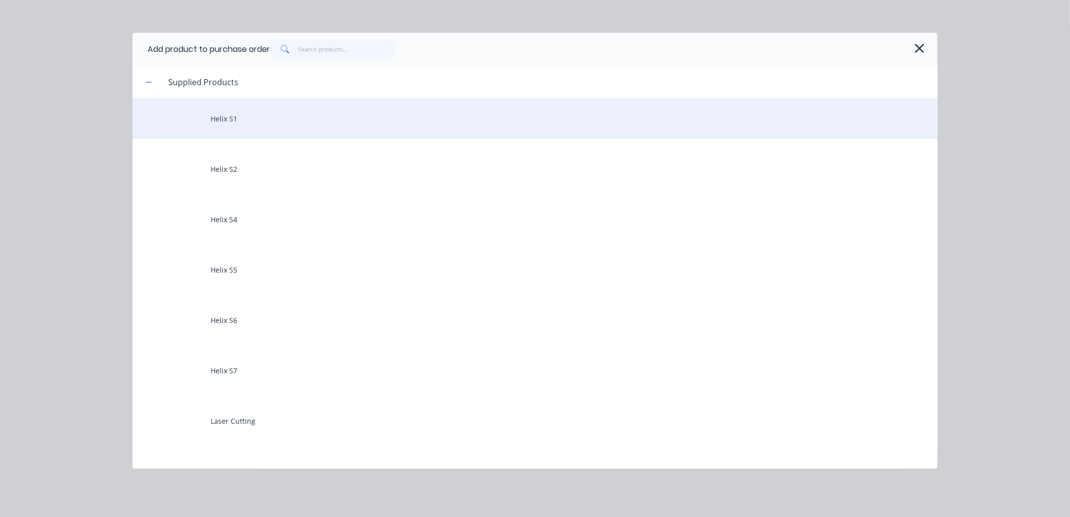
click at [249, 108] on div "Helix S1" at bounding box center [535, 118] width 805 height 40
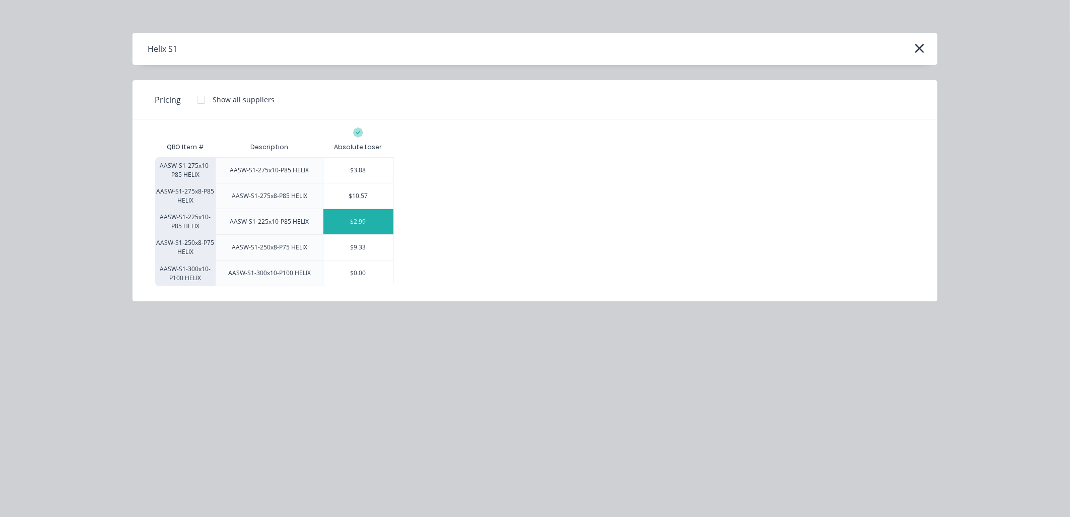
click at [358, 225] on div "$2.99" at bounding box center [358, 221] width 70 height 25
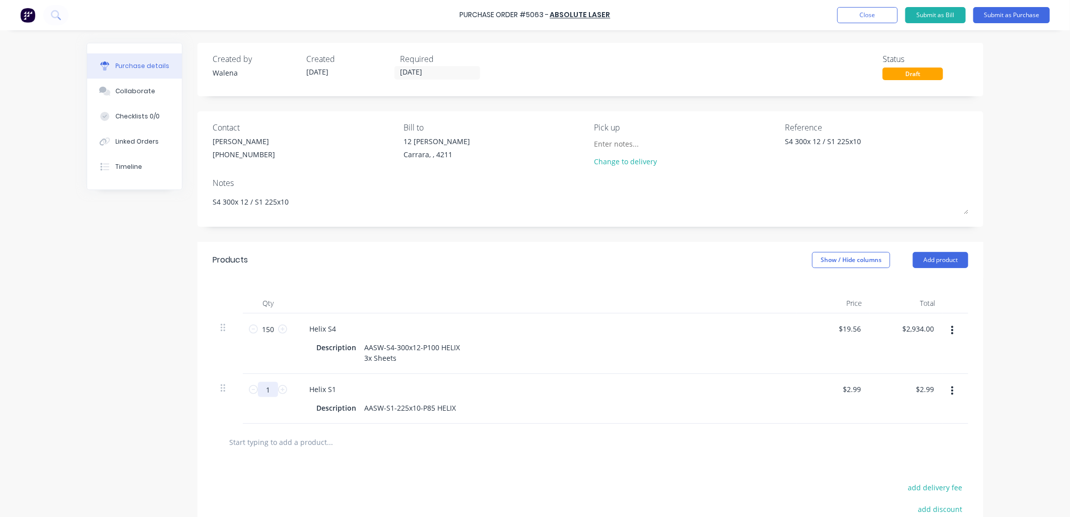
click at [271, 396] on input "1" at bounding box center [268, 389] width 20 height 15
type textarea "x"
type input "8"
type input "$23.92"
type textarea "x"
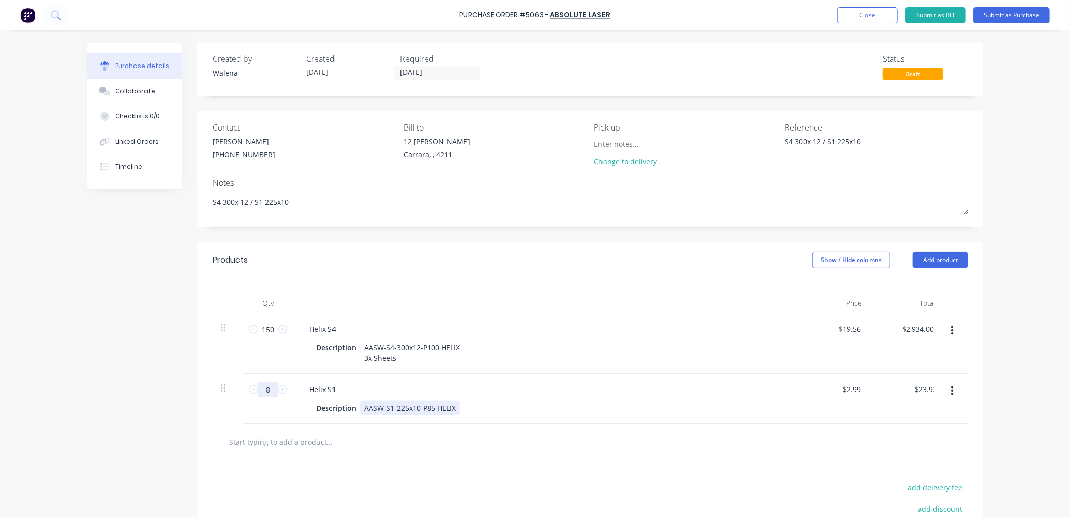
type input "88"
type input "$263.12"
type textarea "x"
type input "88"
type textarea "x"
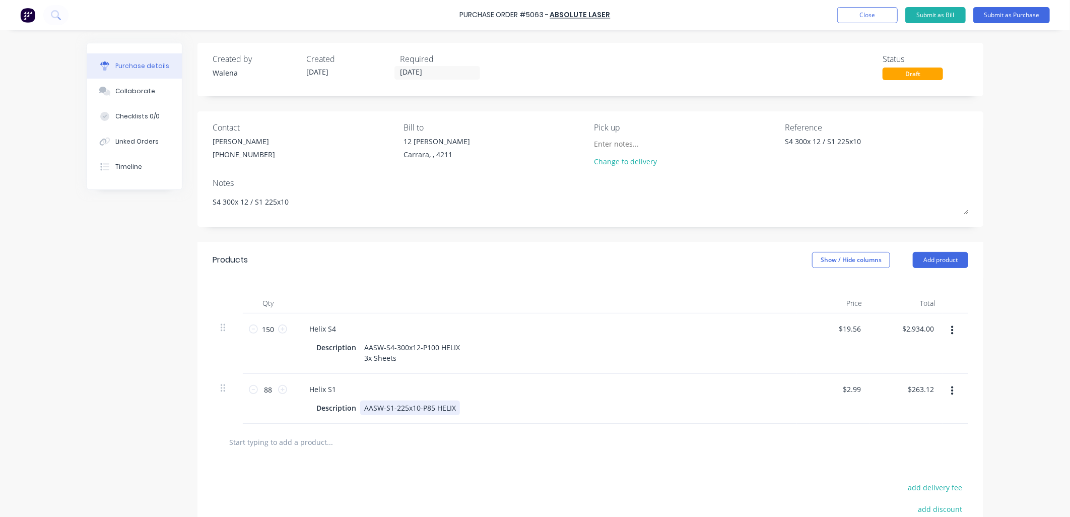
click at [449, 410] on div "AASW-S1-225x10-P85 HELIX" at bounding box center [410, 408] width 100 height 15
type textarea "x"
click at [530, 178] on div "Notes" at bounding box center [591, 183] width 756 height 12
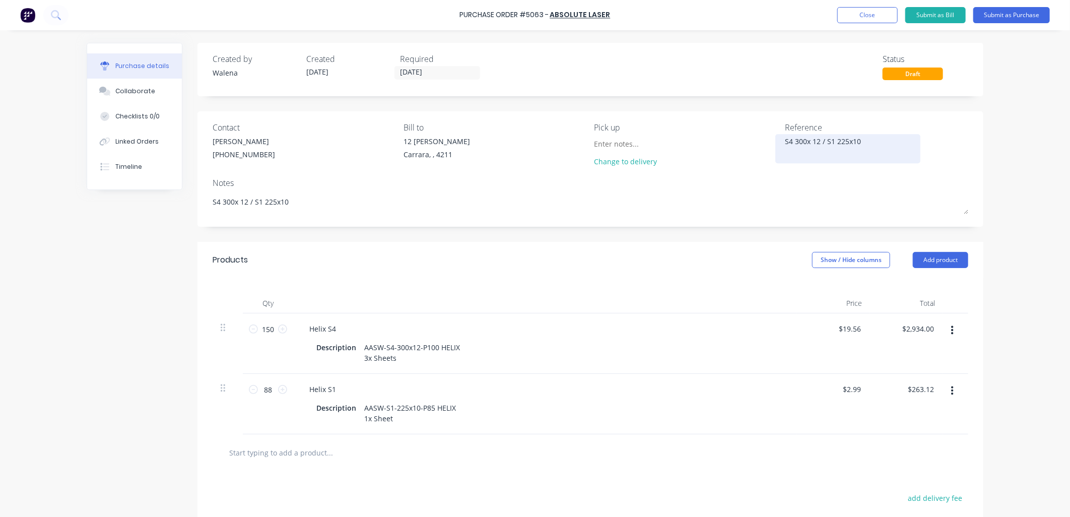
click at [832, 142] on textarea "S4 300x 12 / S1 225x10" at bounding box center [848, 147] width 126 height 23
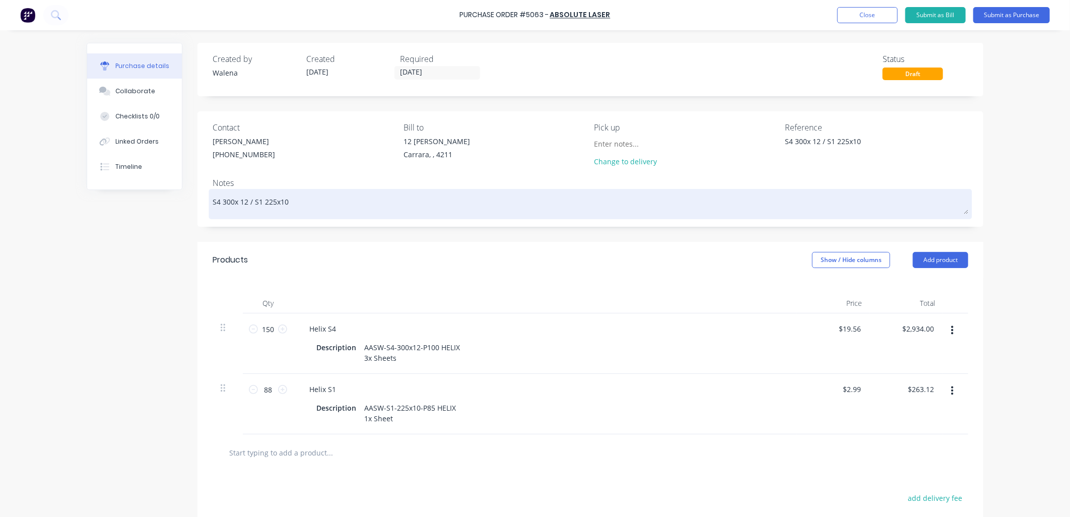
type textarea "S4 300x 12 / S1225x10"
type textarea "x"
type textarea "S4 300x 12 / S1 225x10"
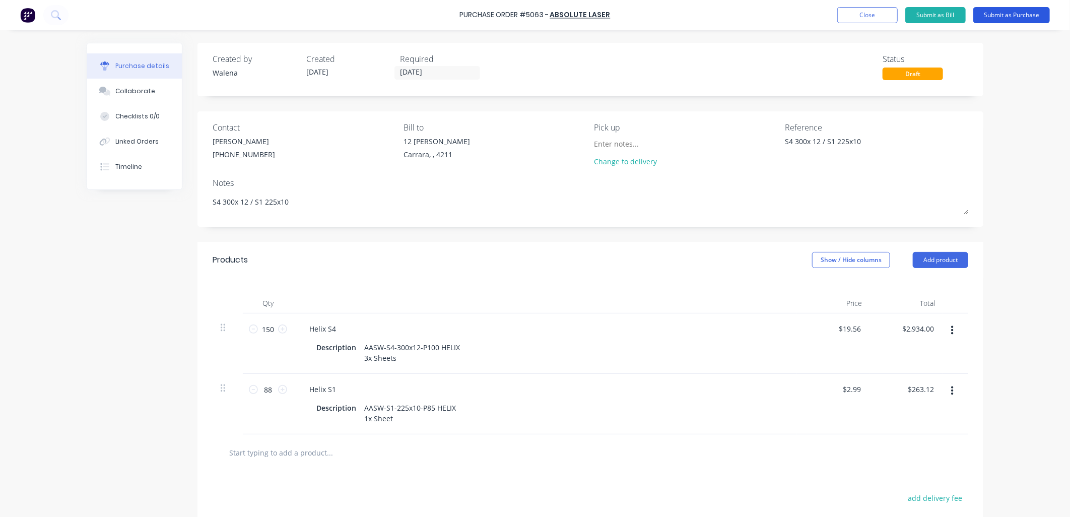
click at [1026, 17] on button "Submit as Purchase" at bounding box center [1011, 15] width 77 height 16
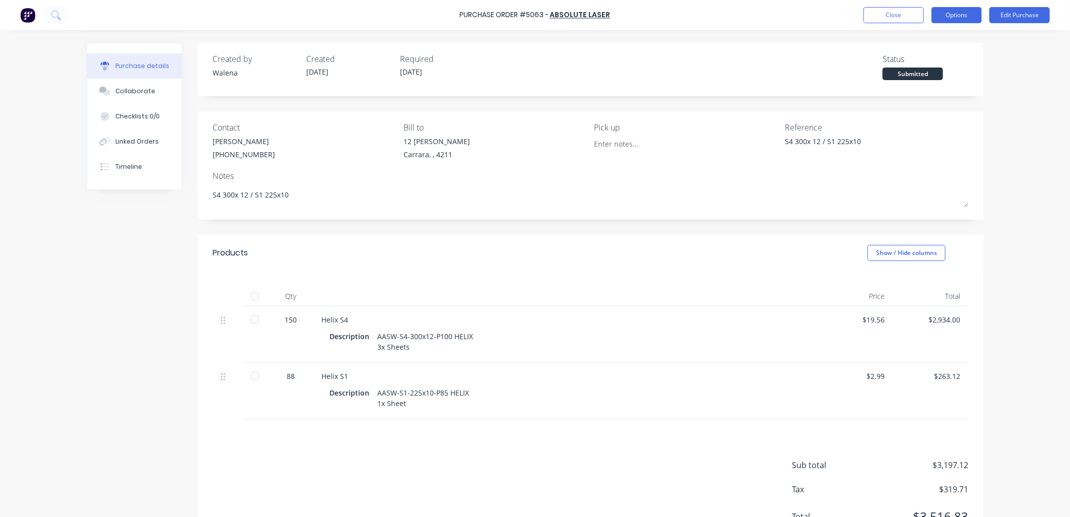
click at [954, 12] on button "Options" at bounding box center [957, 15] width 50 height 16
click at [923, 40] on div "Print / Email" at bounding box center [934, 41] width 78 height 15
click at [925, 58] on div "With pricing" at bounding box center [934, 61] width 78 height 15
type textarea "x"
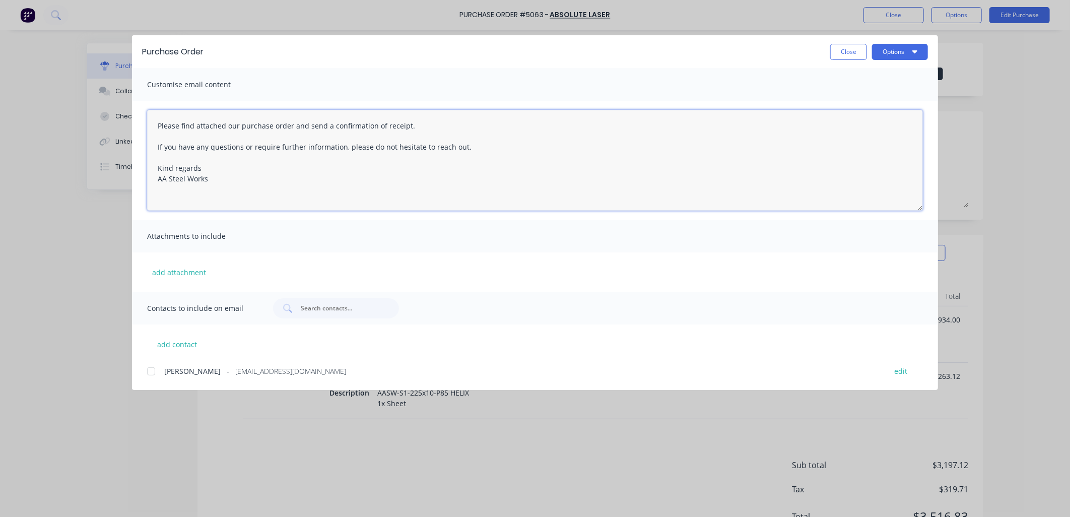
click at [159, 128] on textarea "Please find attached our purchase order and send a confirmation of receipt. If …" at bounding box center [535, 160] width 776 height 101
click at [157, 126] on textarea "Please find attached our purchase order and send a confirmation of receipt. If …" at bounding box center [535, 160] width 776 height 101
click at [162, 134] on textarea "Please find attached our purchase order and send a confirmation of receipt. If …" at bounding box center [535, 160] width 776 height 101
click at [155, 123] on textarea "Please find attached our purchase order and send a confirmation of receipt. If …" at bounding box center [535, 160] width 776 height 101
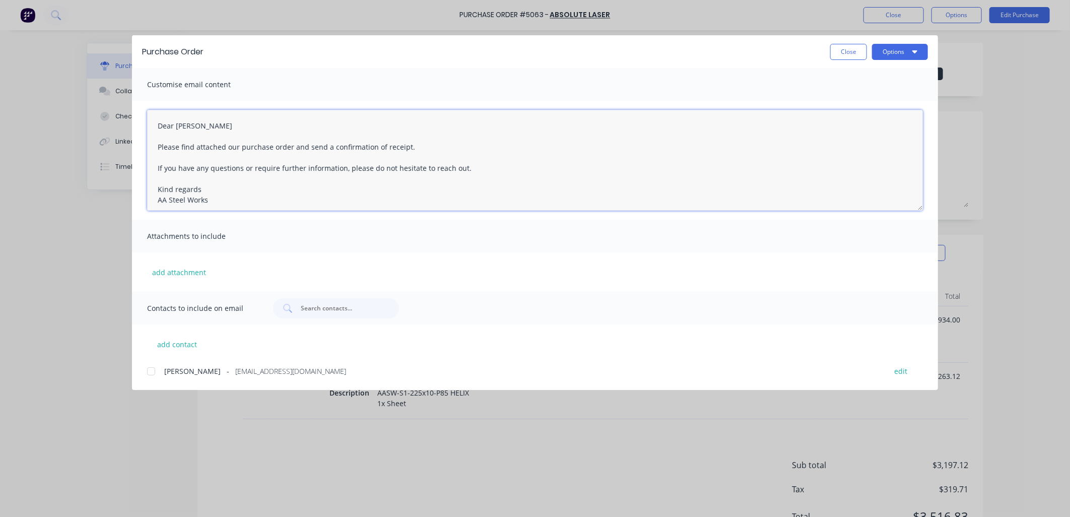
click at [153, 373] on div at bounding box center [151, 371] width 20 height 20
type textarea "Dear [PERSON_NAME] Please find attached our purchase order and send a confirmat…"
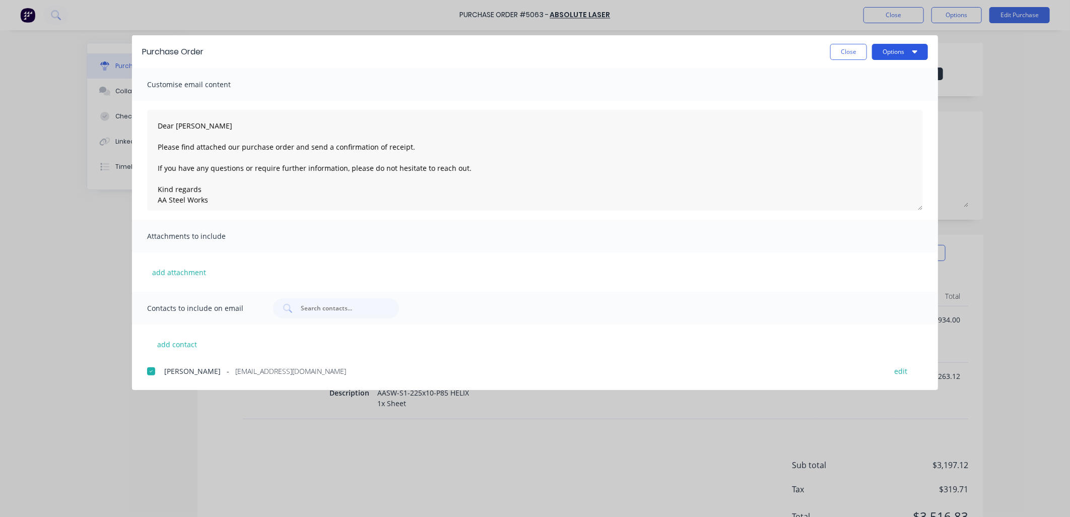
click at [915, 50] on icon "button" at bounding box center [914, 51] width 5 height 3
click at [873, 116] on div "Email" at bounding box center [880, 117] width 78 height 15
click at [850, 56] on button "Close" at bounding box center [848, 52] width 37 height 16
type textarea "x"
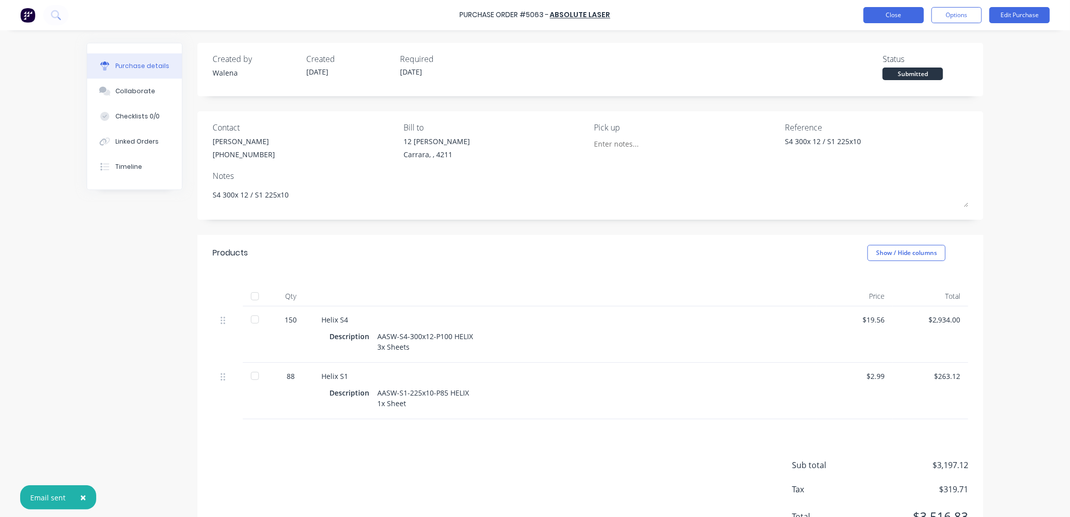
click at [888, 17] on button "Close" at bounding box center [894, 15] width 60 height 16
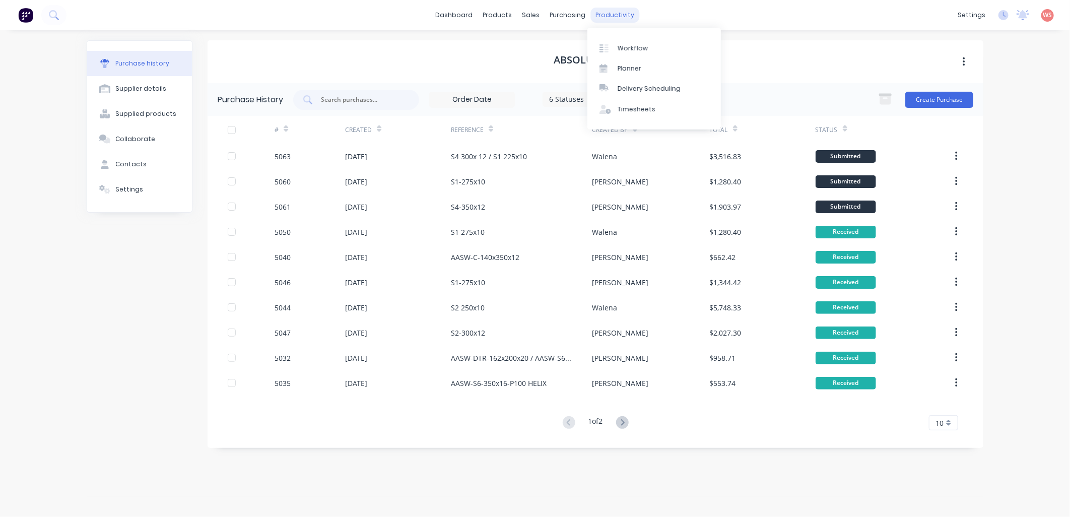
click at [591, 18] on div "productivity" at bounding box center [615, 15] width 49 height 15
click at [572, 15] on div "purchasing" at bounding box center [568, 15] width 46 height 15
click at [601, 53] on link "Purchase Orders" at bounding box center [611, 48] width 134 height 20
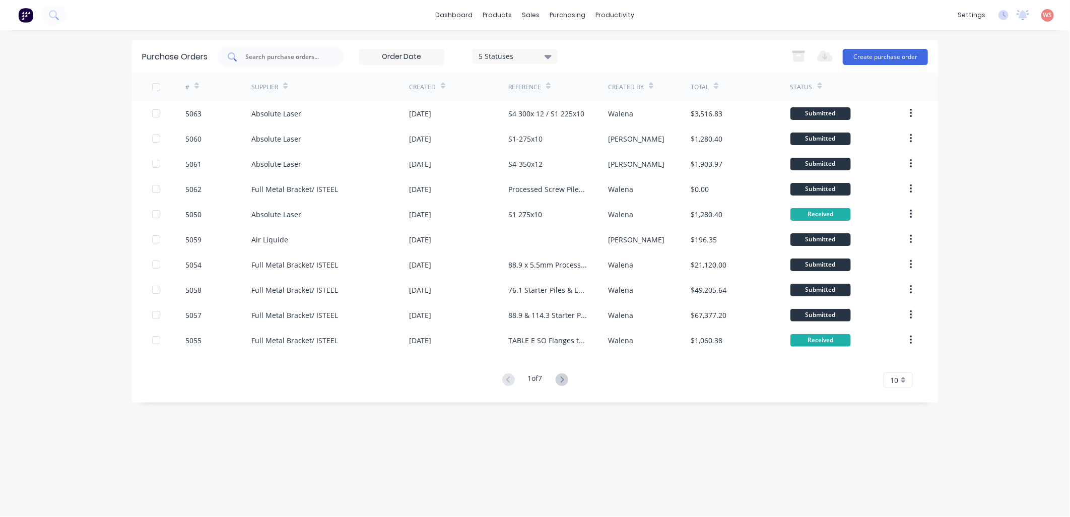
click at [291, 57] on input "text" at bounding box center [286, 57] width 84 height 10
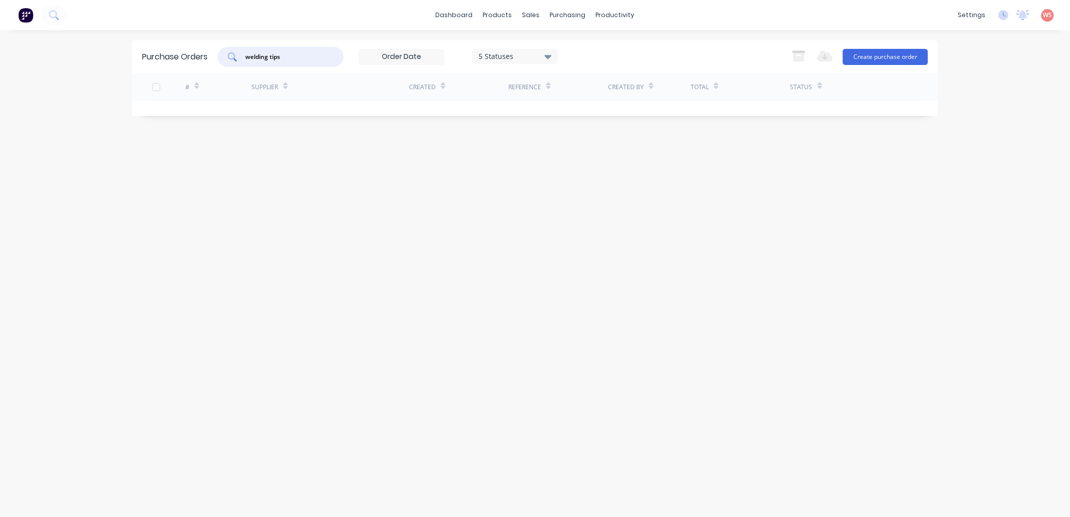
drag, startPoint x: 291, startPoint y: 57, endPoint x: 269, endPoint y: 59, distance: 22.3
click at [269, 59] on input "welding tips" at bounding box center [286, 57] width 84 height 10
type input "welding"
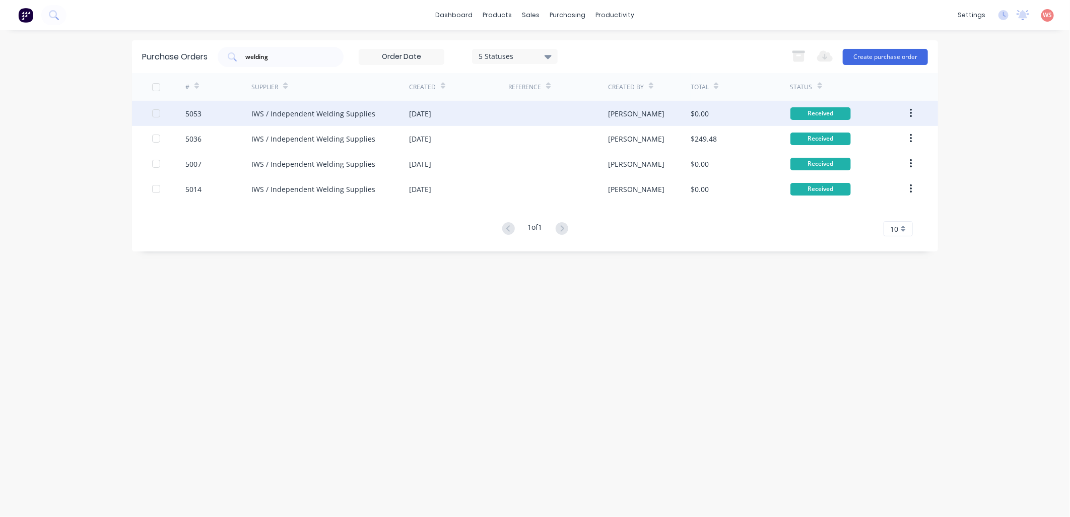
click at [329, 107] on div "IWS / Independent Welding Supplies" at bounding box center [330, 113] width 158 height 25
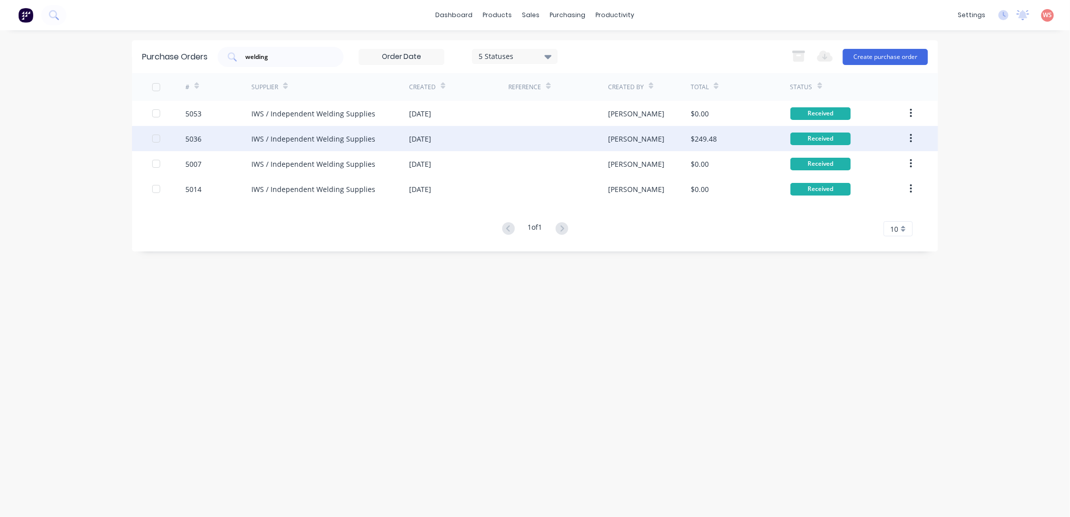
click at [332, 132] on div "IWS / Independent Welding Supplies" at bounding box center [330, 138] width 158 height 25
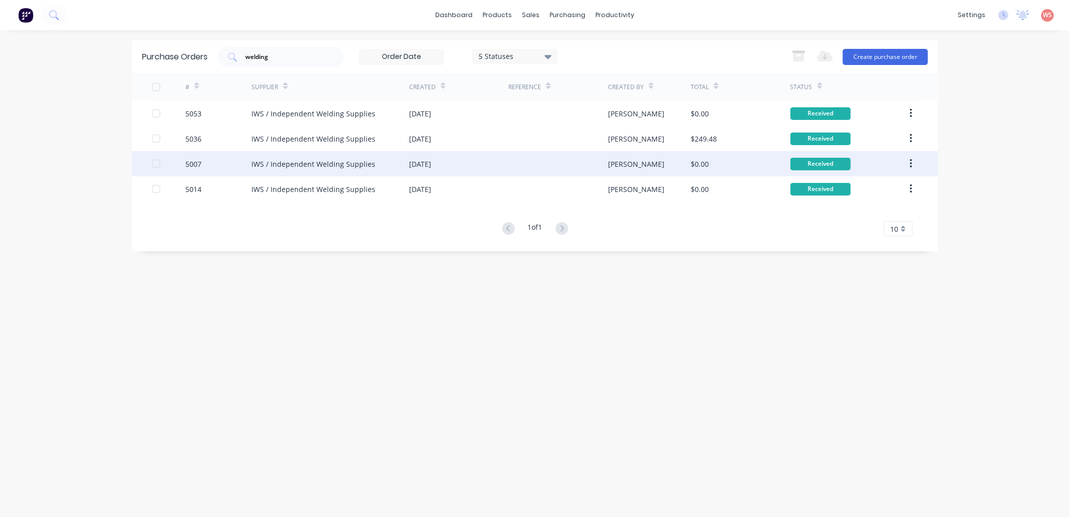
click at [311, 167] on div "IWS / Independent Welding Supplies" at bounding box center [313, 164] width 124 height 11
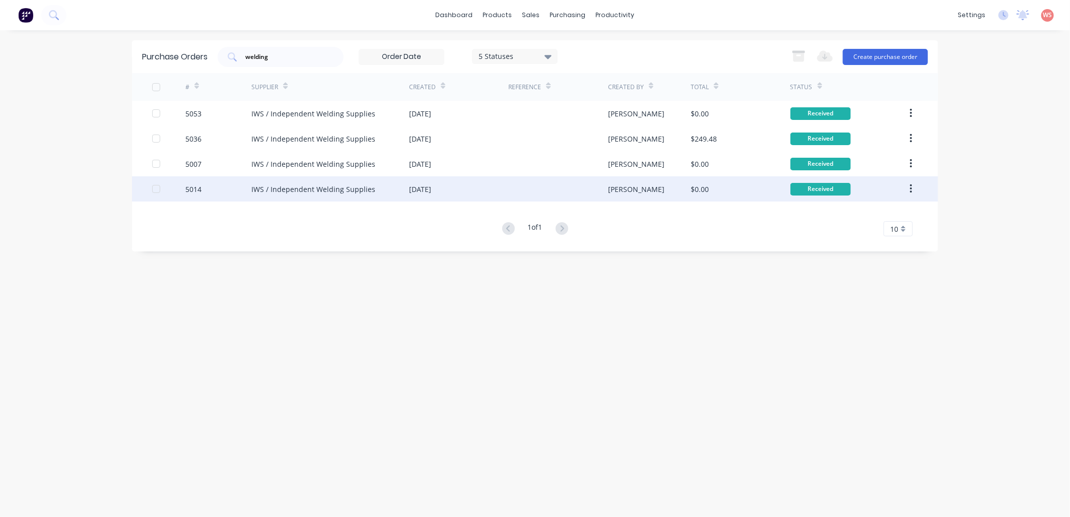
click at [354, 187] on div "IWS / Independent Welding Supplies" at bounding box center [313, 189] width 124 height 11
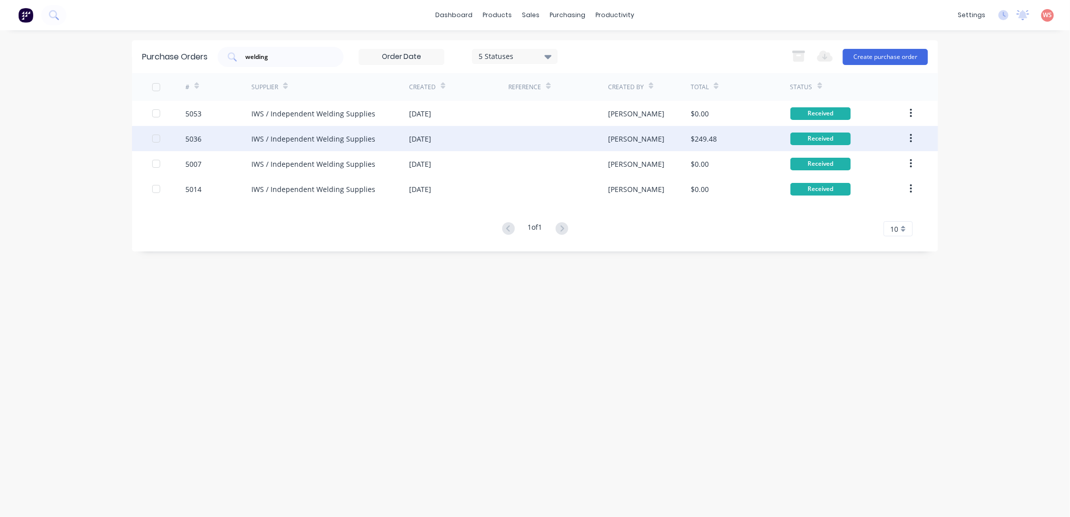
click at [306, 137] on div "IWS / Independent Welding Supplies" at bounding box center [313, 139] width 124 height 11
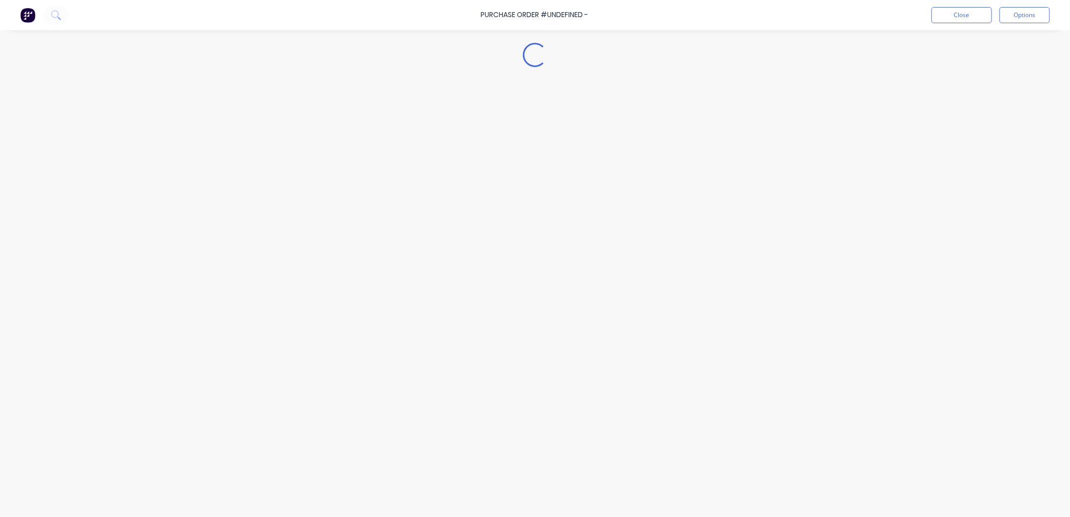
type textarea "x"
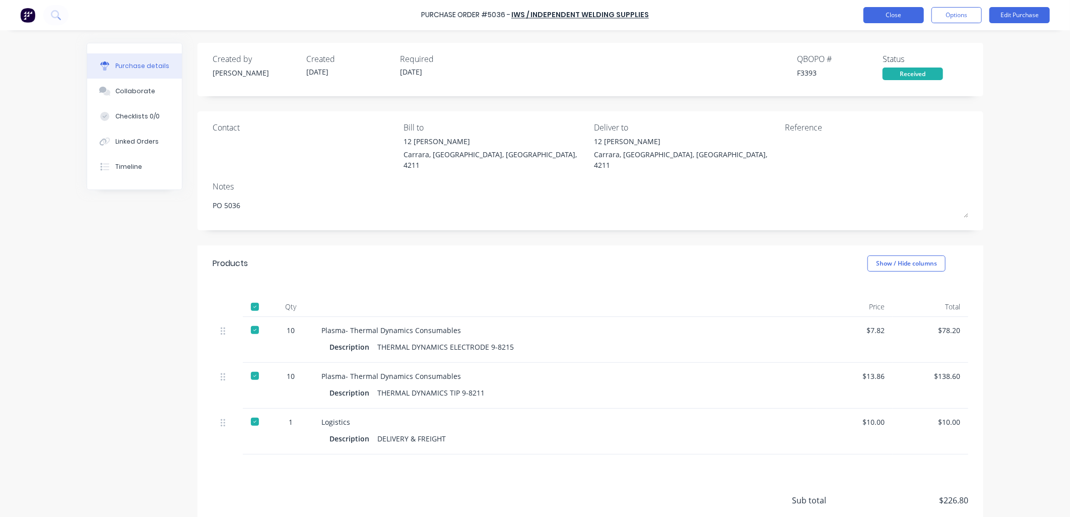
click at [883, 13] on button "Close" at bounding box center [894, 15] width 60 height 16
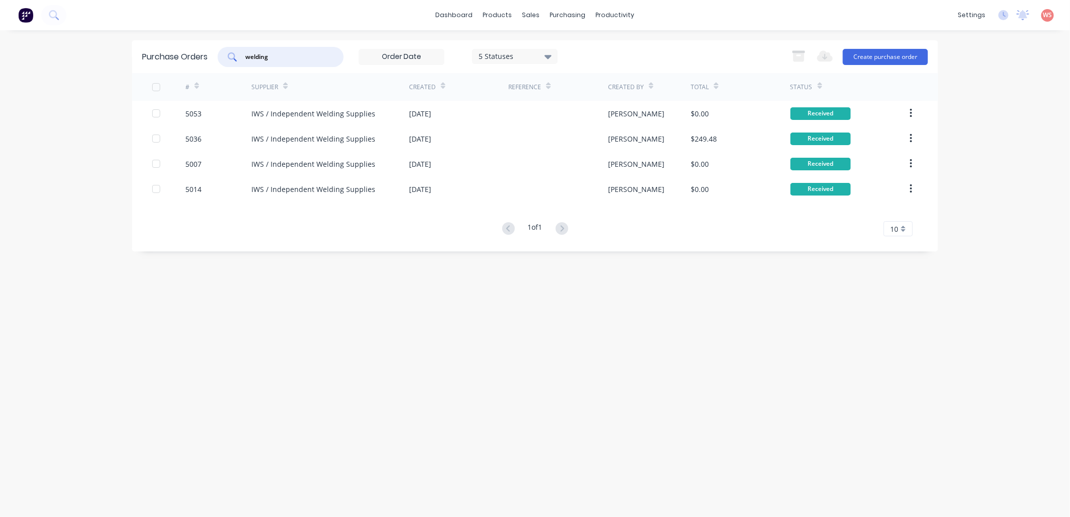
drag, startPoint x: 285, startPoint y: 62, endPoint x: 0, endPoint y: 13, distance: 288.8
click at [0, 13] on html "dashboard products sales purchasing productivity dashboard products Product Cat…" at bounding box center [535, 258] width 1070 height 517
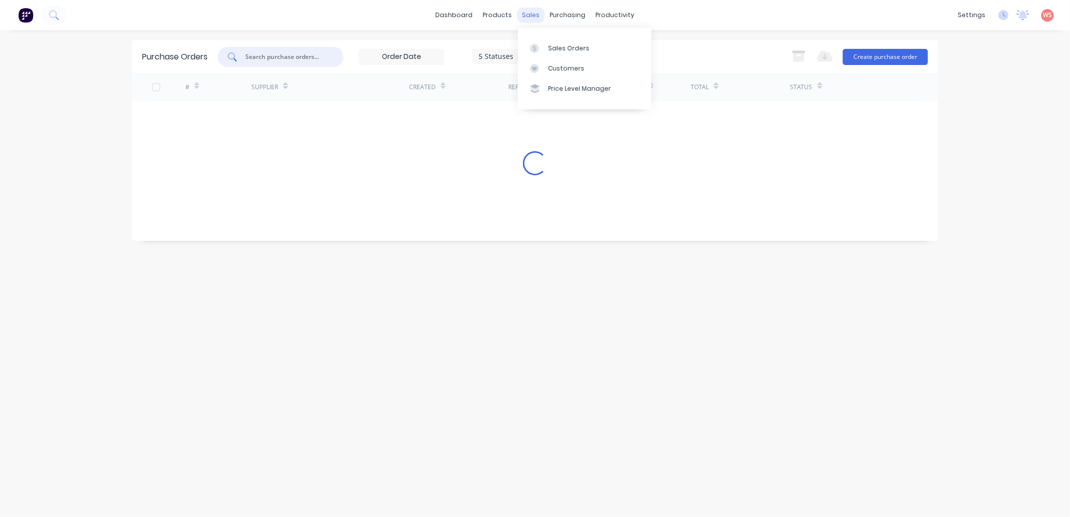
click at [529, 17] on div "sales" at bounding box center [531, 15] width 28 height 15
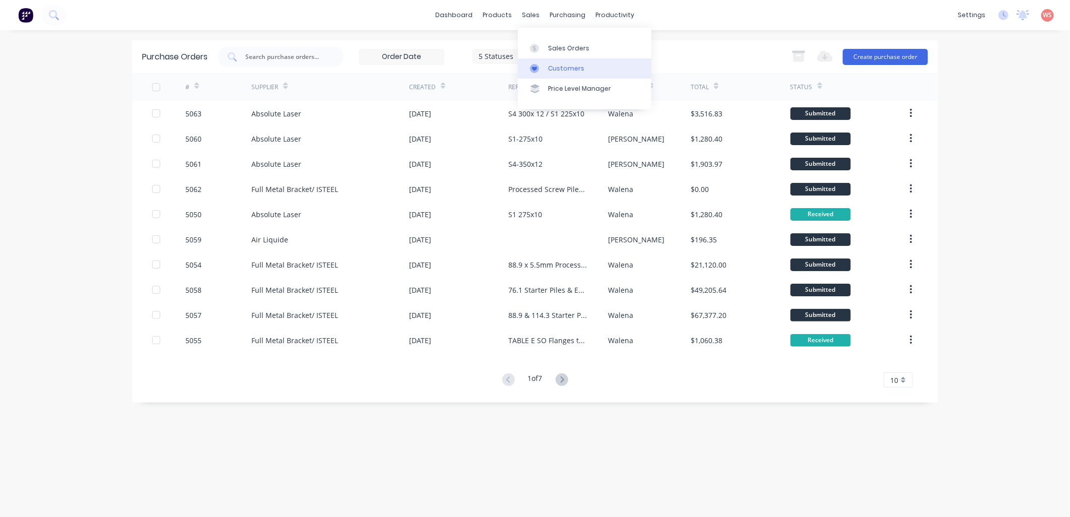
click at [558, 69] on div "Customers" at bounding box center [566, 68] width 36 height 9
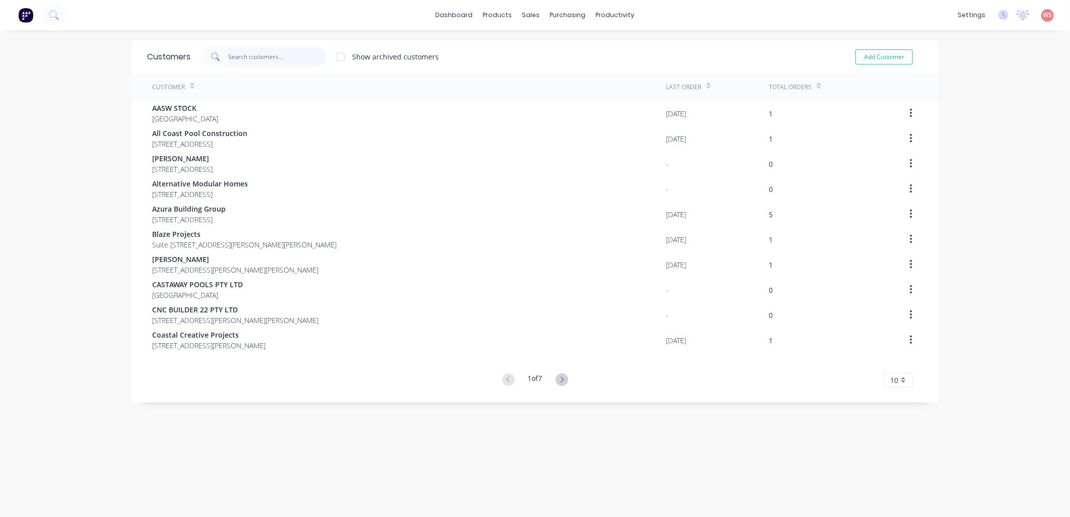
click at [234, 53] on input "text" at bounding box center [278, 57] width 98 height 20
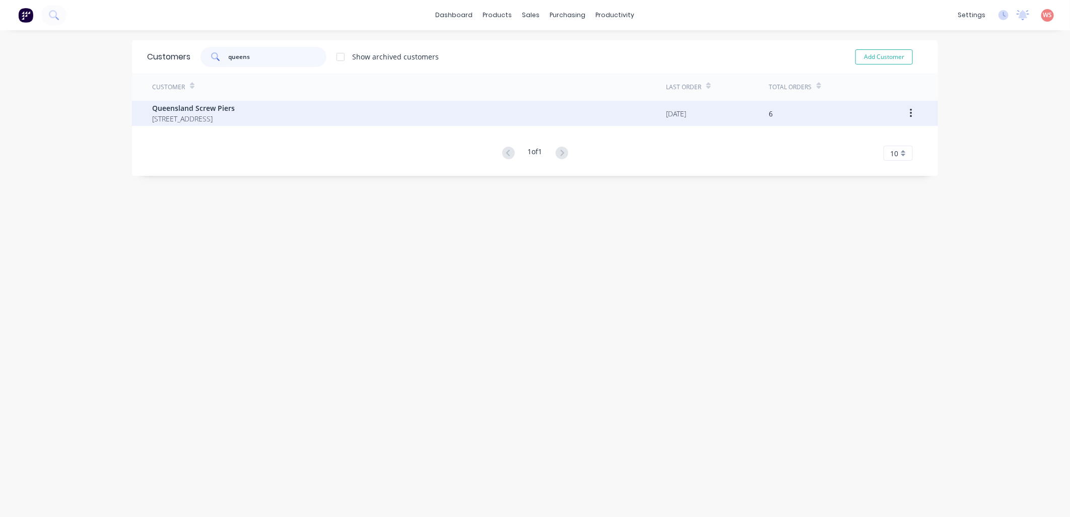
type input "queens"
click at [200, 111] on span "Queensland Screw Piers" at bounding box center [193, 108] width 83 height 11
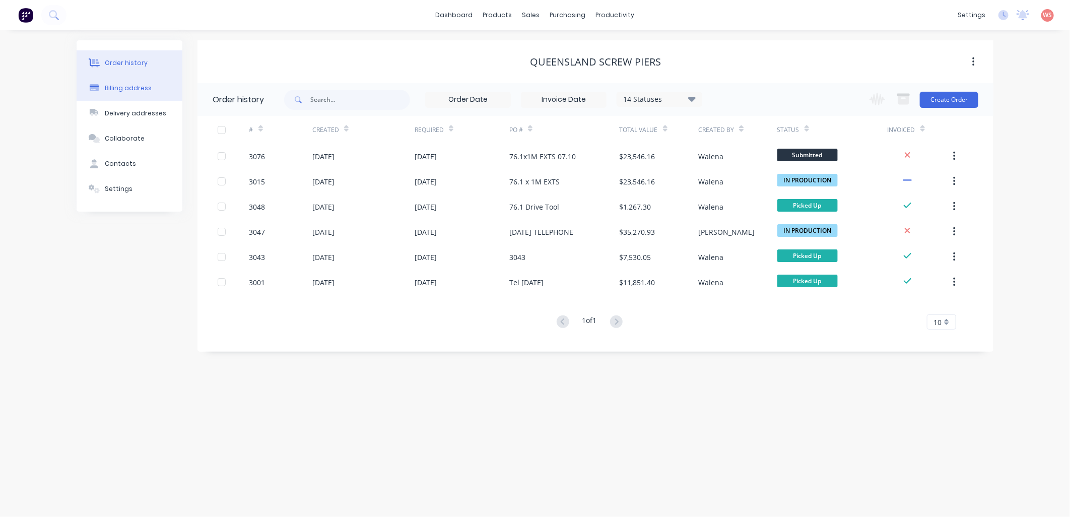
click at [133, 87] on div "Billing address" at bounding box center [128, 88] width 47 height 9
select select "AU"
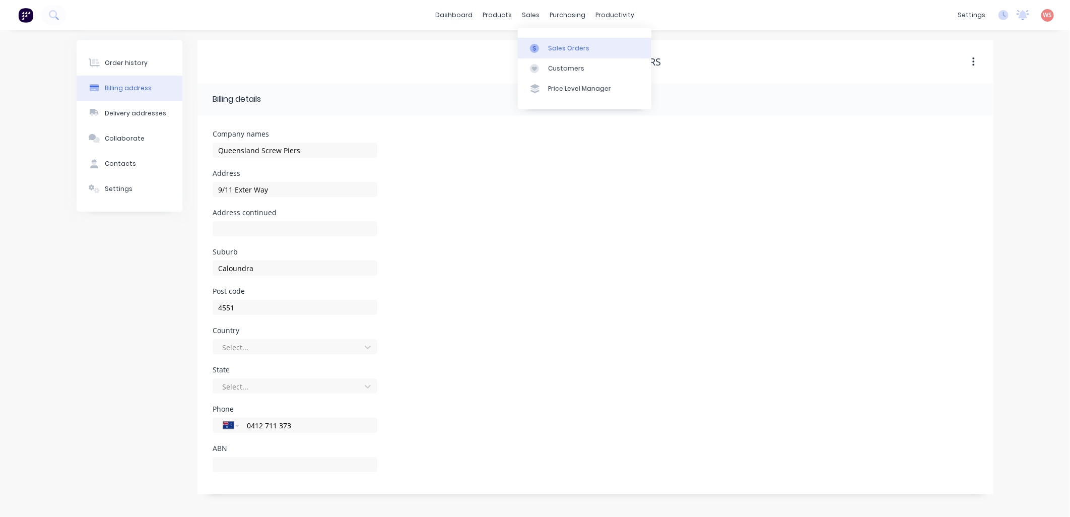
click at [552, 48] on div "Sales Orders" at bounding box center [568, 48] width 41 height 9
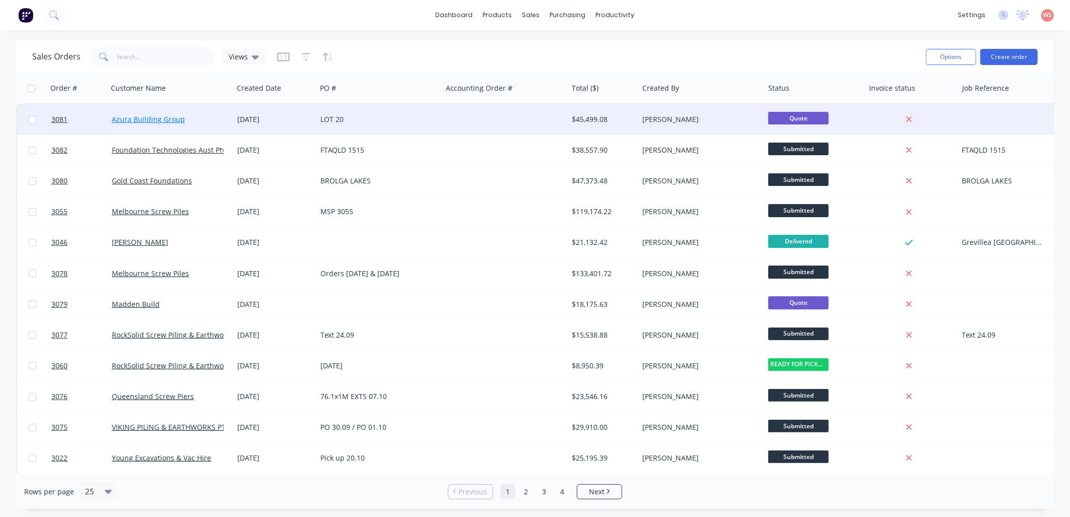
click at [178, 116] on link "Azura Building Group" at bounding box center [148, 119] width 73 height 10
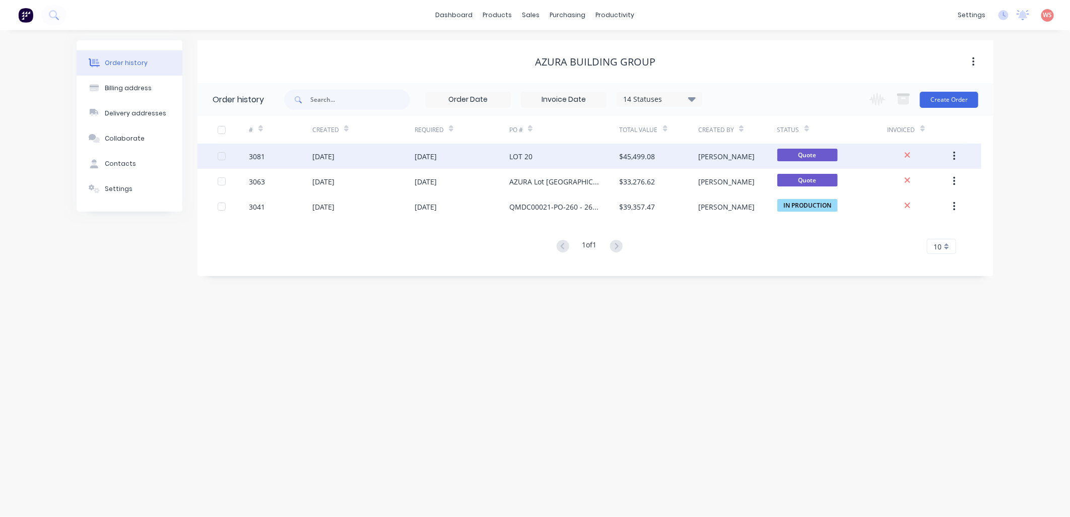
click at [576, 153] on div "LOT 20" at bounding box center [564, 156] width 110 height 25
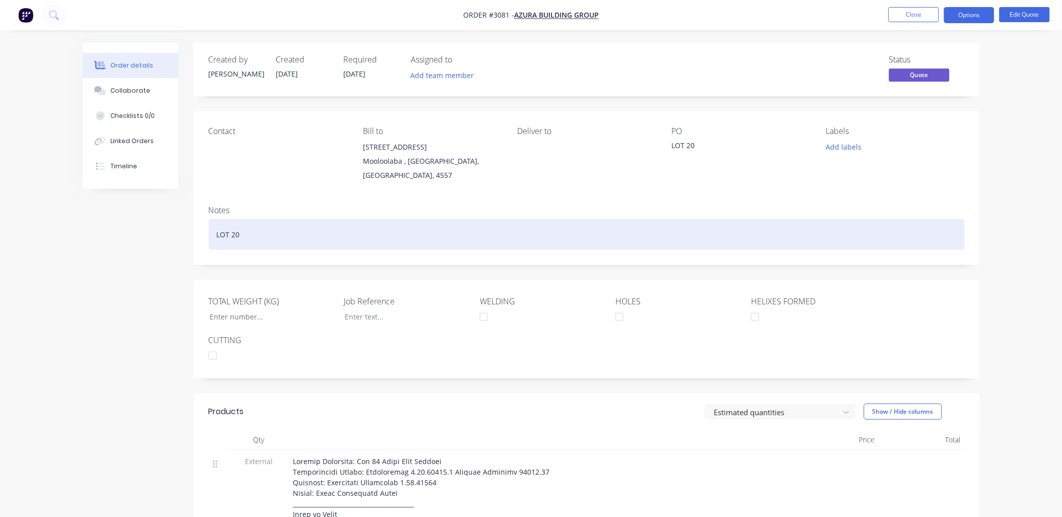
click at [239, 225] on div "LOT 20" at bounding box center [587, 234] width 756 height 31
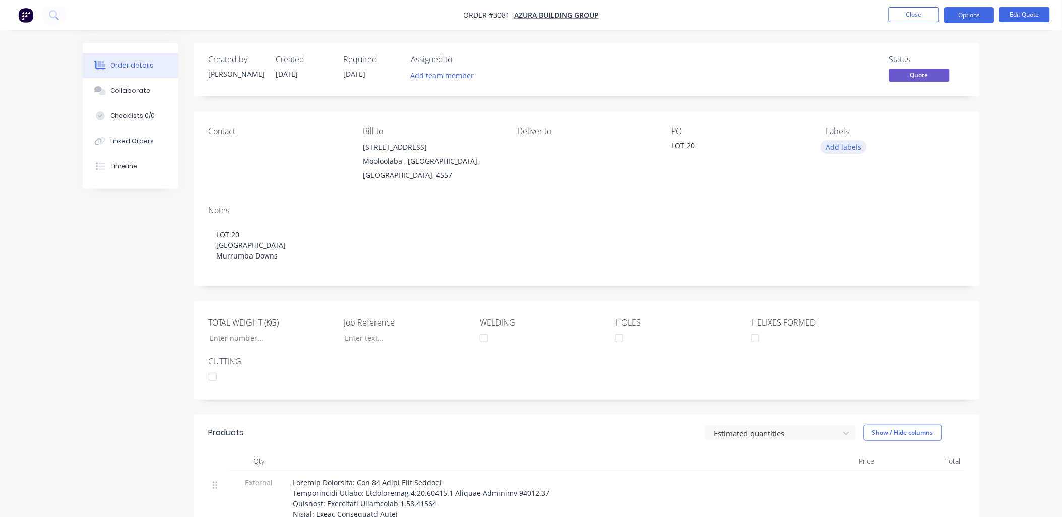
click at [857, 145] on button "Add labels" at bounding box center [843, 147] width 46 height 14
click at [844, 238] on div at bounding box center [844, 238] width 20 height 20
click at [846, 271] on div at bounding box center [844, 273] width 20 height 20
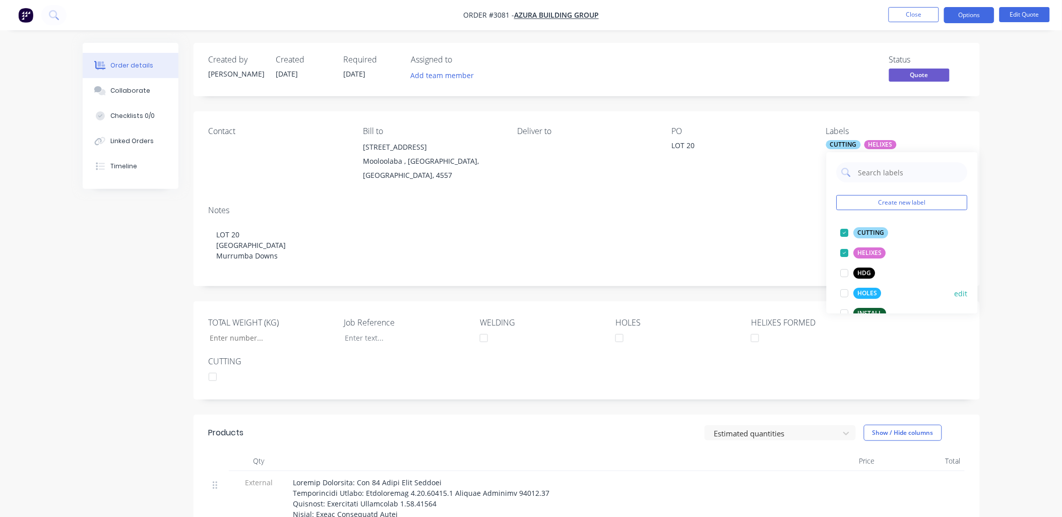
click at [843, 292] on div at bounding box center [844, 293] width 20 height 20
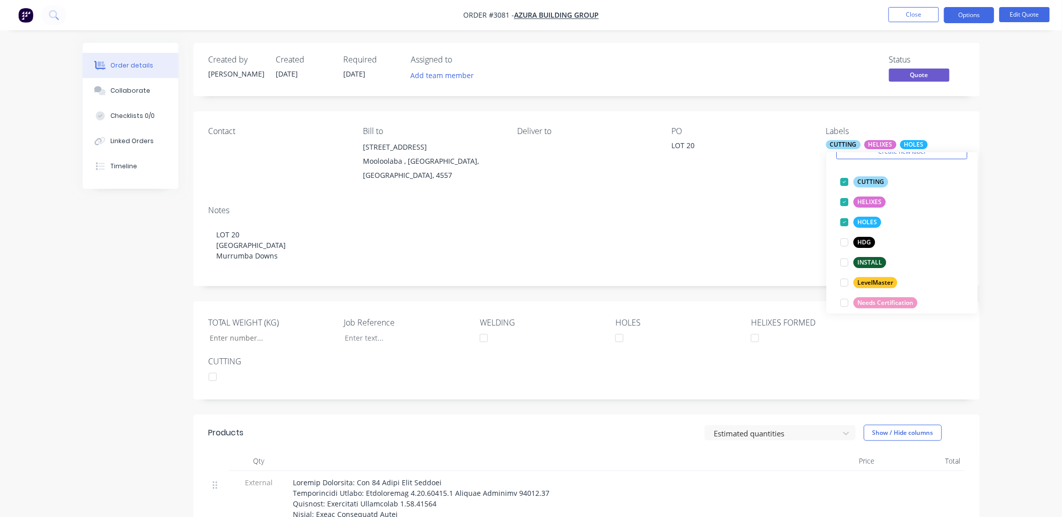
scroll to position [74, 0]
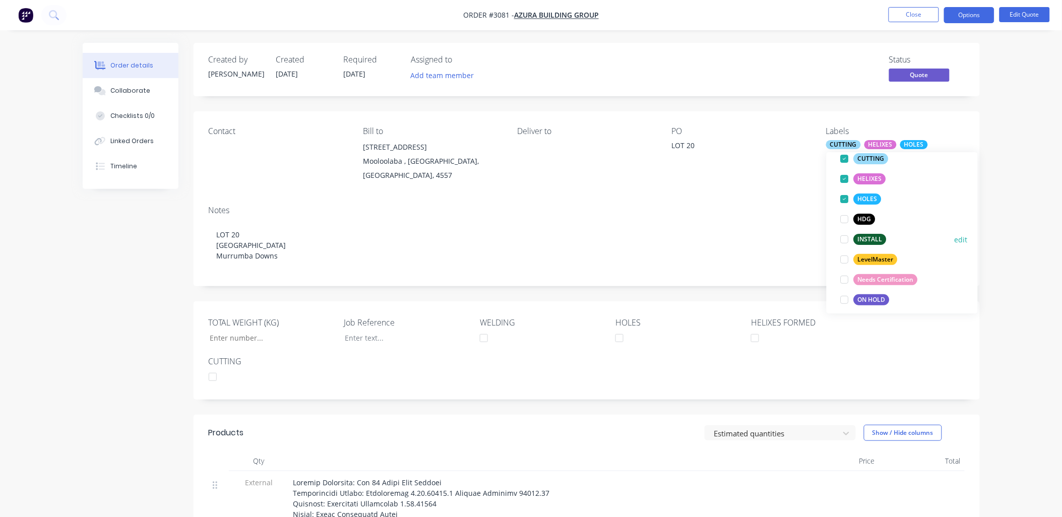
click at [843, 237] on div at bounding box center [844, 239] width 20 height 20
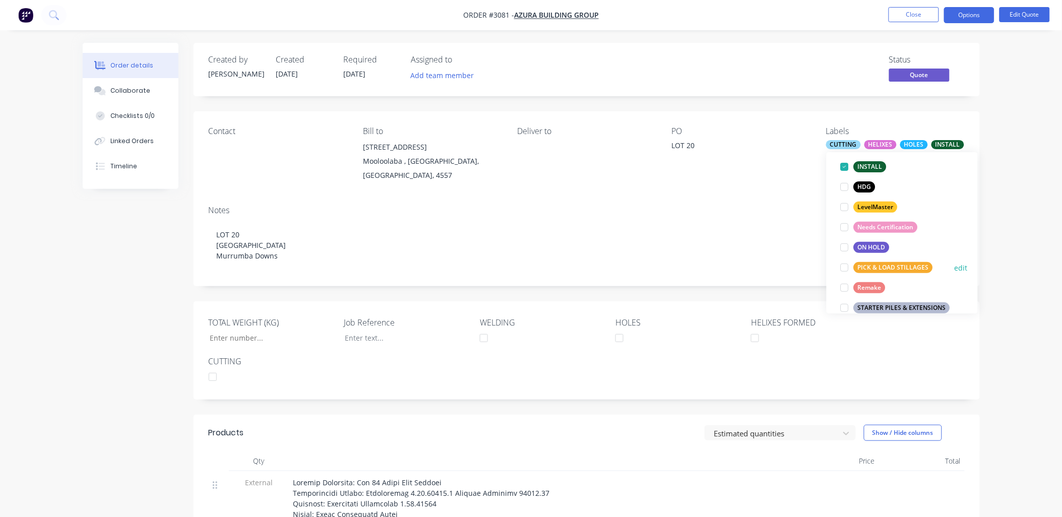
scroll to position [181, 0]
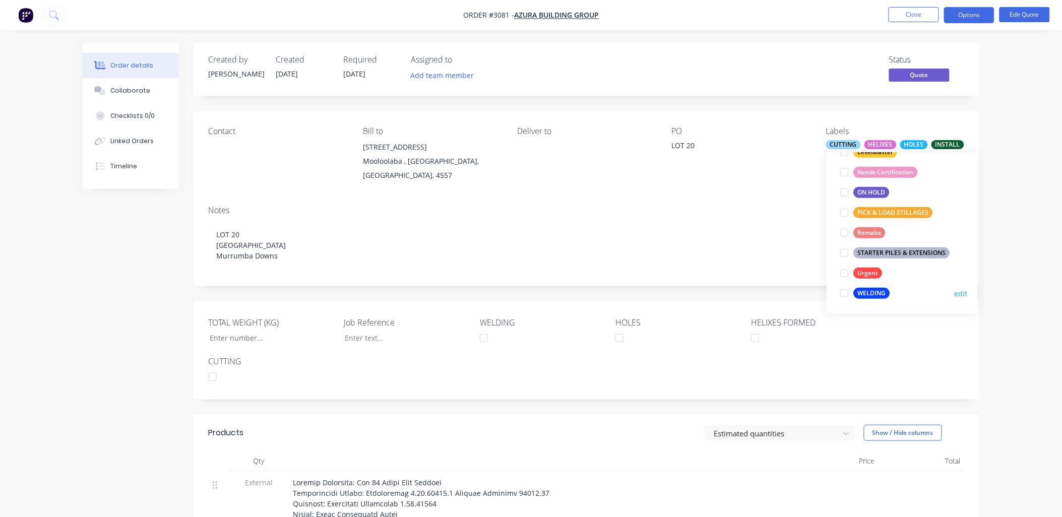
click at [844, 293] on div at bounding box center [844, 293] width 20 height 20
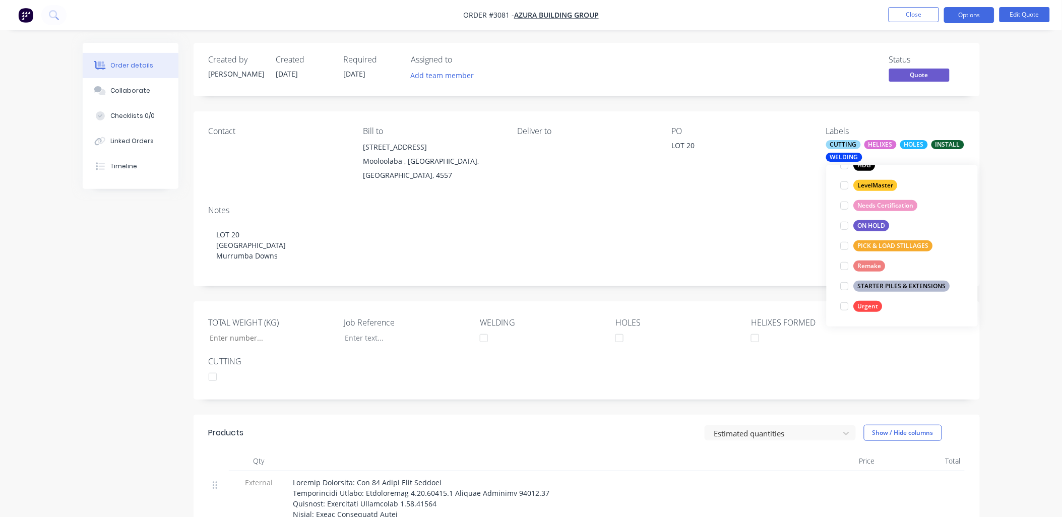
scroll to position [20, 0]
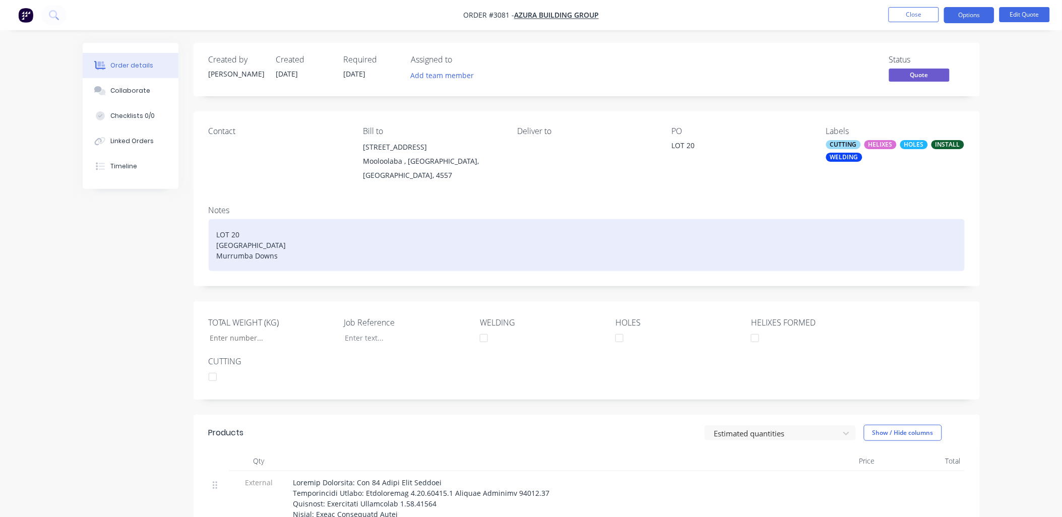
click at [767, 227] on div "LOT [GEOGRAPHIC_DATA] [GEOGRAPHIC_DATA]" at bounding box center [587, 245] width 756 height 52
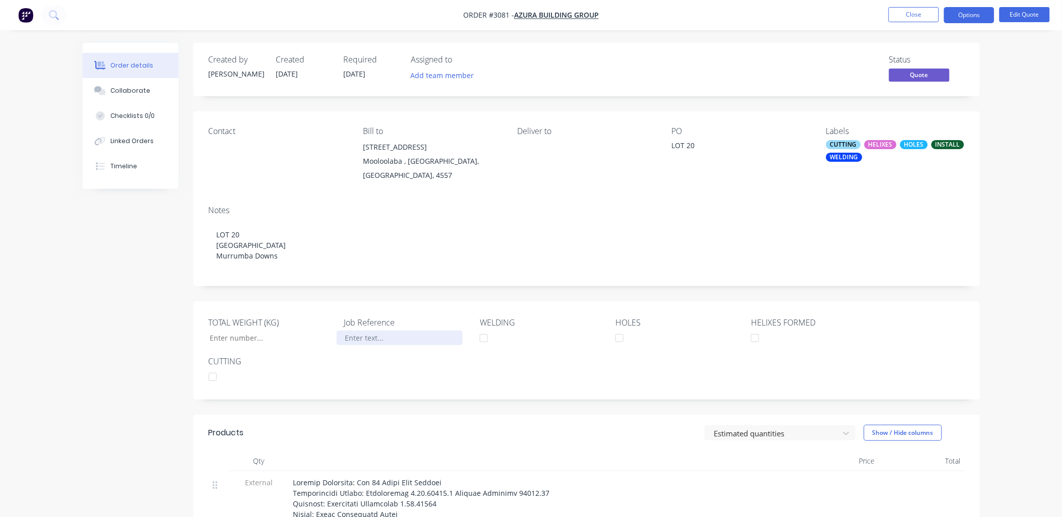
click at [359, 331] on div at bounding box center [400, 338] width 126 height 15
drag, startPoint x: 399, startPoint y: 329, endPoint x: 345, endPoint y: 328, distance: 54.4
click at [337, 331] on div "QMDC00020" at bounding box center [400, 338] width 126 height 15
copy div "QMDC00020"
click at [679, 142] on div "LOT 20" at bounding box center [735, 147] width 126 height 14
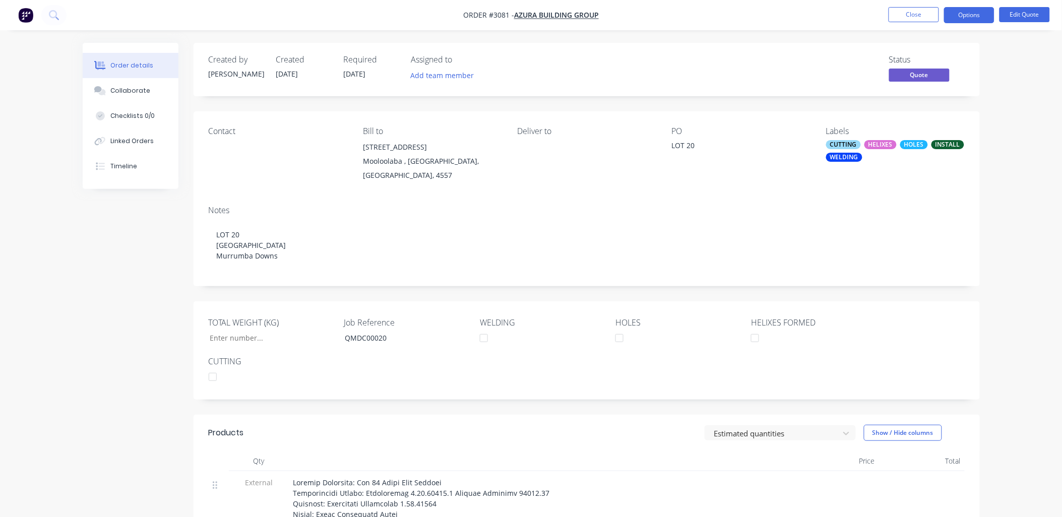
click at [678, 147] on div "LOT 20" at bounding box center [735, 147] width 126 height 14
click at [677, 149] on div "LOT 20" at bounding box center [735, 147] width 126 height 14
drag, startPoint x: 677, startPoint y: 149, endPoint x: 699, endPoint y: 154, distance: 23.1
click at [699, 154] on div "LOT 20" at bounding box center [735, 147] width 126 height 14
drag, startPoint x: 689, startPoint y: 146, endPoint x: 670, endPoint y: 144, distance: 19.3
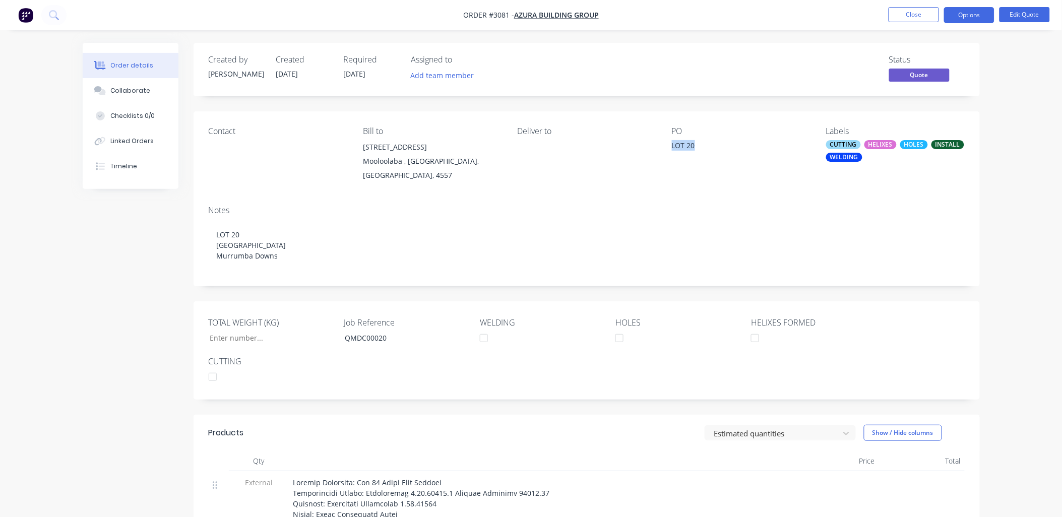
click at [670, 144] on div "Contact Bill to [STREET_ADDRESS] Deliver to PO LOT 20 Labels CUTTING HELIXES HO…" at bounding box center [586, 154] width 786 height 86
drag, startPoint x: 674, startPoint y: 143, endPoint x: 565, endPoint y: 167, distance: 111.4
click at [565, 167] on div "Deliver to" at bounding box center [586, 154] width 138 height 56
click at [1025, 13] on button "Edit Quote" at bounding box center [1024, 14] width 50 height 15
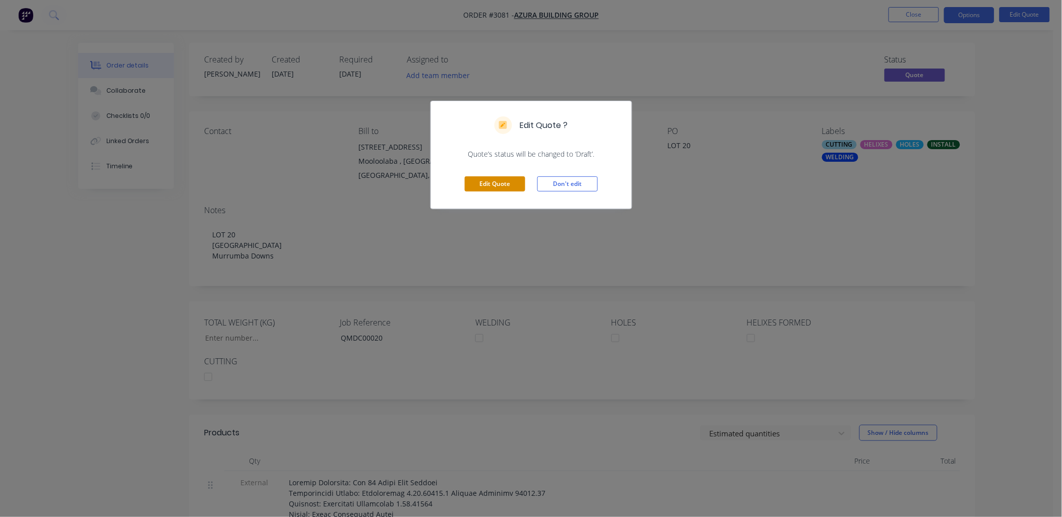
click at [491, 187] on button "Edit Quote" at bounding box center [495, 183] width 60 height 15
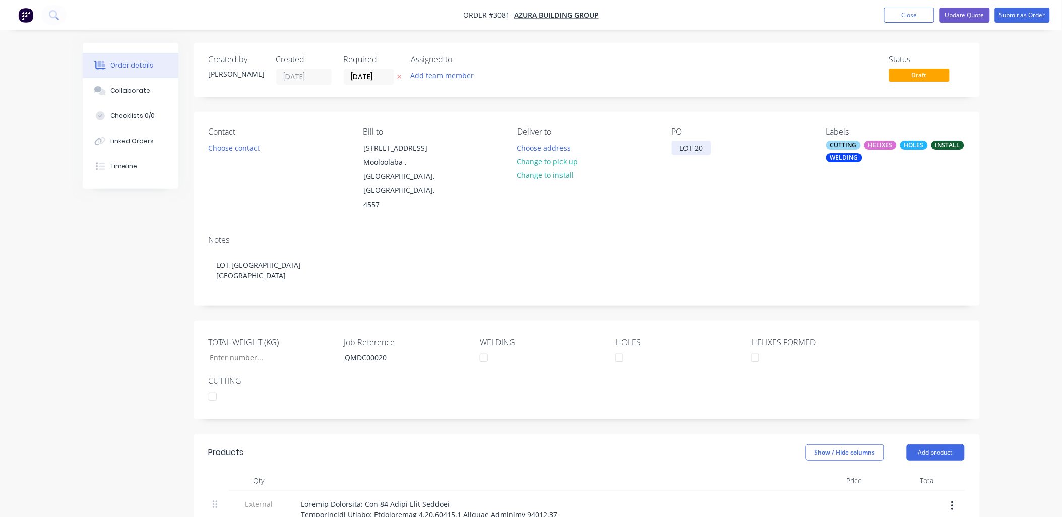
click at [673, 150] on div "LOT 20" at bounding box center [691, 148] width 39 height 15
paste div
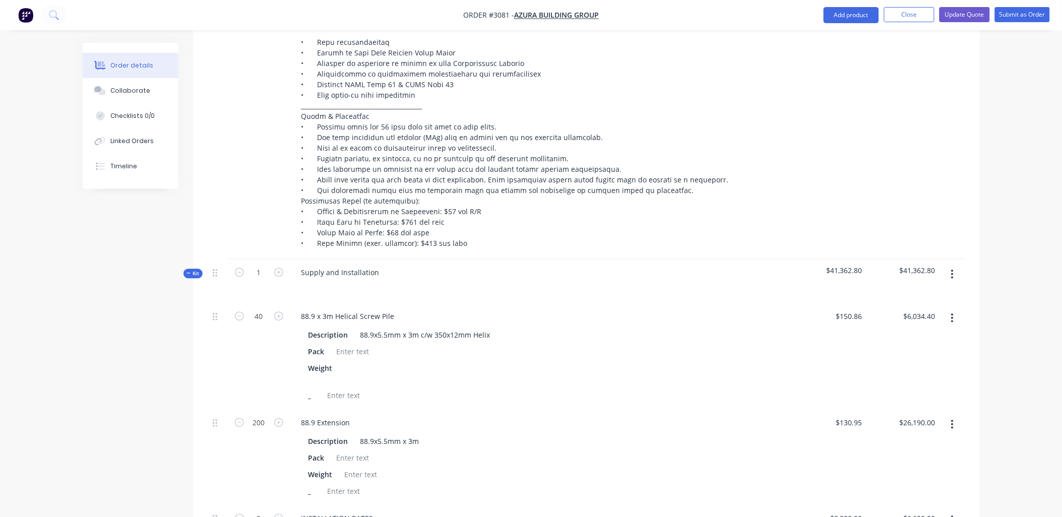
scroll to position [746, 0]
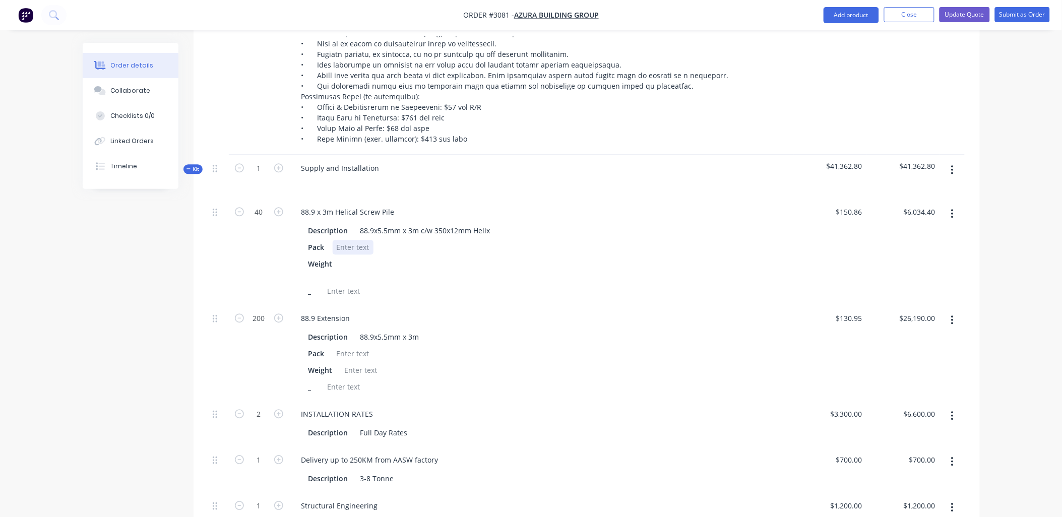
click at [345, 240] on div at bounding box center [353, 247] width 41 height 15
click at [345, 243] on div "1x30" at bounding box center [345, 247] width 24 height 15
click at [345, 258] on div at bounding box center [348, 268] width 15 height 25
click at [354, 245] on div "1x 30" at bounding box center [346, 247] width 26 height 15
click at [349, 346] on div at bounding box center [353, 353] width 41 height 15
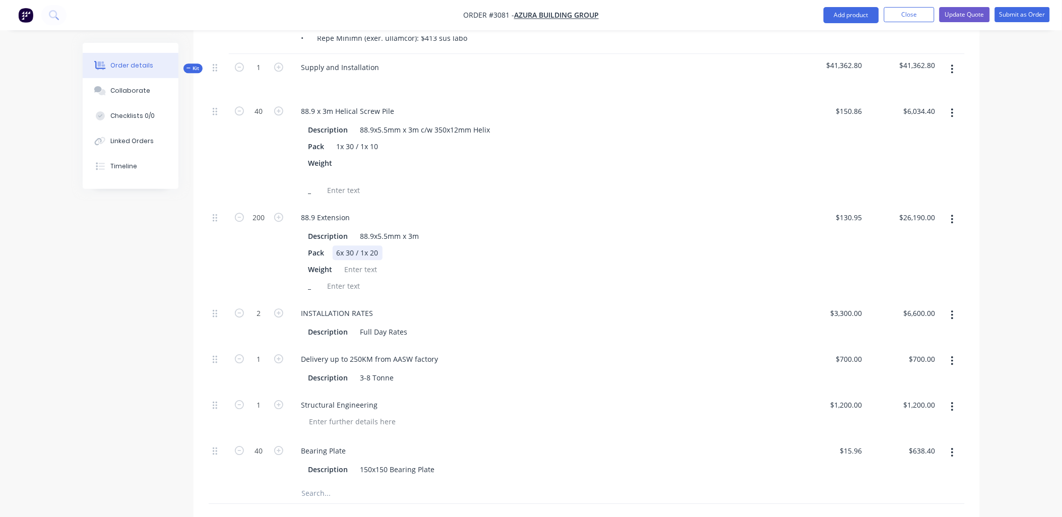
scroll to position [895, 0]
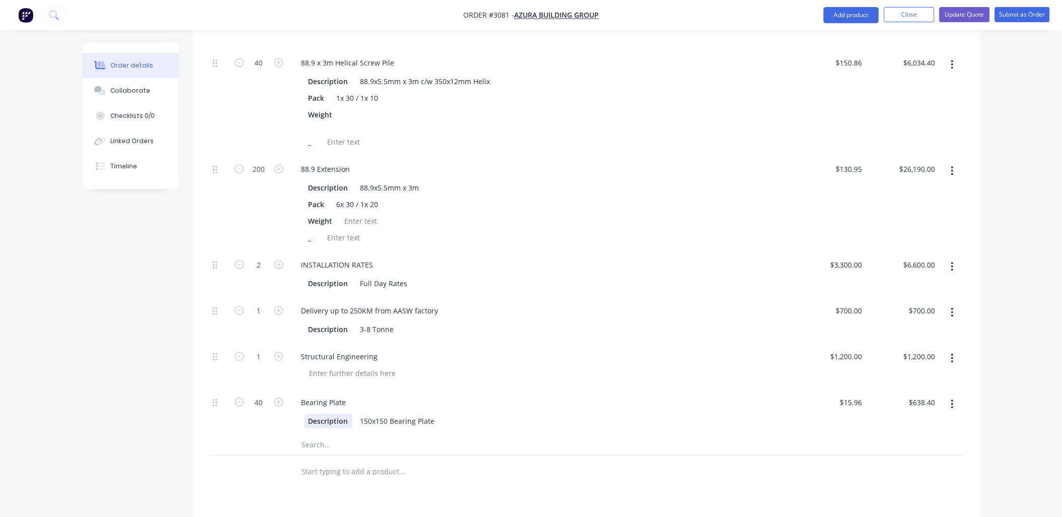
click at [330, 432] on div "40 88.9 x 3m Helical Screw Pile Description 88.9x5.5mm x 3m c/w 350x12mm Helix …" at bounding box center [587, 252] width 756 height 406
click at [432, 414] on div "150x150 Bearing Plate" at bounding box center [397, 421] width 83 height 15
click at [383, 431] on div "150x150 Bearing Plate Weight 100" at bounding box center [397, 426] width 83 height 25
click at [436, 417] on div "150x150 Bearing Plate Weight 100" at bounding box center [397, 426] width 83 height 25
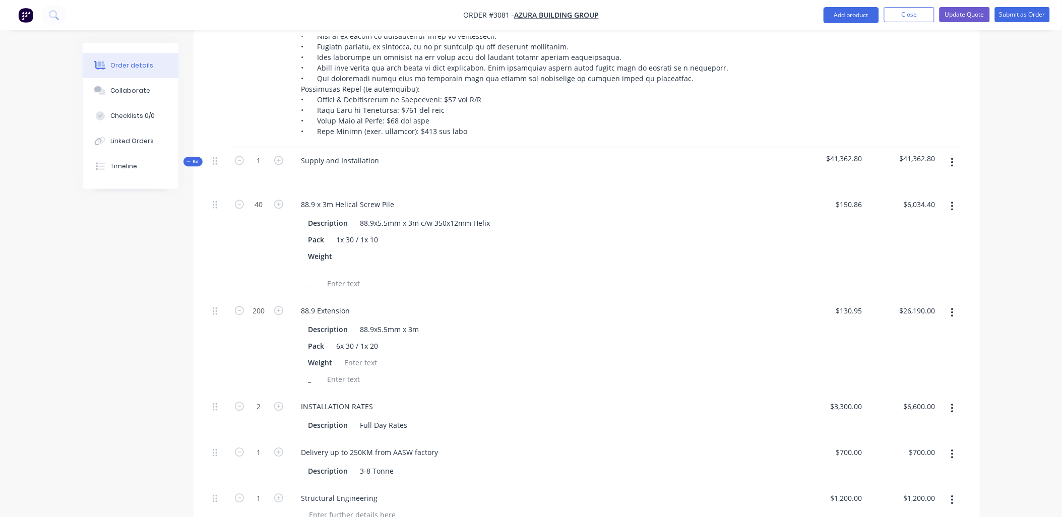
scroll to position [672, 0]
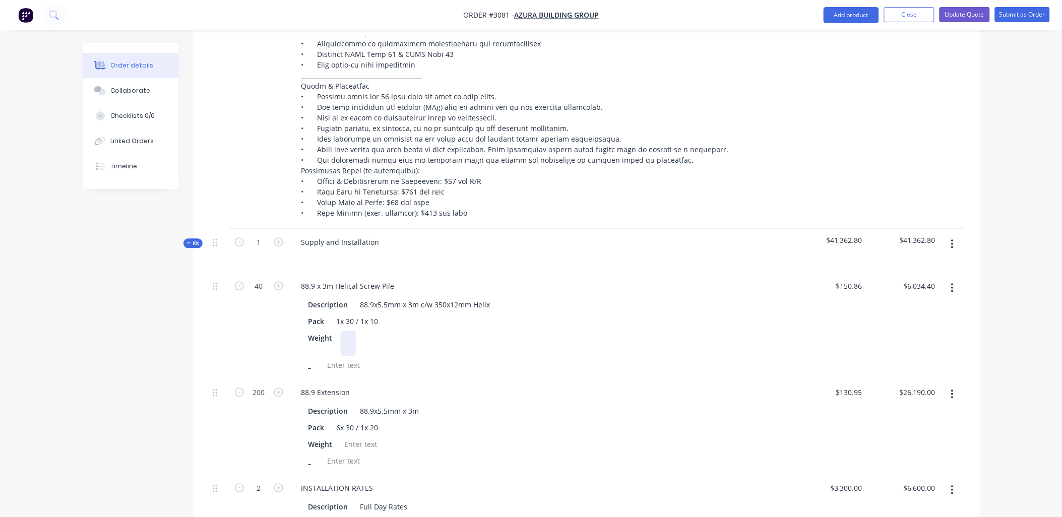
click at [345, 334] on div at bounding box center [348, 343] width 15 height 25
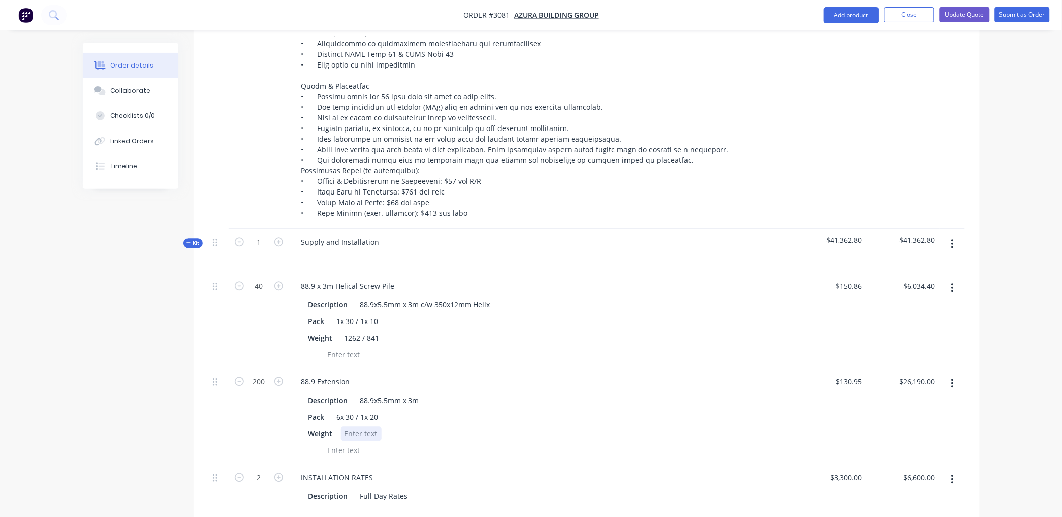
click at [358, 439] on div at bounding box center [361, 434] width 41 height 15
click at [436, 418] on div "Pack 6x 30 / 1x 20" at bounding box center [539, 417] width 470 height 15
drag, startPoint x: 366, startPoint y: 335, endPoint x: 379, endPoint y: 339, distance: 14.2
click at [379, 339] on div "1262 / 841" at bounding box center [362, 338] width 43 height 15
click at [486, 416] on div "Description 88.9x5.5mm x 3m Pack 6x 30 / 1x 20 Weight 1126 / 751 _" at bounding box center [541, 424] width 496 height 67
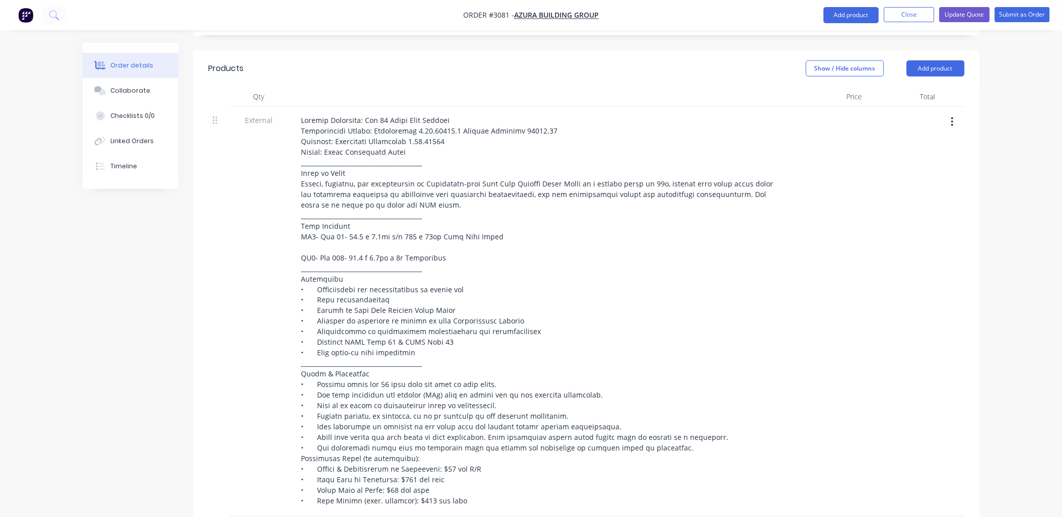
scroll to position [298, 0]
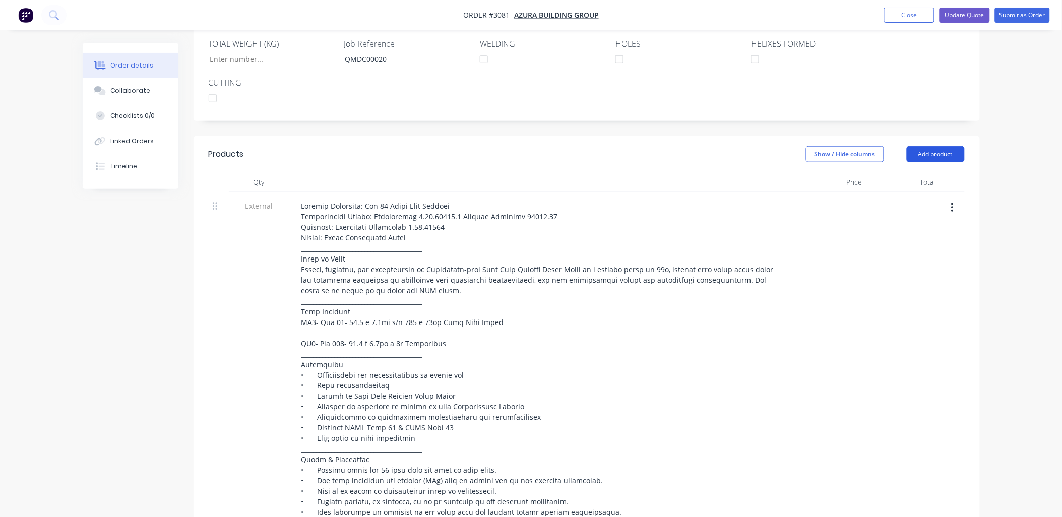
click at [950, 153] on button "Add product" at bounding box center [935, 154] width 58 height 16
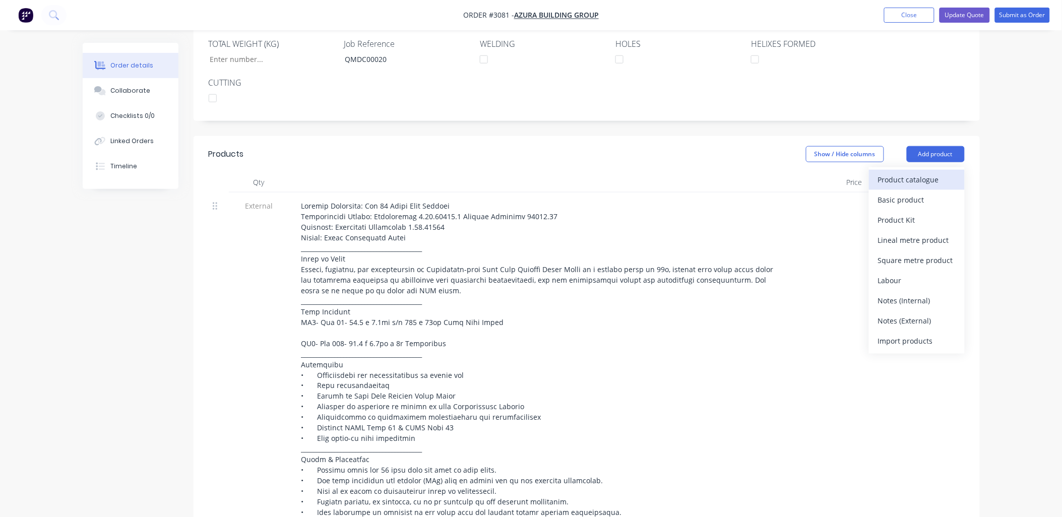
click at [936, 170] on button "Product catalogue" at bounding box center [917, 180] width 96 height 20
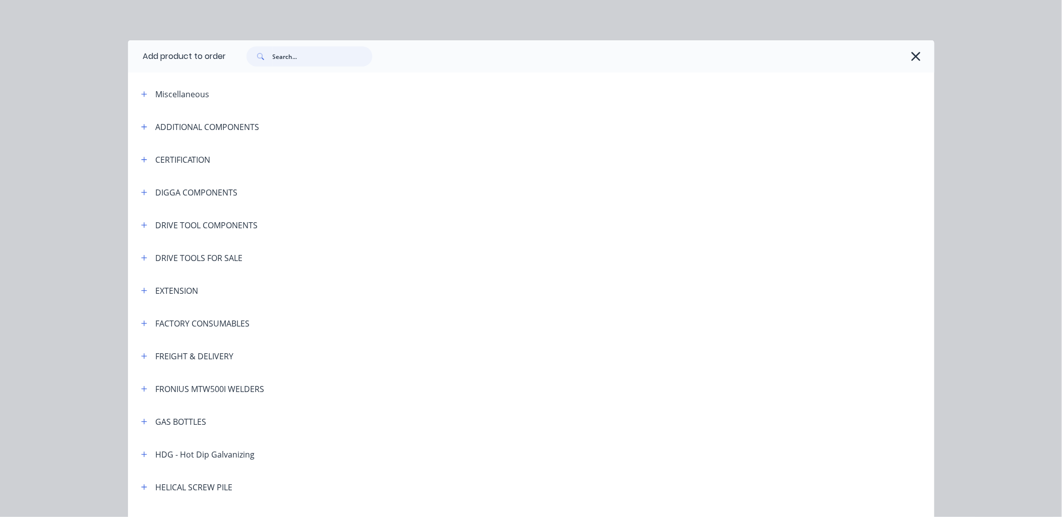
click at [335, 55] on input "text" at bounding box center [323, 56] width 100 height 20
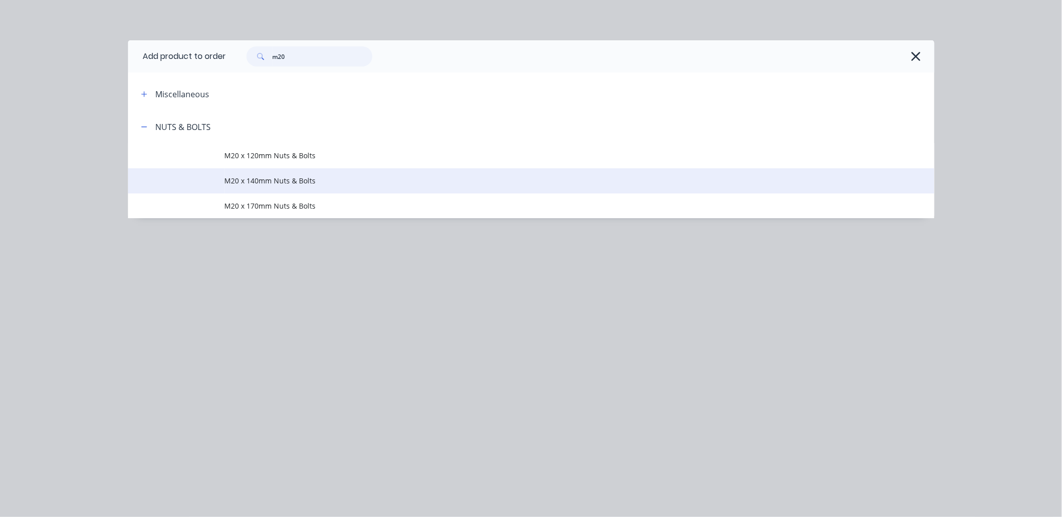
type input "m20"
click at [265, 190] on td "M20 x 140mm Nuts & Bolts" at bounding box center [579, 180] width 709 height 25
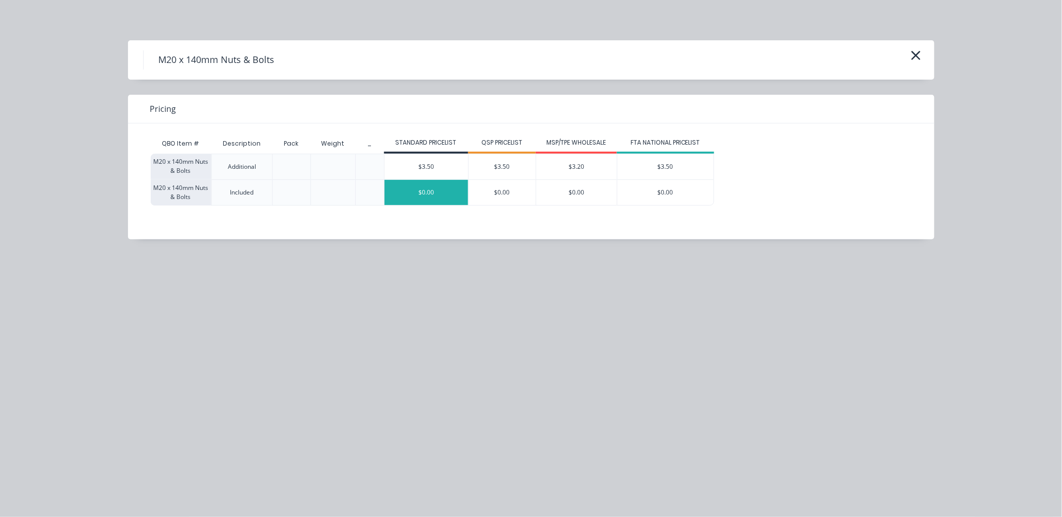
click at [436, 189] on div "$0.00" at bounding box center [426, 192] width 84 height 25
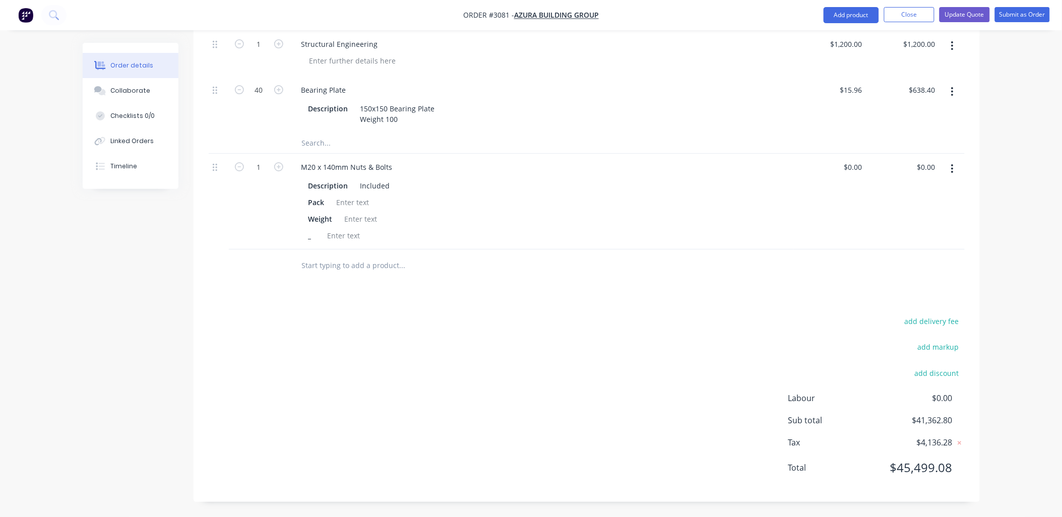
scroll to position [1055, 0]
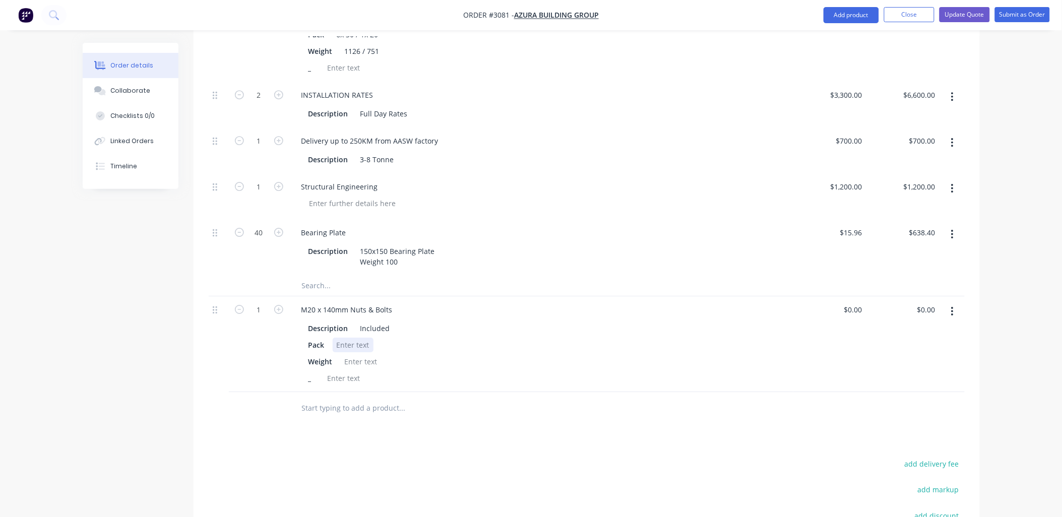
click at [353, 352] on div at bounding box center [353, 345] width 41 height 15
click at [257, 314] on input "1" at bounding box center [259, 309] width 26 height 15
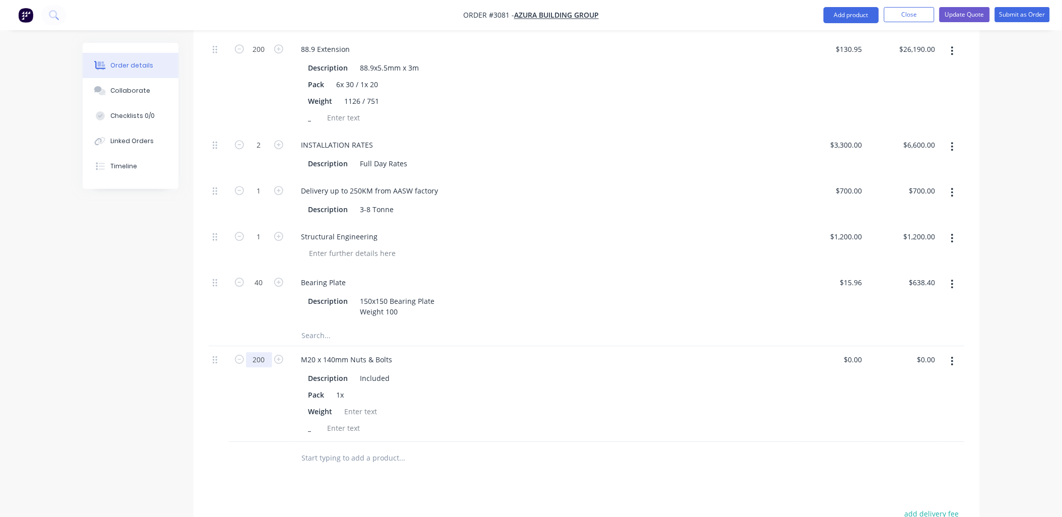
scroll to position [1204, 0]
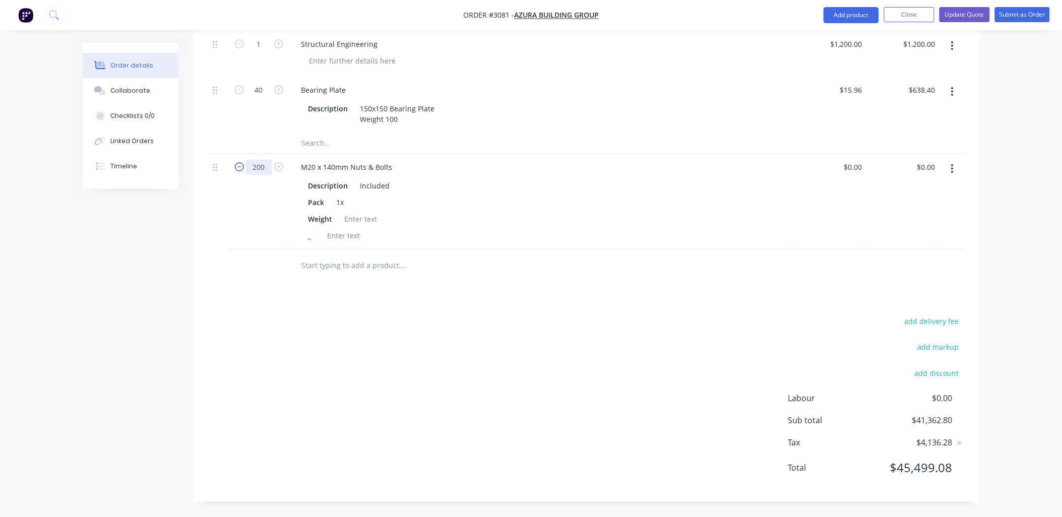
drag, startPoint x: 267, startPoint y: 166, endPoint x: 238, endPoint y: 170, distance: 29.0
click at [237, 169] on form "200" at bounding box center [259, 166] width 52 height 15
type input "400"
click at [317, 382] on div "add delivery fee add markup add discount Labour $0.00 Sub total $41,362.80 Tax …" at bounding box center [587, 400] width 756 height 172
click at [353, 221] on div at bounding box center [361, 219] width 41 height 15
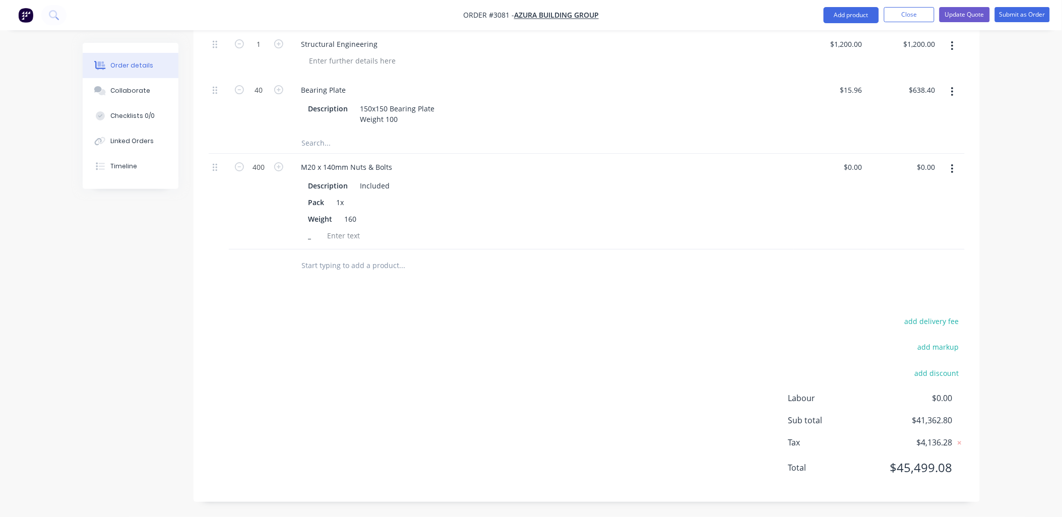
click at [368, 327] on div "add delivery fee add markup add discount Labour $0.00 Sub total $41,362.80 Tax …" at bounding box center [587, 400] width 756 height 172
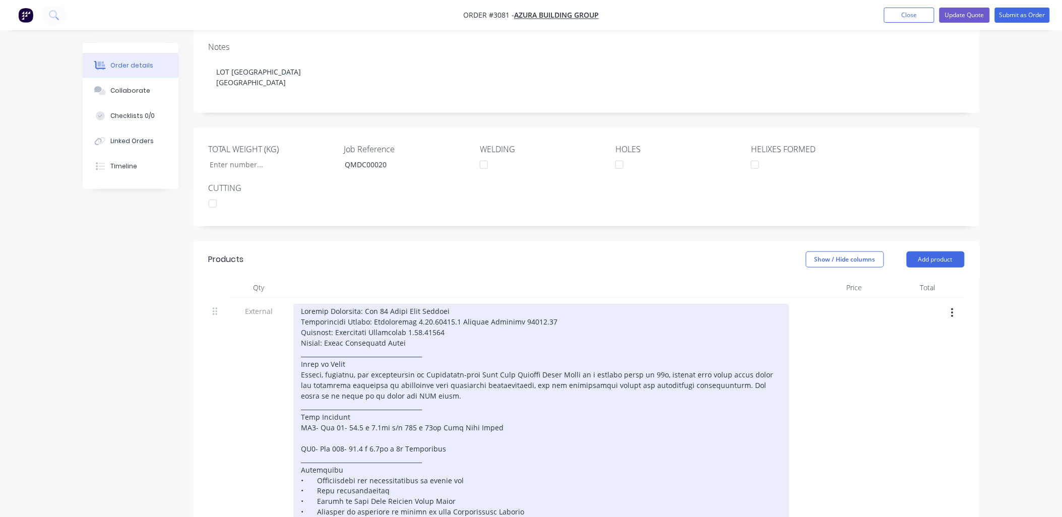
scroll to position [0, 0]
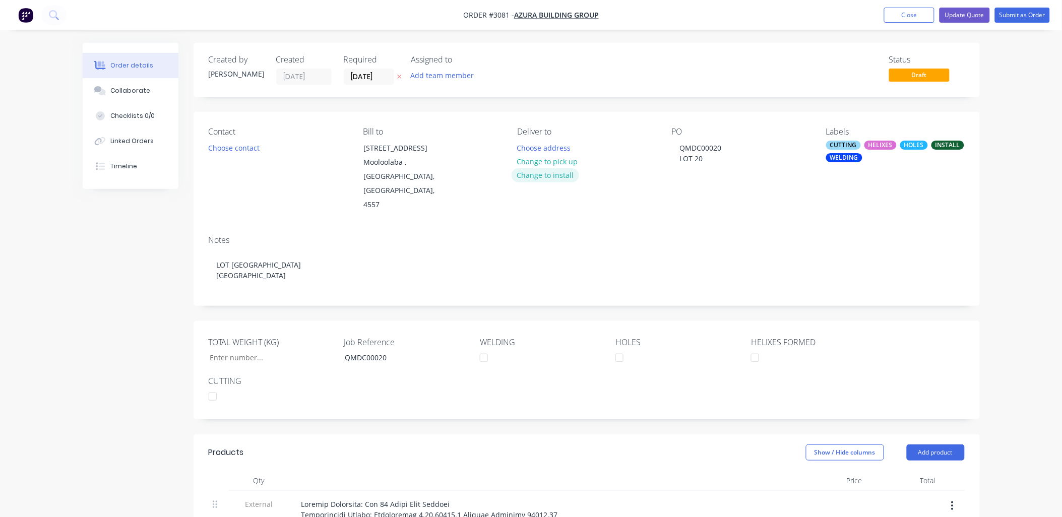
click at [525, 175] on button "Change to install" at bounding box center [545, 175] width 68 height 14
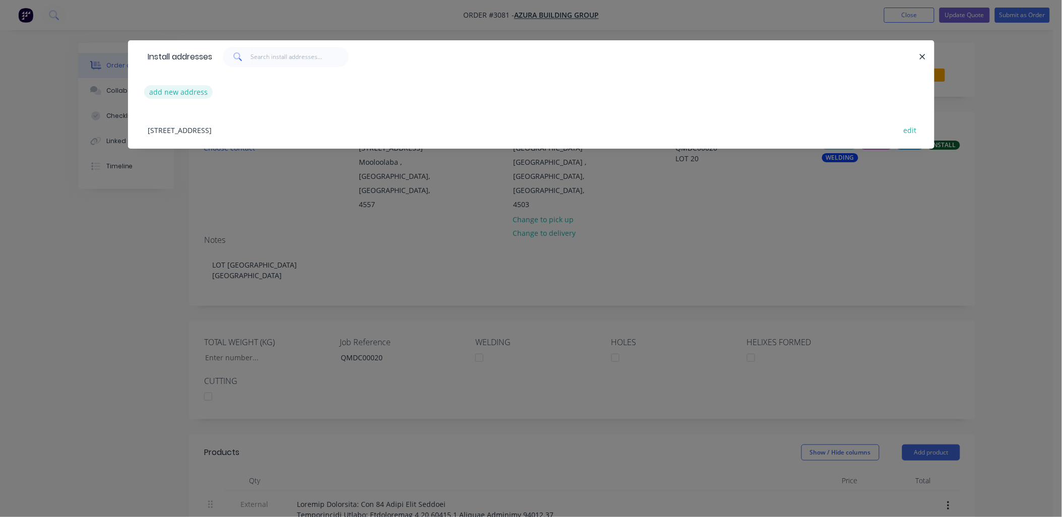
click at [184, 89] on button "add new address" at bounding box center [178, 92] width 69 height 14
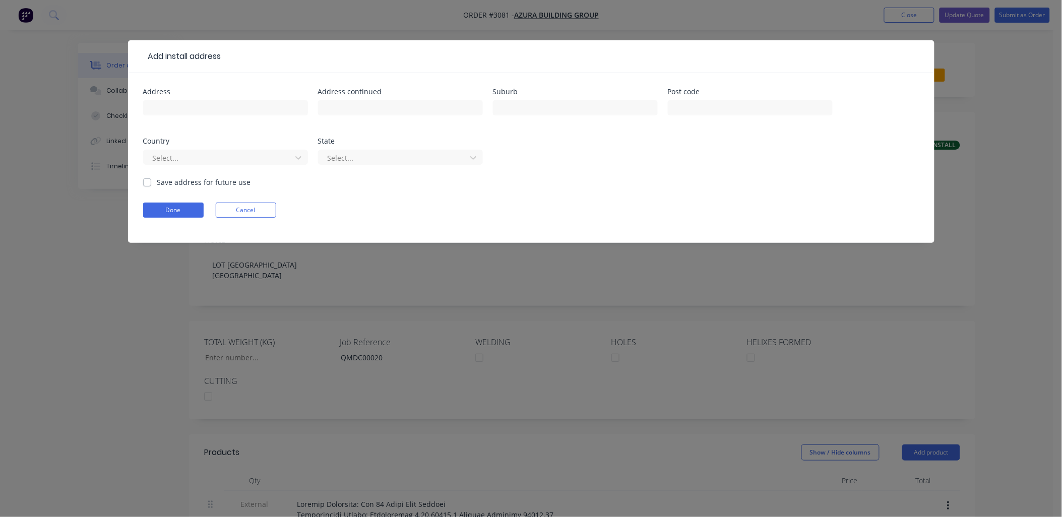
click at [157, 183] on label "Save address for future use" at bounding box center [204, 182] width 94 height 11
click at [148, 183] on input "Save address for future use" at bounding box center [147, 182] width 8 height 10
checkbox input "true"
click at [177, 104] on input "text" at bounding box center [225, 107] width 165 height 15
drag, startPoint x: 239, startPoint y: 107, endPoint x: 401, endPoint y: 106, distance: 162.2
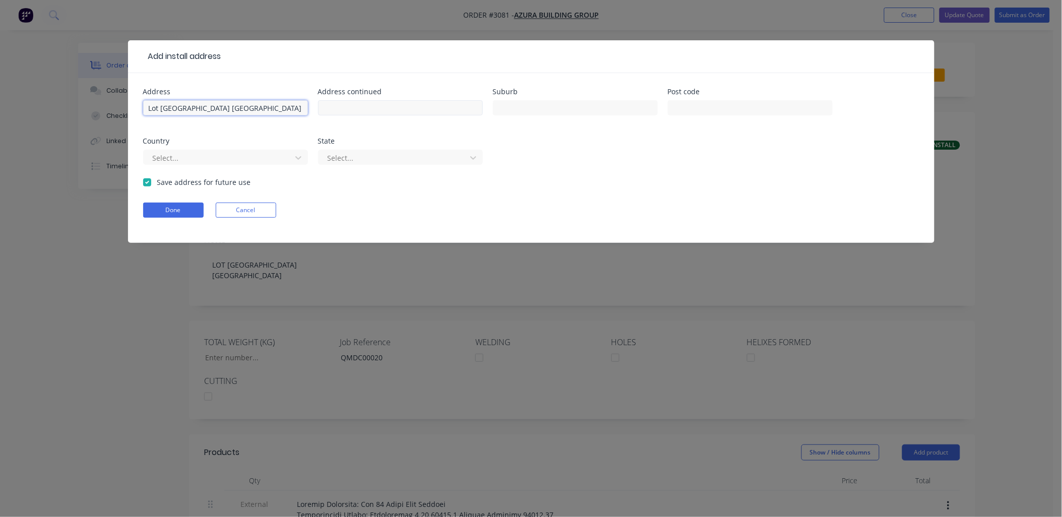
click at [401, 106] on div "Address Lot [GEOGRAPHIC_DATA] [GEOGRAPHIC_DATA] Address continued Suburb Post c…" at bounding box center [531, 132] width 776 height 89
type input "Lot [GEOGRAPHIC_DATA]"
click at [550, 111] on input "text" at bounding box center [575, 107] width 165 height 15
paste input "Murrumba Downs"
type input "Murrumba Downs"
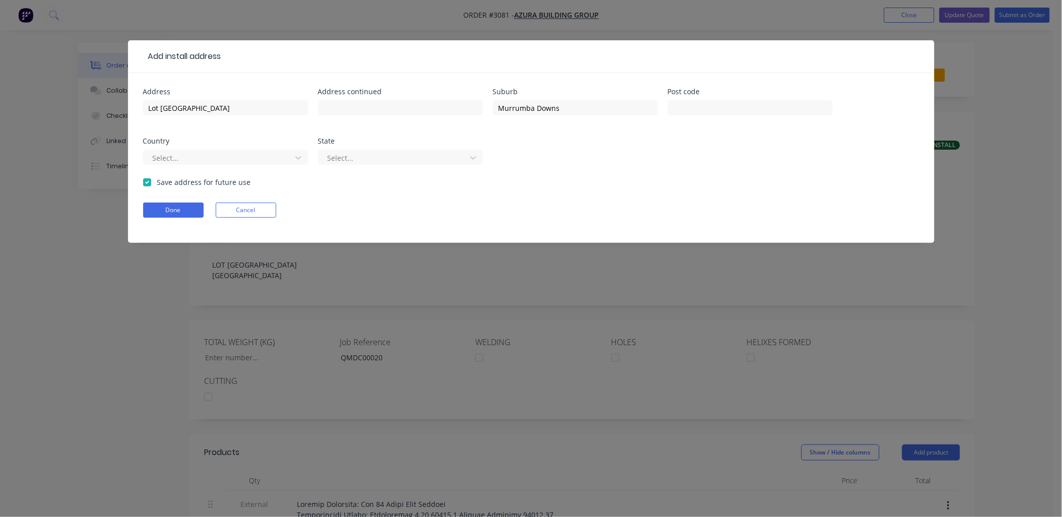
click at [583, 203] on div "Done Cancel" at bounding box center [531, 210] width 776 height 15
click at [157, 212] on button "Done" at bounding box center [173, 210] width 60 height 15
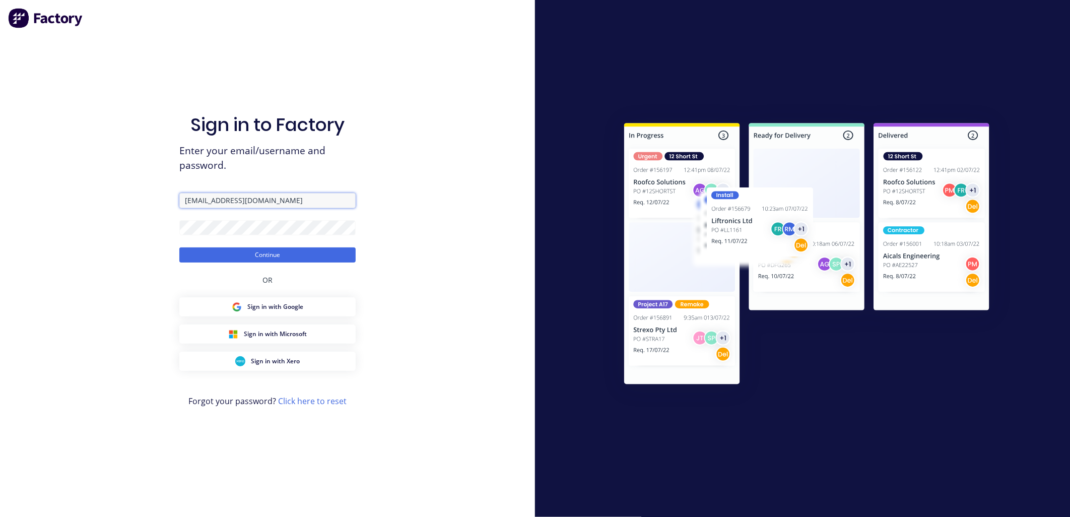
drag, startPoint x: 208, startPoint y: 203, endPoint x: 172, endPoint y: 179, distance: 42.5
click at [165, 184] on div "Sign in to Factory Enter your email/username and password. [PERSON_NAME][EMAIL_…" at bounding box center [267, 258] width 535 height 517
type input "[EMAIL_ADDRESS][DOMAIN_NAME]"
click at [288, 258] on button "Continue" at bounding box center [267, 254] width 176 height 15
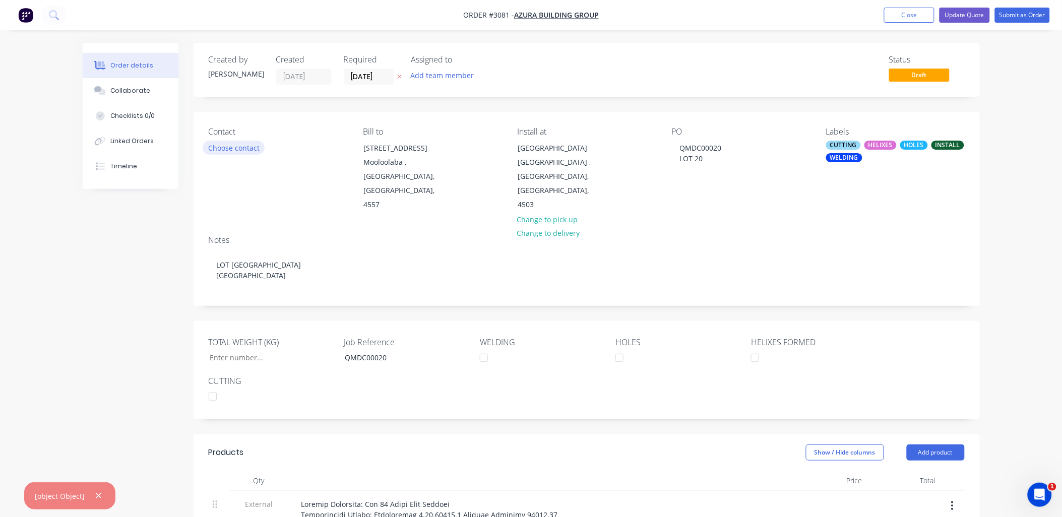
click at [234, 151] on button "Choose contact" at bounding box center [234, 148] width 62 height 14
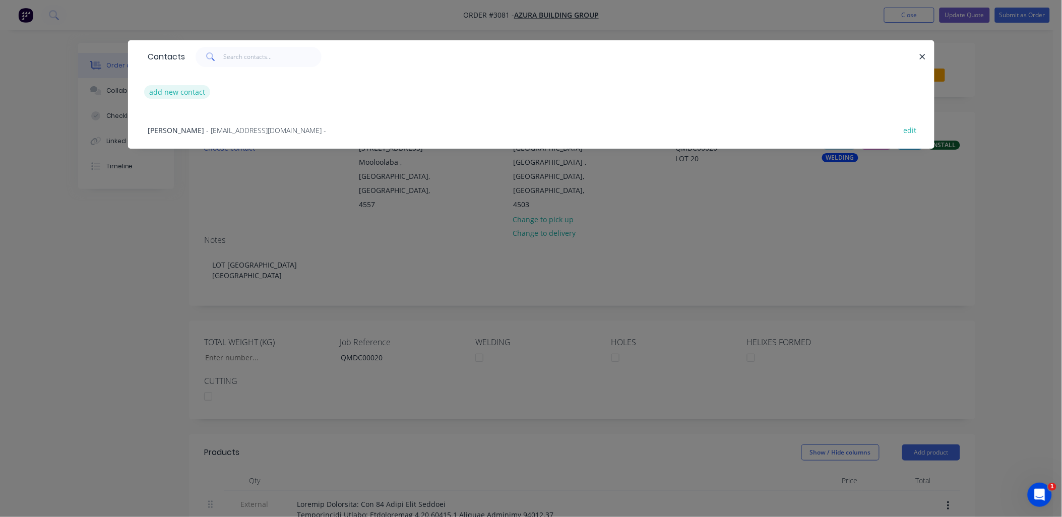
click at [186, 87] on button "add new contact" at bounding box center [177, 92] width 67 height 14
select select "AU"
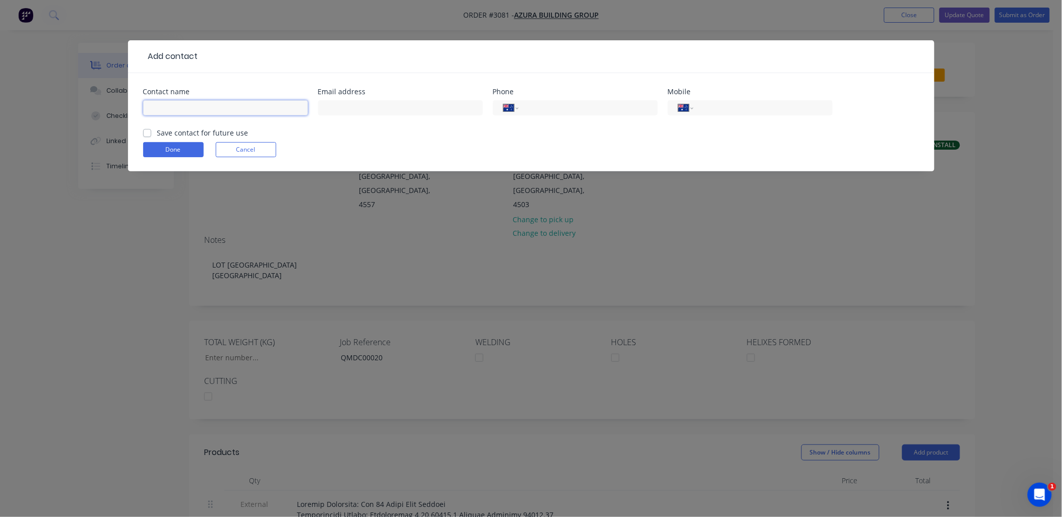
click at [179, 103] on input "text" at bounding box center [225, 107] width 165 height 15
type input "[PERSON_NAME]"
click at [717, 103] on input "tel" at bounding box center [760, 108] width 121 height 12
paste input "[PHONE_NUMBER]"
type input "[PHONE_NUMBER]"
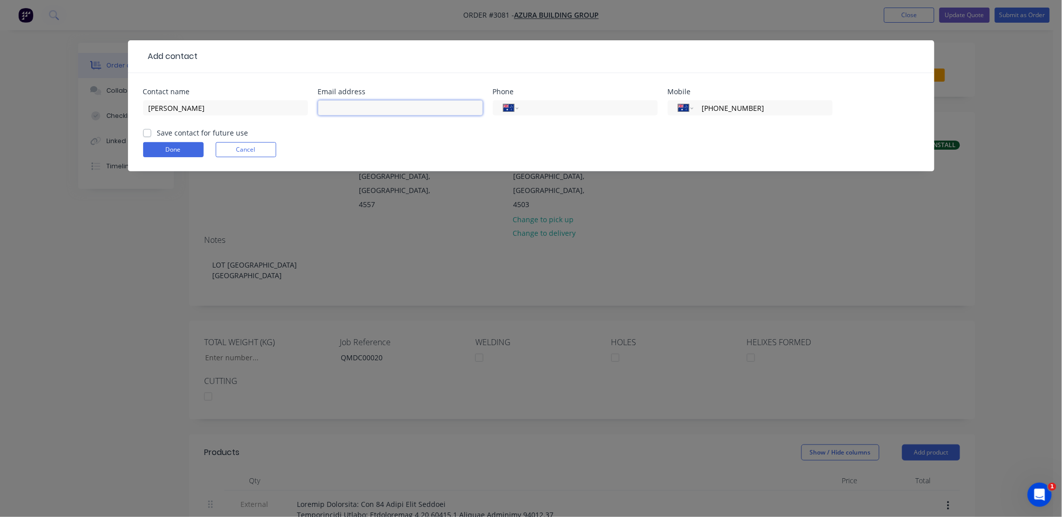
click at [386, 104] on input "text" at bounding box center [400, 107] width 165 height 15
paste input "[EMAIL_ADDRESS][DOMAIN_NAME]"
type input "[EMAIL_ADDRESS][DOMAIN_NAME]"
click at [157, 133] on label "Save contact for future use" at bounding box center [202, 132] width 91 height 11
click at [145, 133] on input "Save contact for future use" at bounding box center [147, 132] width 8 height 10
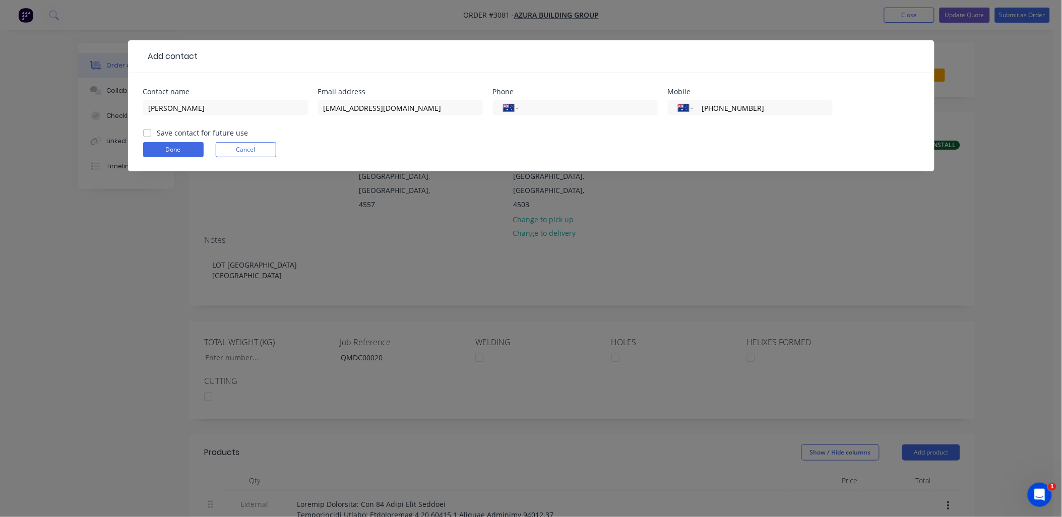
checkbox input "true"
click at [167, 153] on button "Done" at bounding box center [173, 149] width 60 height 15
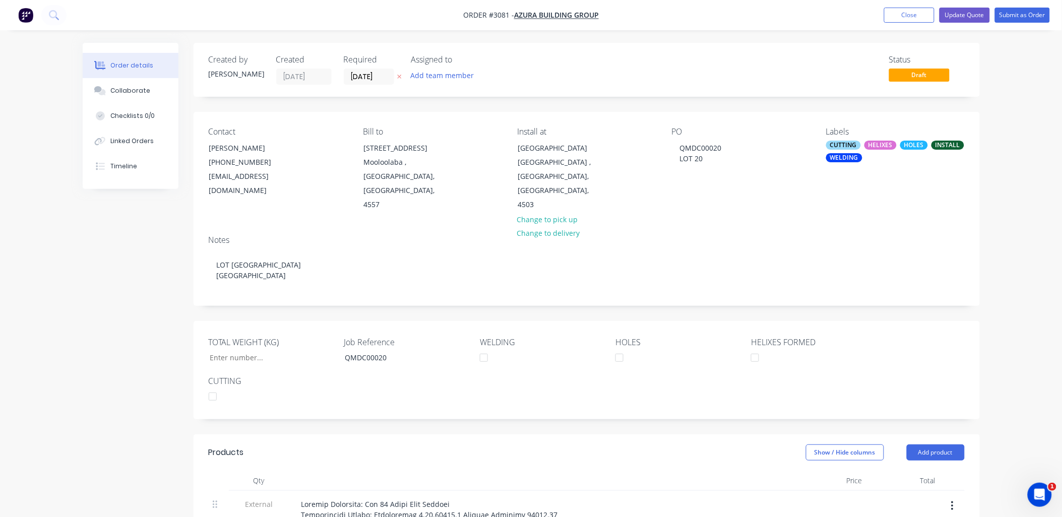
click at [311, 227] on div "Notes LOT [GEOGRAPHIC_DATA] [GEOGRAPHIC_DATA]" at bounding box center [586, 266] width 786 height 78
click at [592, 288] on div "Notes LOT [GEOGRAPHIC_DATA] [GEOGRAPHIC_DATA]" at bounding box center [586, 266] width 786 height 78
click at [218, 137] on div "Contact [PERSON_NAME] [PHONE_NUMBER] [EMAIL_ADDRESS][DOMAIN_NAME]" at bounding box center [278, 169] width 138 height 85
click at [1021, 14] on button "Submit as Order" at bounding box center [1022, 15] width 55 height 15
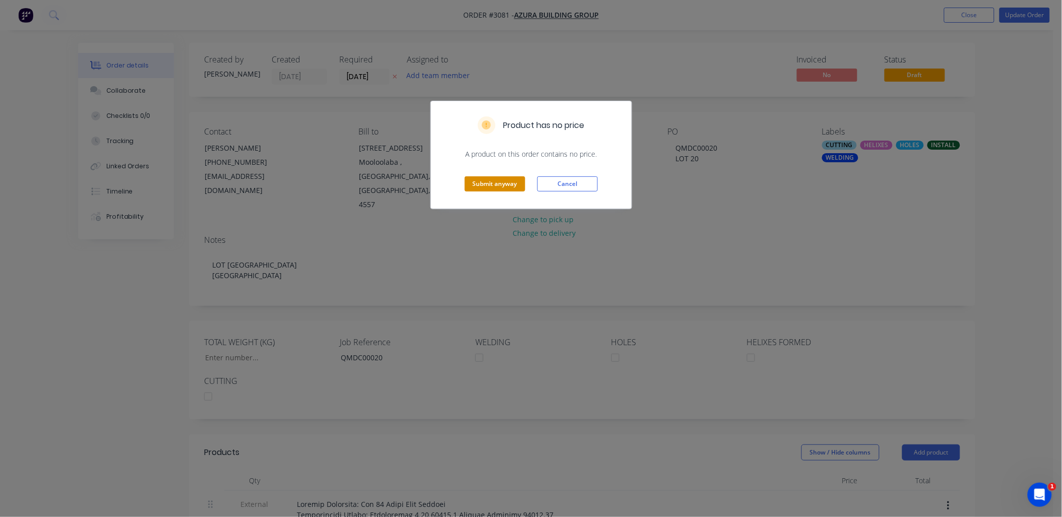
click at [511, 179] on button "Submit anyway" at bounding box center [495, 183] width 60 height 15
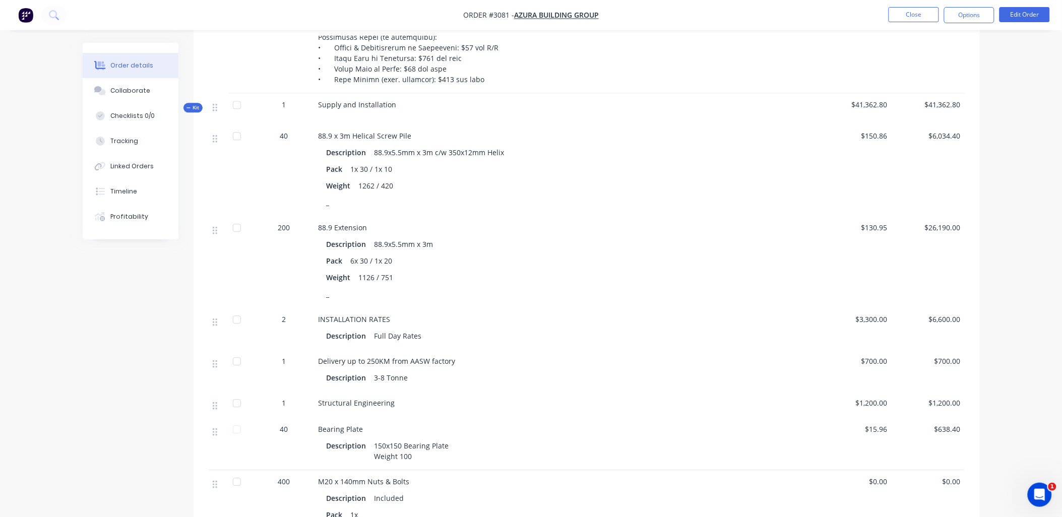
scroll to position [624, 0]
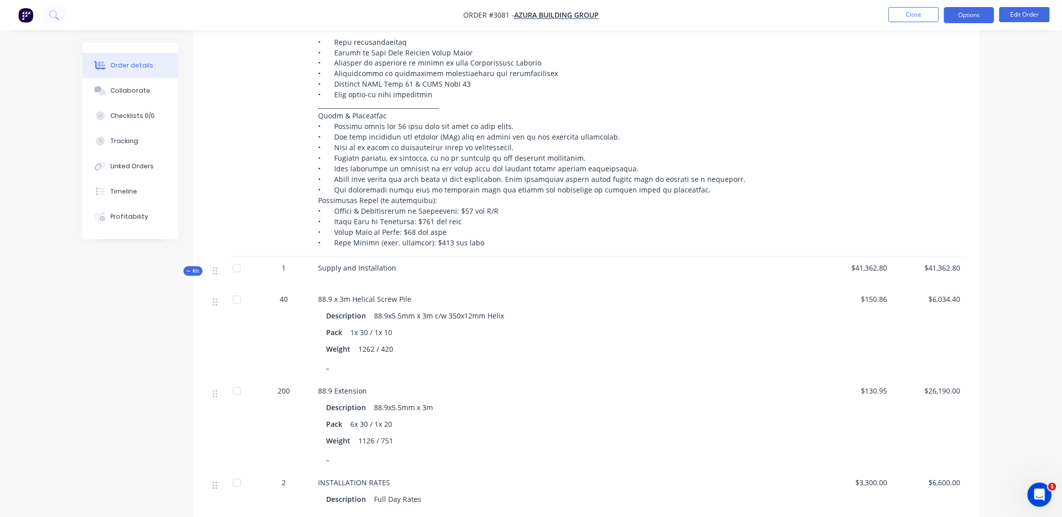
click at [982, 11] on button "Options" at bounding box center [969, 15] width 50 height 16
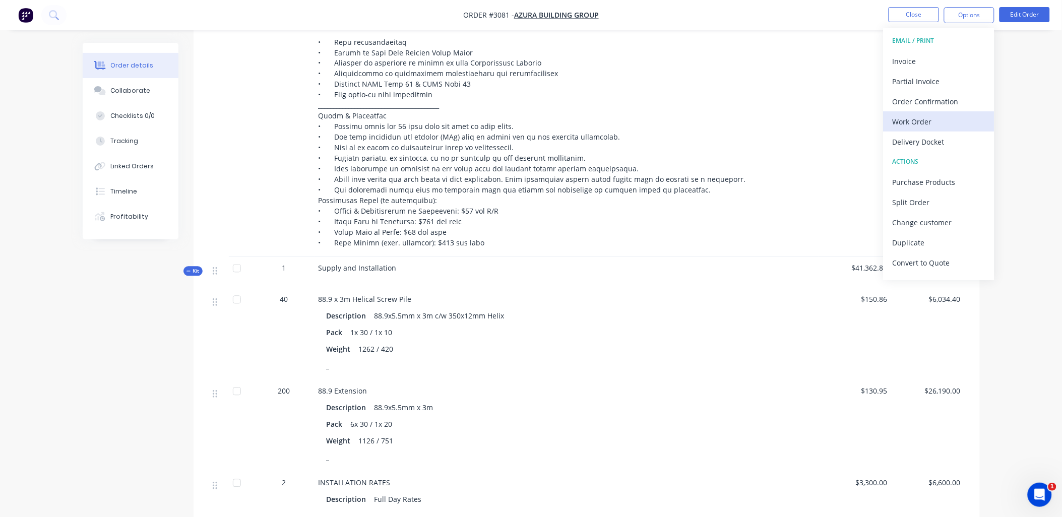
click at [928, 128] on div "Work Order" at bounding box center [938, 121] width 93 height 15
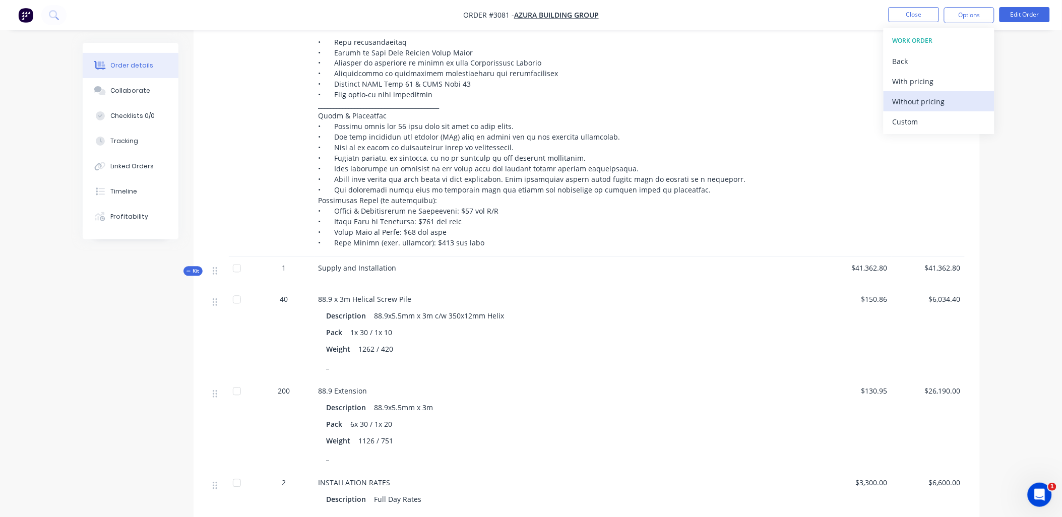
click at [931, 102] on div "Without pricing" at bounding box center [938, 101] width 93 height 15
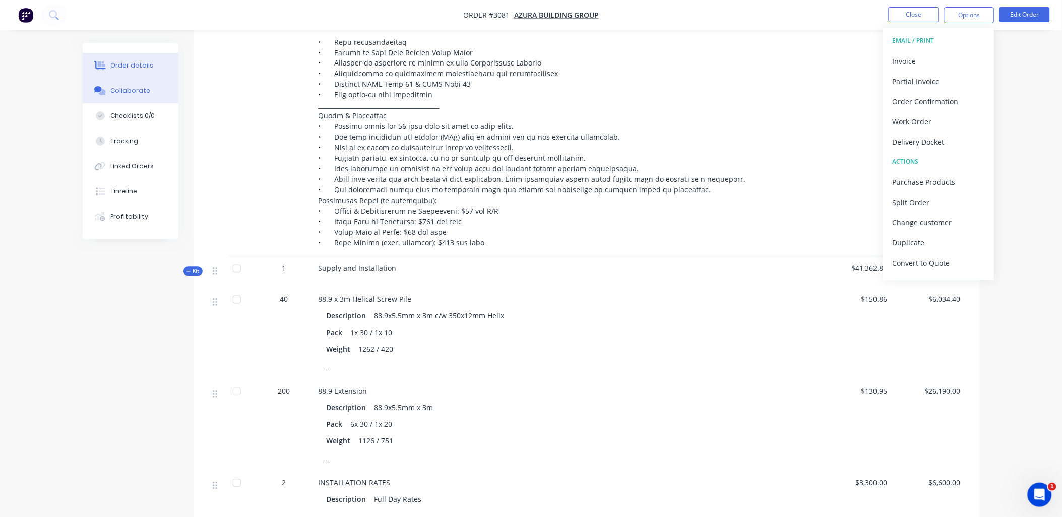
click at [140, 93] on div "Collaborate" at bounding box center [130, 90] width 40 height 9
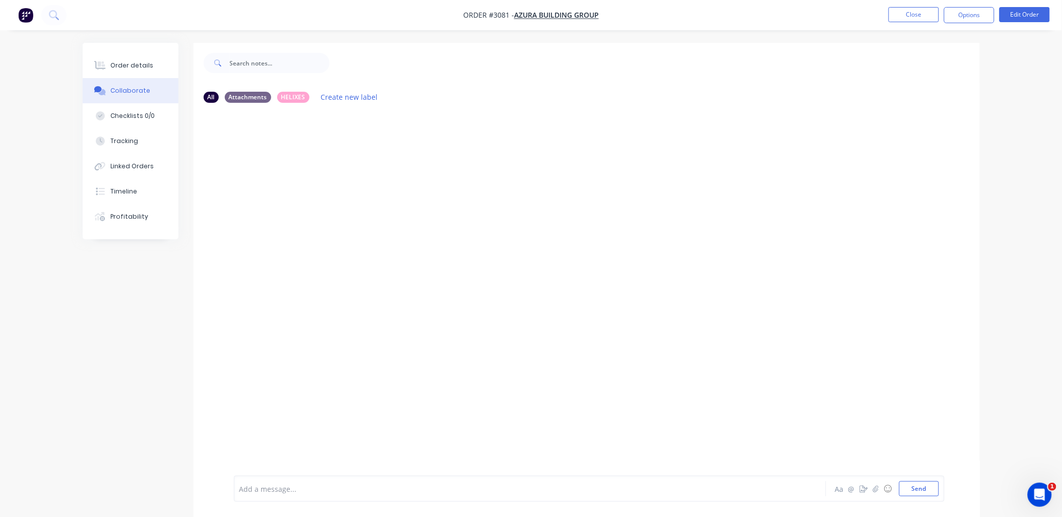
click at [274, 490] on div at bounding box center [502, 489] width 524 height 11
click at [923, 492] on button "Send" at bounding box center [919, 488] width 40 height 15
click at [919, 8] on button "Close" at bounding box center [913, 14] width 50 height 15
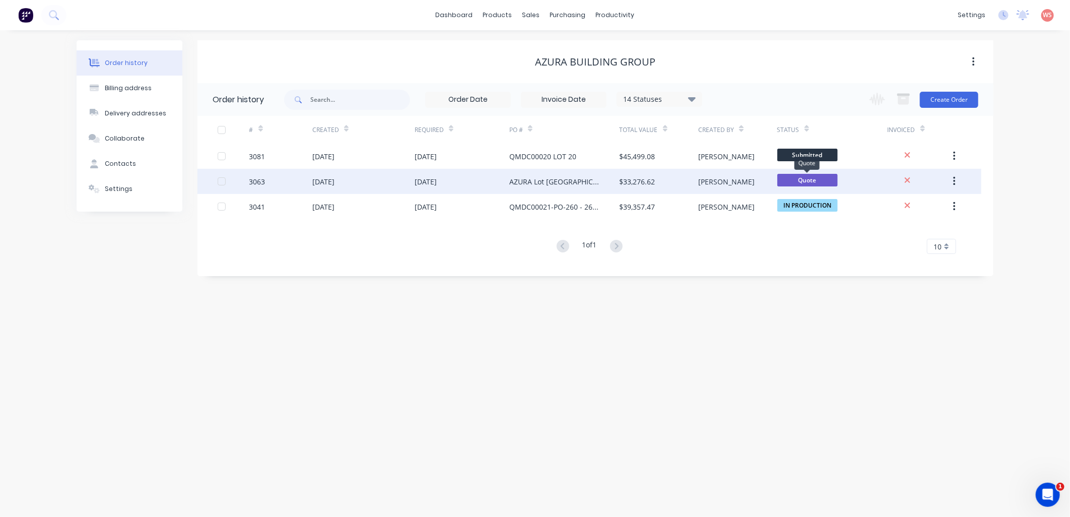
click at [818, 180] on span "Quote" at bounding box center [807, 180] width 60 height 13
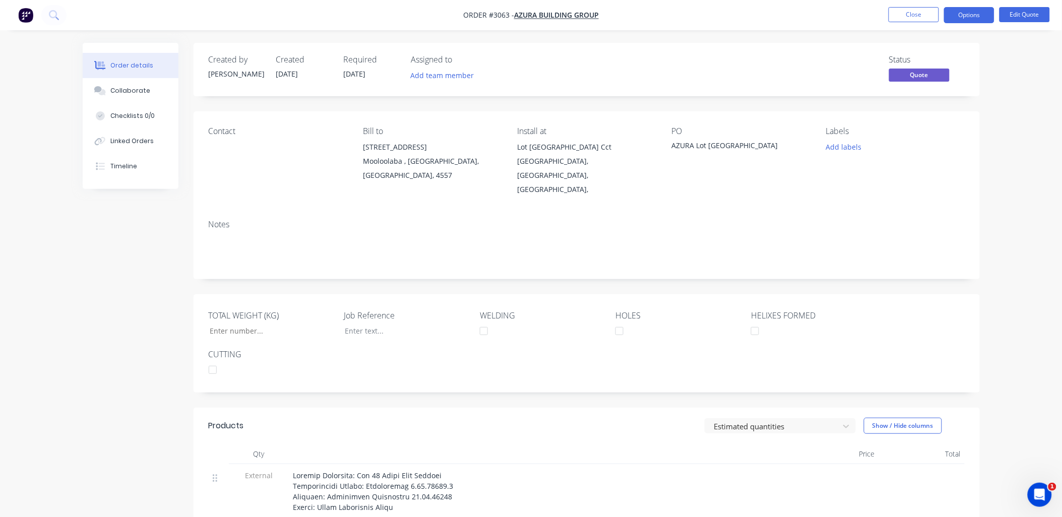
click at [899, 82] on div "Status Quote" at bounding box center [927, 69] width 76 height 29
click at [899, 79] on span "Quote" at bounding box center [919, 75] width 60 height 13
click at [1023, 15] on button "Edit Quote" at bounding box center [1024, 14] width 50 height 15
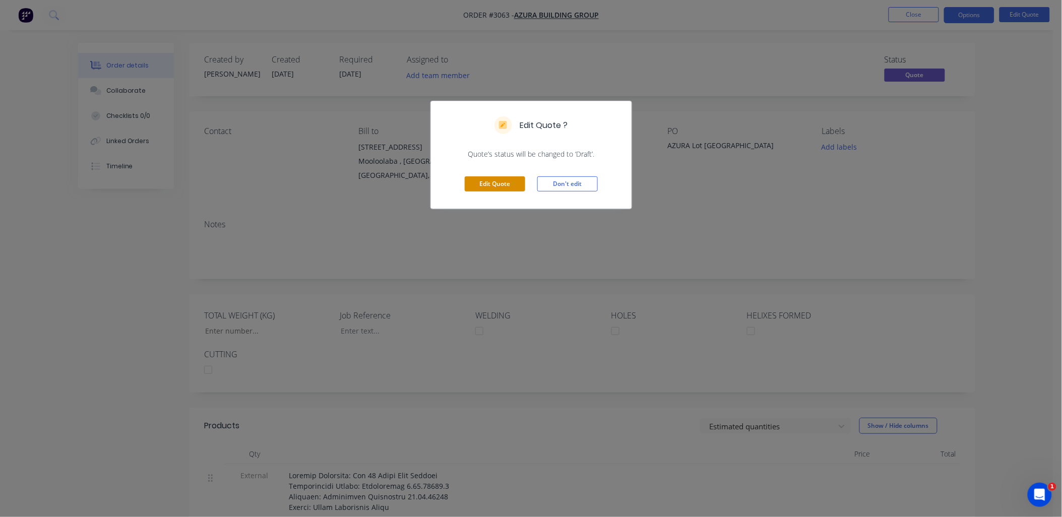
click at [484, 180] on button "Edit Quote" at bounding box center [495, 183] width 60 height 15
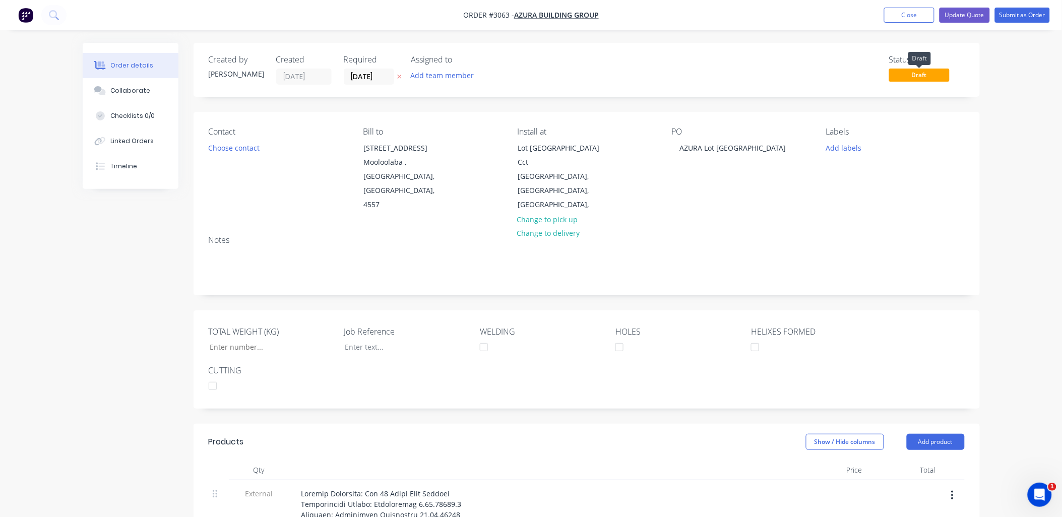
click at [923, 75] on span "Draft" at bounding box center [919, 75] width 60 height 13
click at [850, 145] on button "Add labels" at bounding box center [843, 148] width 46 height 14
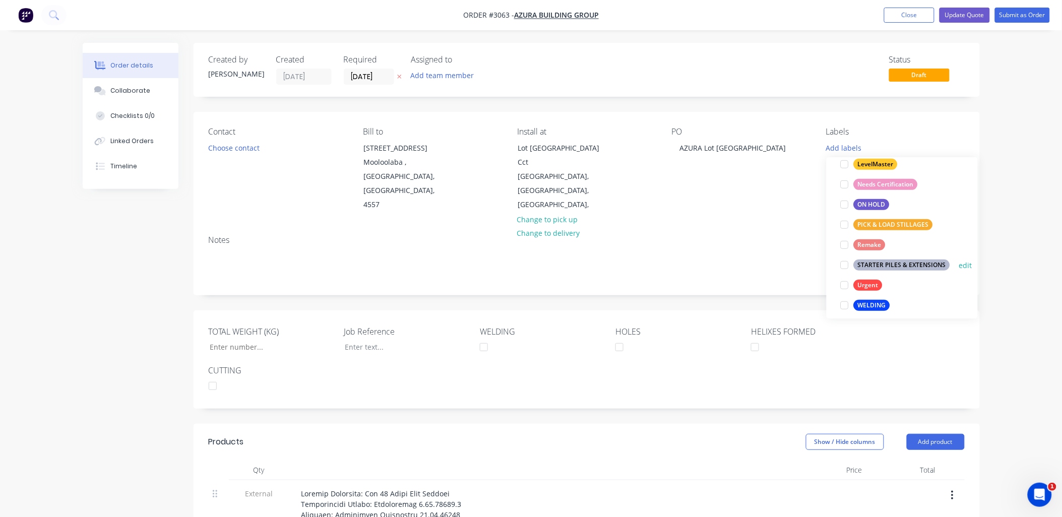
scroll to position [181, 0]
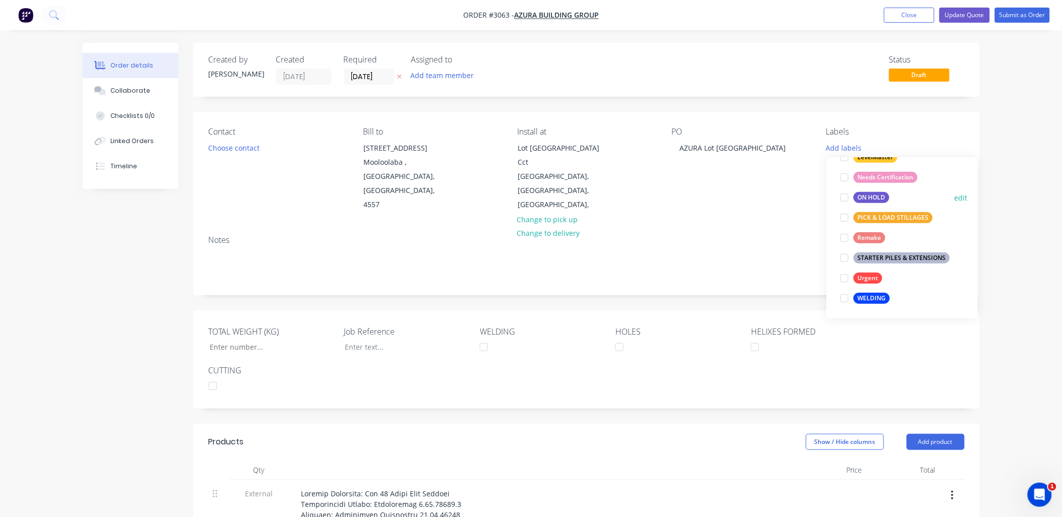
click at [865, 198] on div "ON HOLD" at bounding box center [872, 197] width 36 height 11
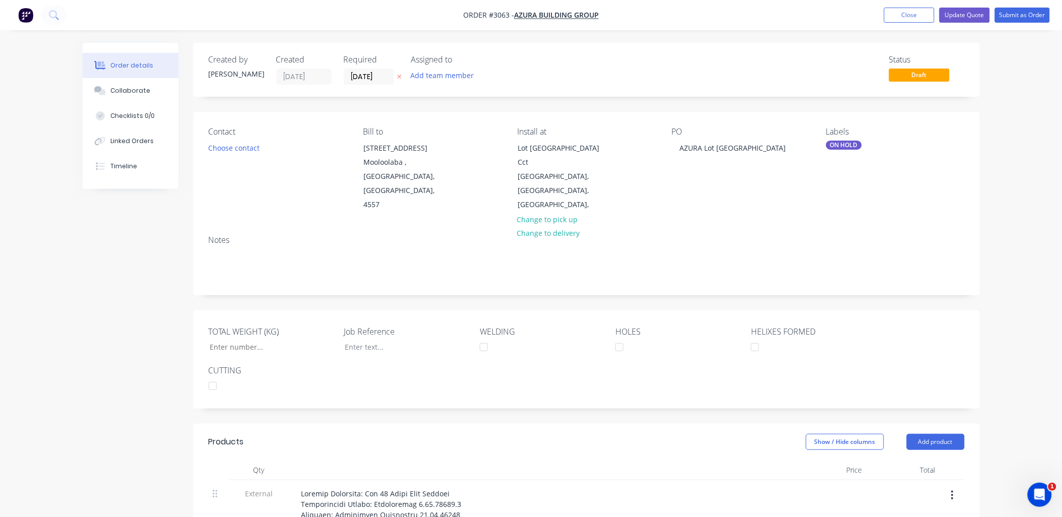
click at [719, 203] on div "Contact Choose contact Bill to [STREET_ADDRESS] Install at [STREET_ADDRESS], Ch…" at bounding box center [586, 169] width 786 height 115
click at [970, 16] on button "Update Quote" at bounding box center [964, 15] width 50 height 15
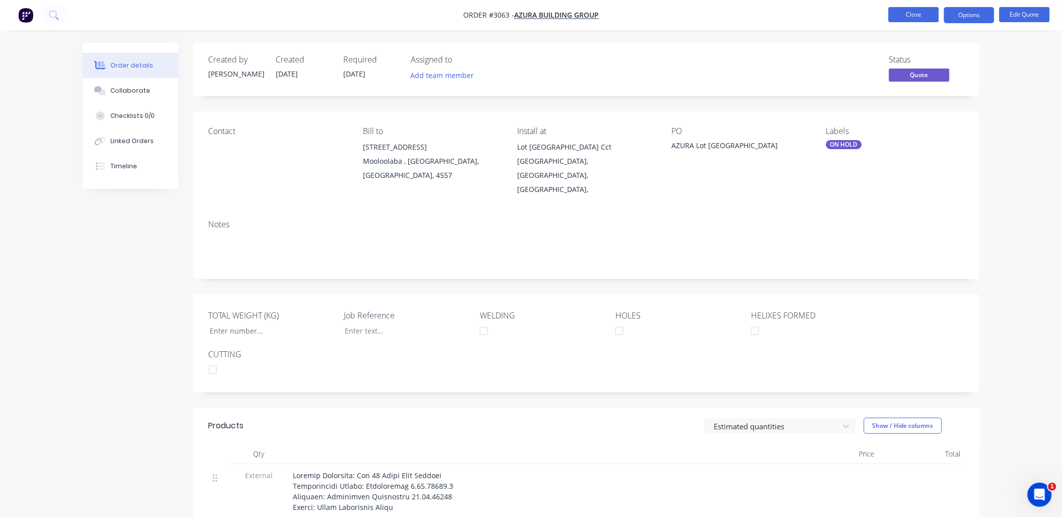
click at [925, 12] on button "Close" at bounding box center [913, 14] width 50 height 15
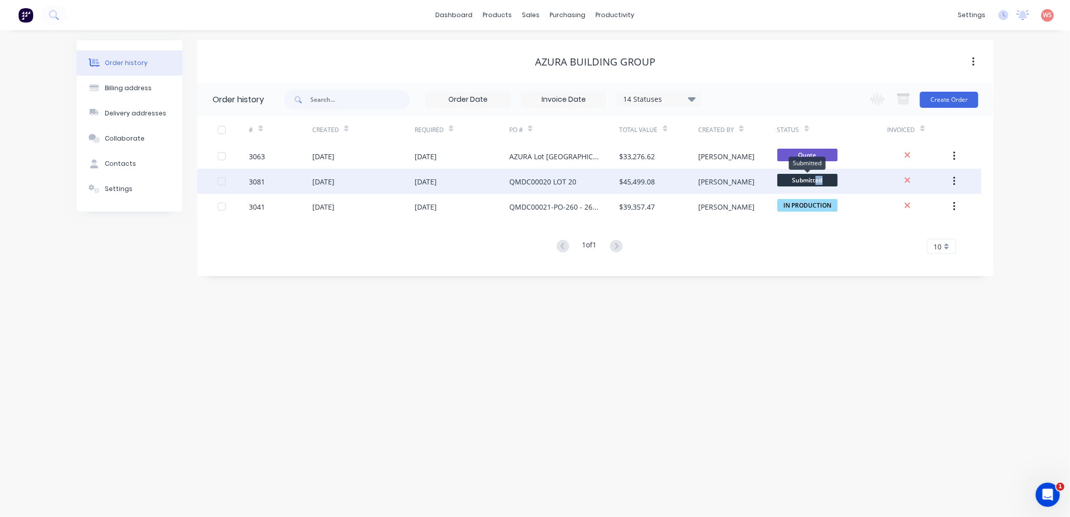
drag, startPoint x: 817, startPoint y: 182, endPoint x: 817, endPoint y: 192, distance: 9.6
click at [817, 192] on div "Submitted" at bounding box center [832, 181] width 110 height 25
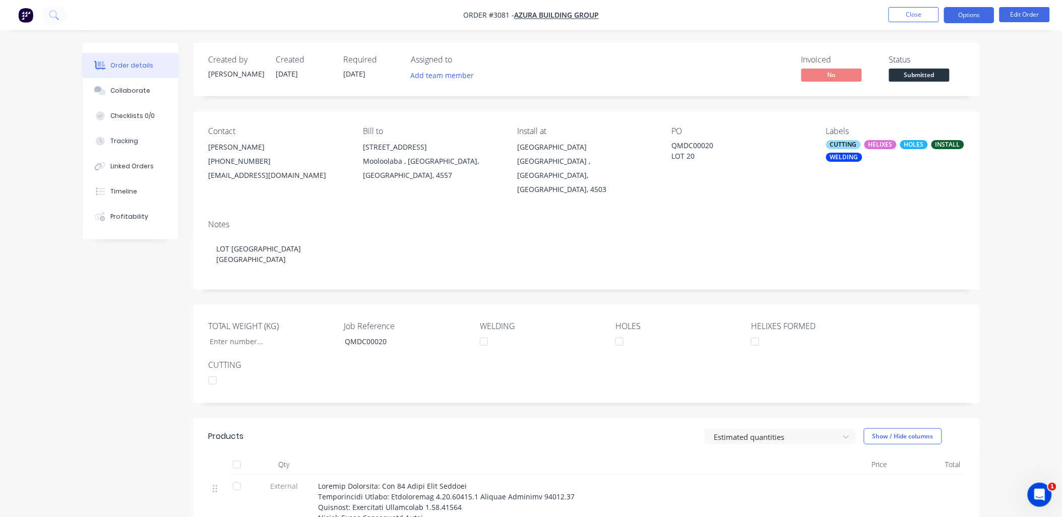
click at [956, 21] on button "Options" at bounding box center [969, 15] width 50 height 16
click at [914, 9] on button "Close" at bounding box center [913, 14] width 50 height 15
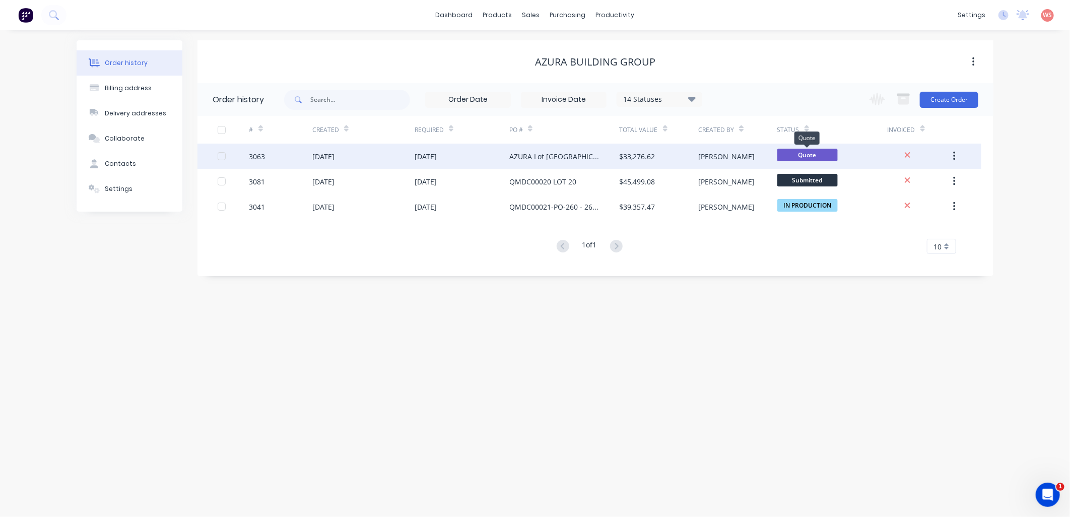
click at [797, 152] on span "Quote" at bounding box center [807, 155] width 60 height 13
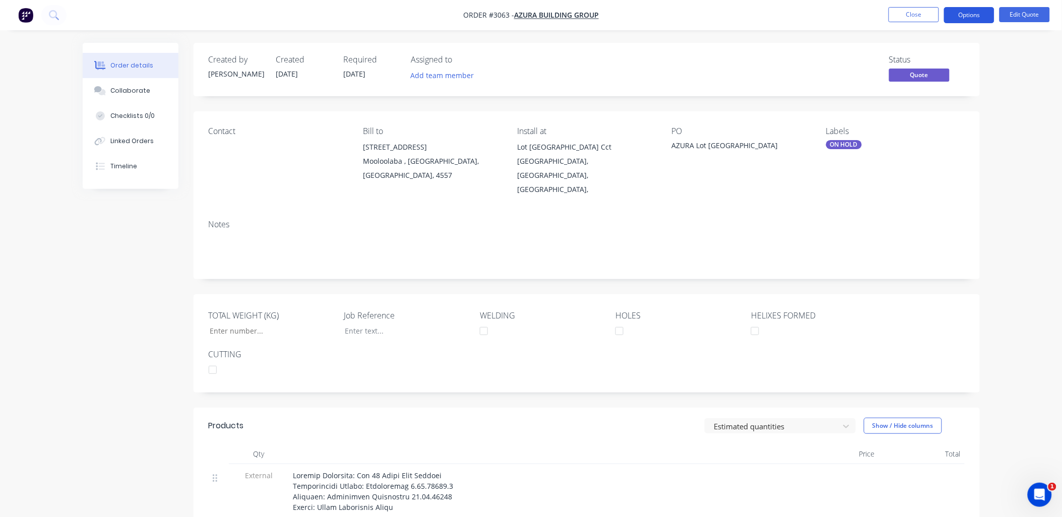
click at [974, 13] on button "Options" at bounding box center [969, 15] width 50 height 16
click at [913, 14] on button "Close" at bounding box center [913, 14] width 50 height 15
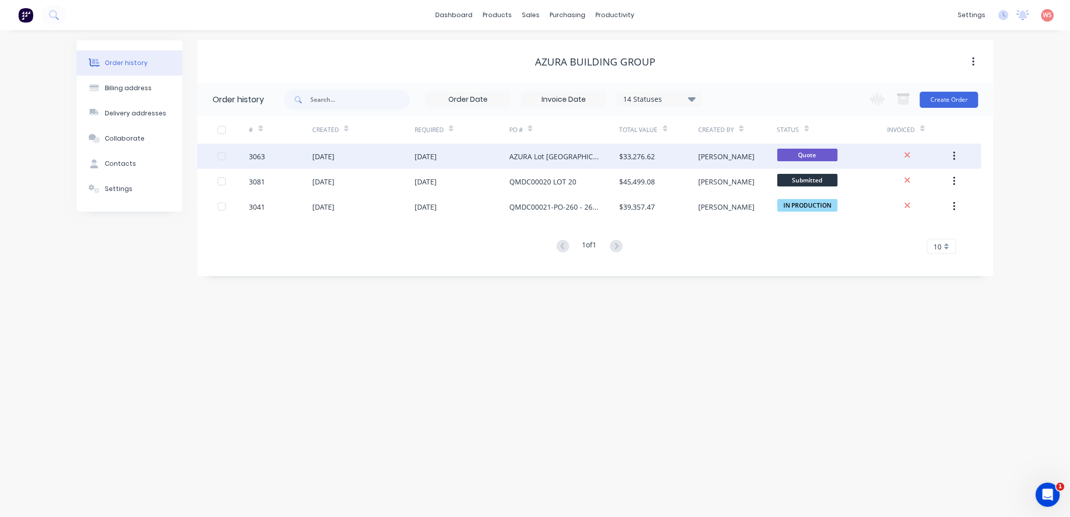
click at [330, 155] on div "[DATE]" at bounding box center [323, 156] width 22 height 11
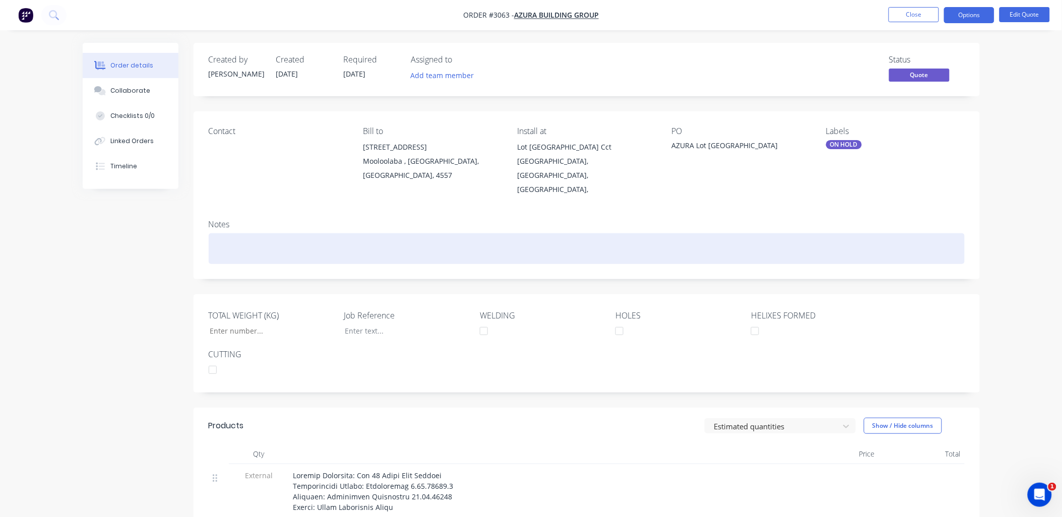
click at [238, 233] on div at bounding box center [587, 248] width 756 height 31
click at [260, 233] on div "TBC Install [DATE]" at bounding box center [587, 248] width 756 height 31
click at [259, 233] on div "TBC Install 13-14.11.25" at bounding box center [587, 248] width 756 height 31
click at [270, 233] on div "TBC Install 12-14.11.25" at bounding box center [587, 248] width 756 height 31
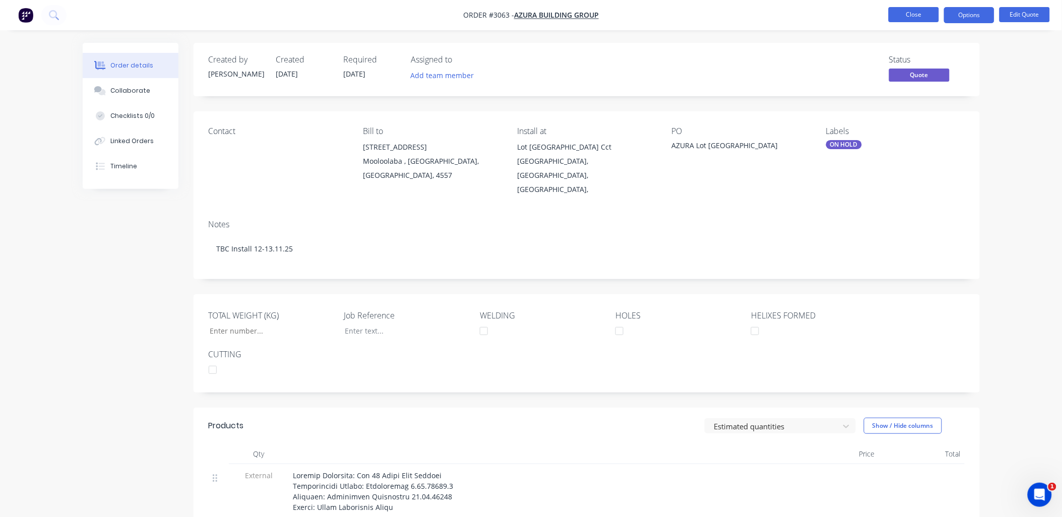
click at [918, 15] on button "Close" at bounding box center [913, 14] width 50 height 15
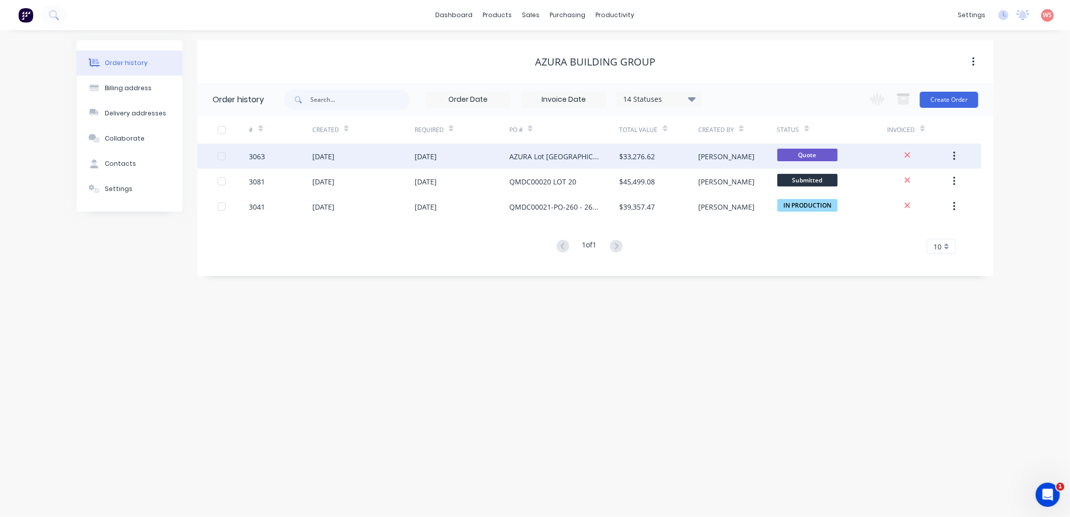
click at [527, 156] on div "AZURA Lot [GEOGRAPHIC_DATA]" at bounding box center [554, 156] width 90 height 11
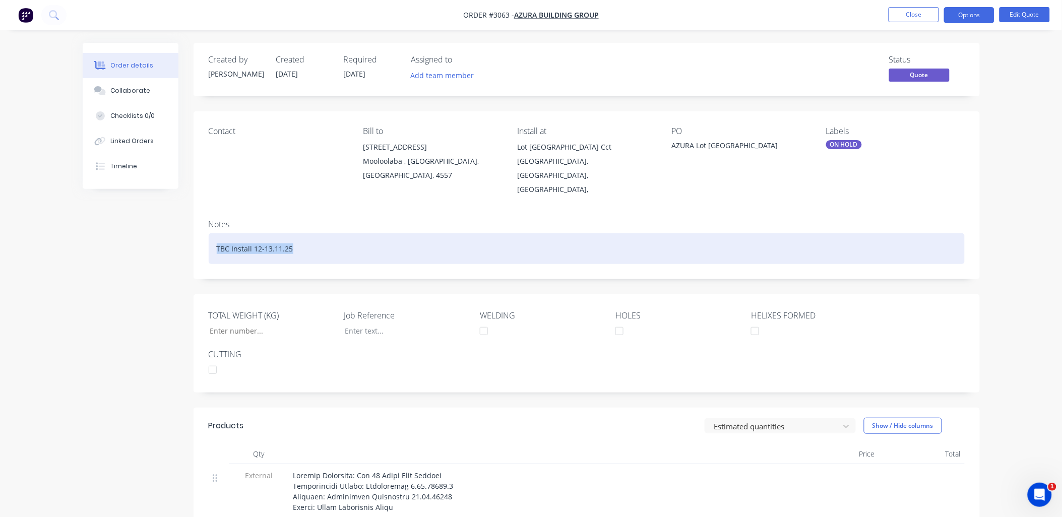
drag, startPoint x: 311, startPoint y: 227, endPoint x: 209, endPoint y: 233, distance: 103.0
click at [209, 233] on div "TBC Install 12-13.11.25" at bounding box center [587, 248] width 756 height 31
copy div "TBC Install 12-13.11.25"
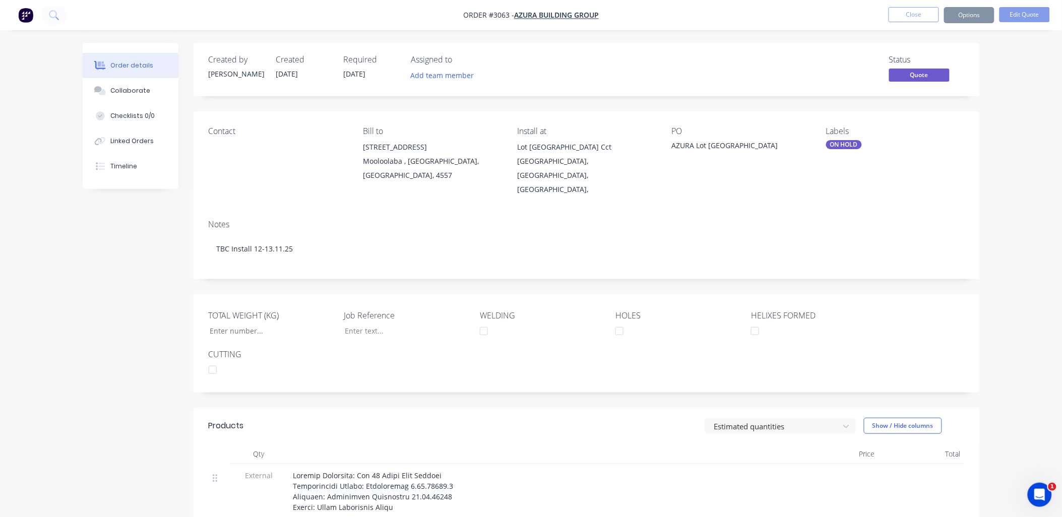
click at [673, 148] on div "AZURA Lot [GEOGRAPHIC_DATA]" at bounding box center [735, 147] width 126 height 14
click at [684, 133] on div "PO" at bounding box center [741, 131] width 138 height 10
click at [681, 143] on div "AZURA Lot [GEOGRAPHIC_DATA]" at bounding box center [735, 147] width 126 height 14
click at [1024, 13] on button "Edit Quote" at bounding box center [1024, 14] width 50 height 15
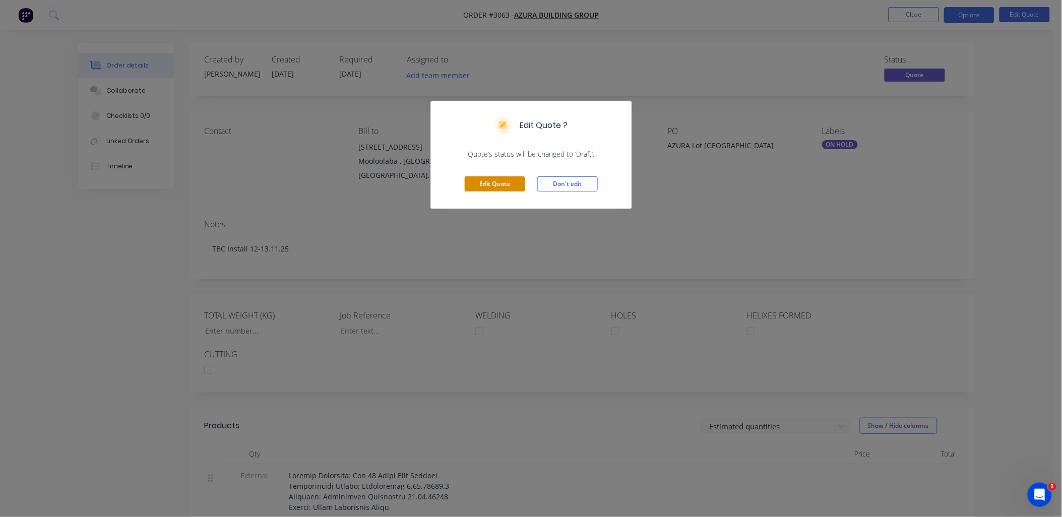
click at [507, 178] on button "Edit Quote" at bounding box center [495, 183] width 60 height 15
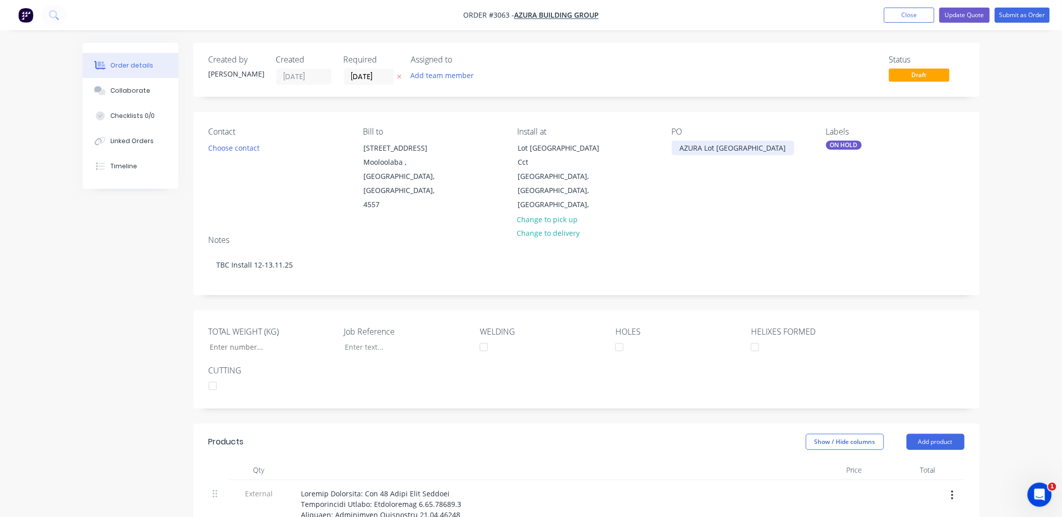
click at [678, 150] on div "AZURA Lot [GEOGRAPHIC_DATA]" at bounding box center [733, 148] width 122 height 15
paste div
drag, startPoint x: 777, startPoint y: 146, endPoint x: 717, endPoint y: 146, distance: 60.0
click at [717, 146] on div "TBC Install 12-13.11.25AZURA Lot 24 [GEOGRAPHIC_DATA]" at bounding box center [735, 153] width 126 height 25
drag, startPoint x: 703, startPoint y: 159, endPoint x: 761, endPoint y: 161, distance: 58.5
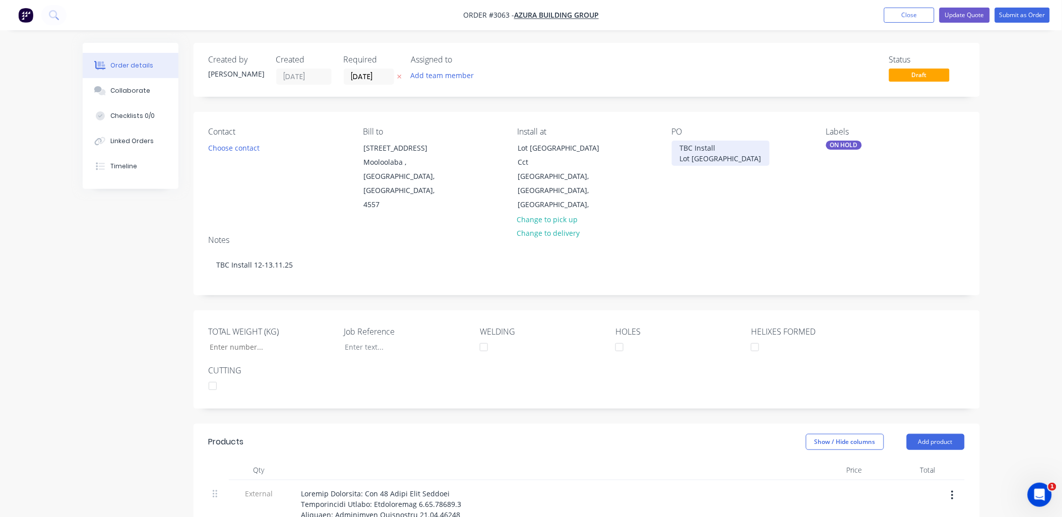
click at [761, 161] on div "TBC Install [GEOGRAPHIC_DATA]" at bounding box center [721, 153] width 98 height 25
click at [721, 148] on div "TBC Install Lot 24" at bounding box center [698, 153] width 52 height 25
click at [730, 227] on div "Notes TBC Install 12-13.11.25" at bounding box center [586, 261] width 786 height 68
click at [951, 12] on button "Update Quote" at bounding box center [964, 15] width 50 height 15
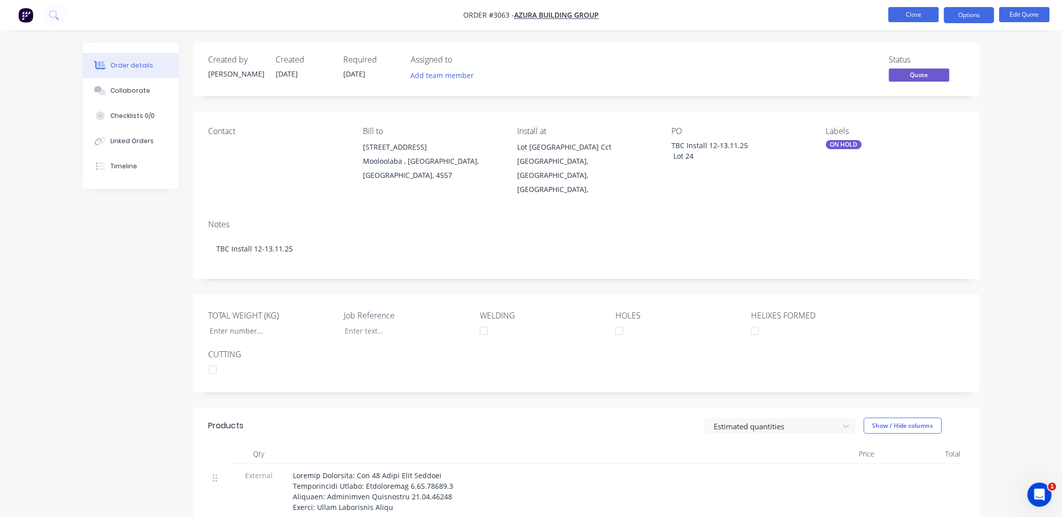
click at [906, 12] on button "Close" at bounding box center [913, 14] width 50 height 15
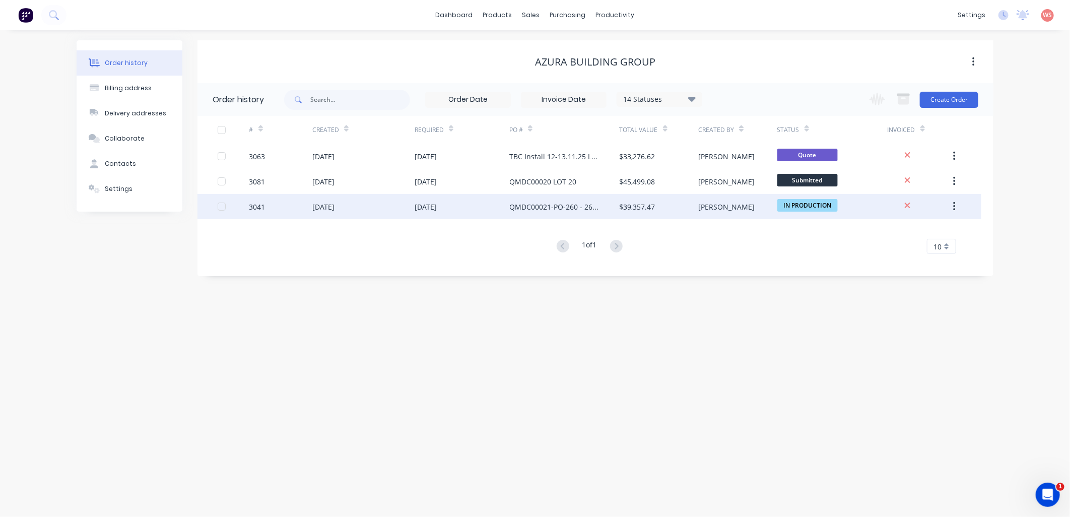
click at [558, 204] on div "QMDC00021-PO-260 - 260PO:" at bounding box center [554, 207] width 90 height 11
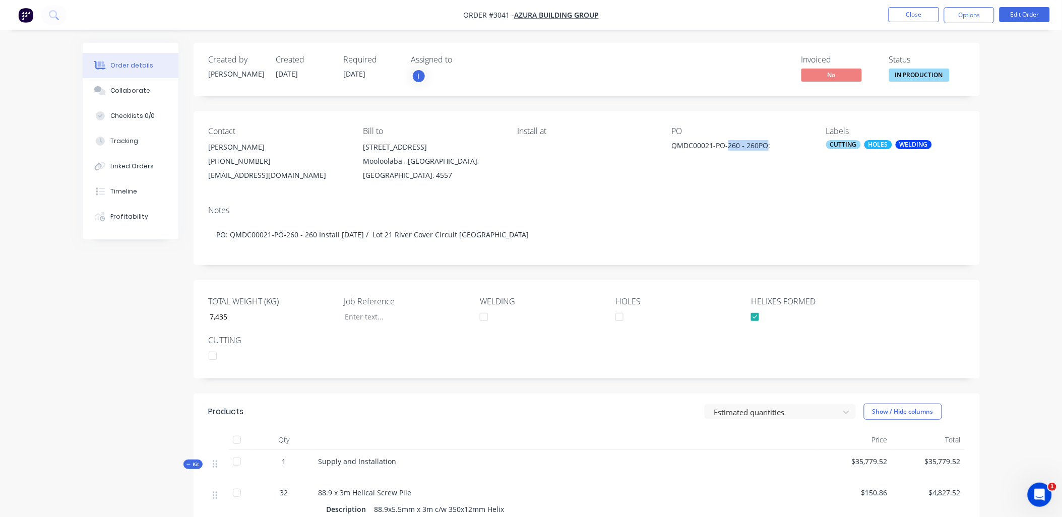
drag, startPoint x: 766, startPoint y: 143, endPoint x: 729, endPoint y: 144, distance: 37.8
click at [729, 144] on div "QMDC00021-PO-260 - 260PO:" at bounding box center [735, 147] width 126 height 14
click at [1016, 13] on button "Edit Order" at bounding box center [1024, 14] width 50 height 15
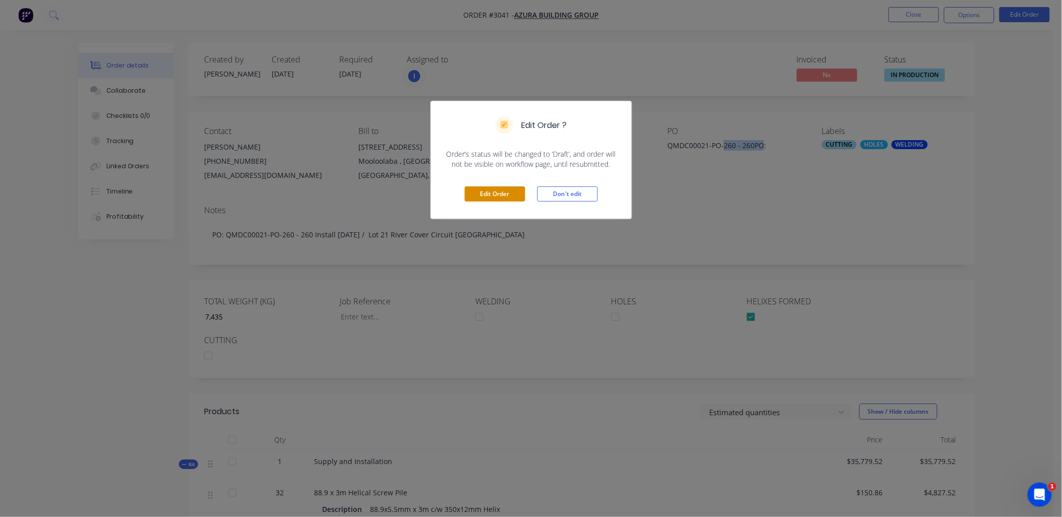
click at [497, 192] on button "Edit Order" at bounding box center [495, 193] width 60 height 15
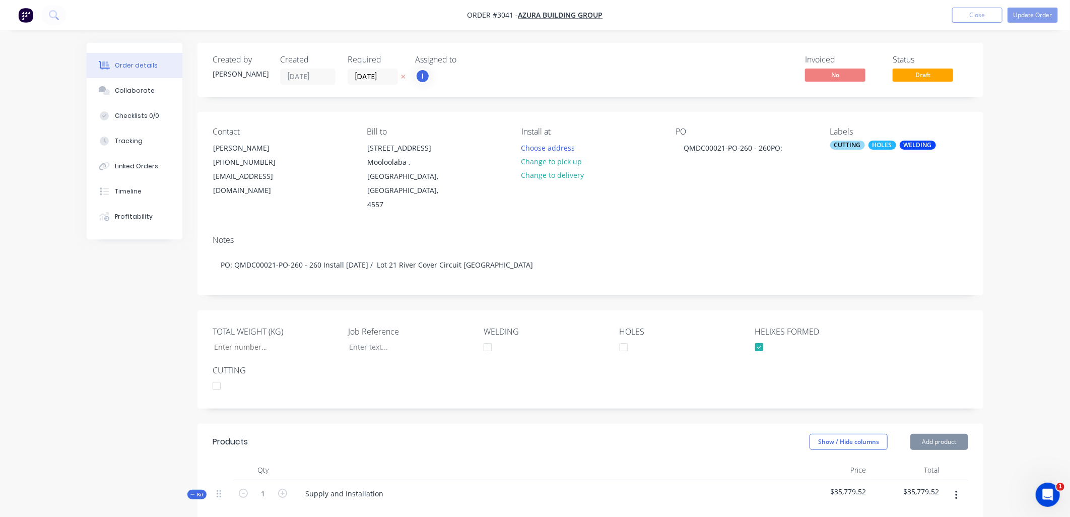
type input "7,435"
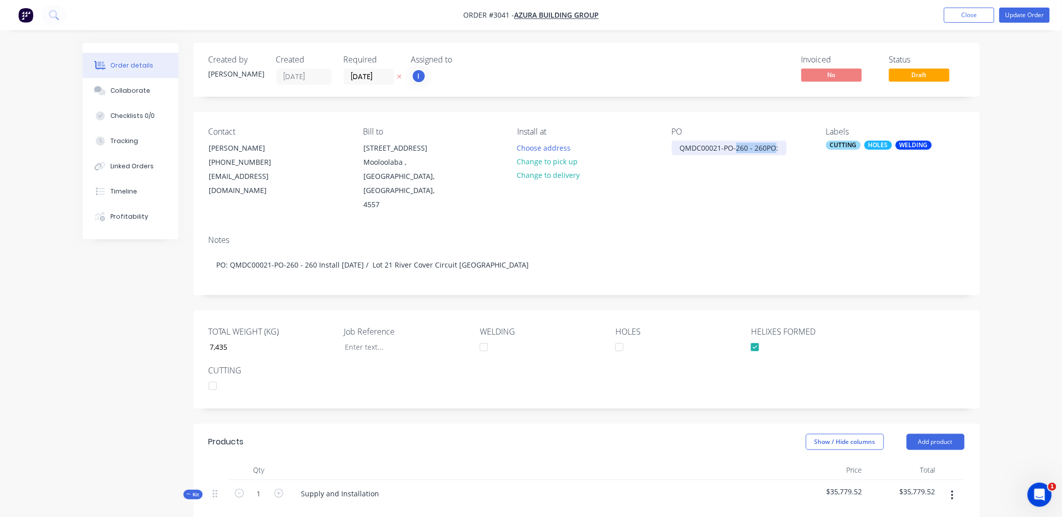
drag, startPoint x: 775, startPoint y: 143, endPoint x: 735, endPoint y: 149, distance: 40.8
click at [735, 149] on div "QMDC00021-PO-260 - 260PO:" at bounding box center [729, 148] width 115 height 15
click at [961, 18] on button "Close" at bounding box center [969, 15] width 50 height 15
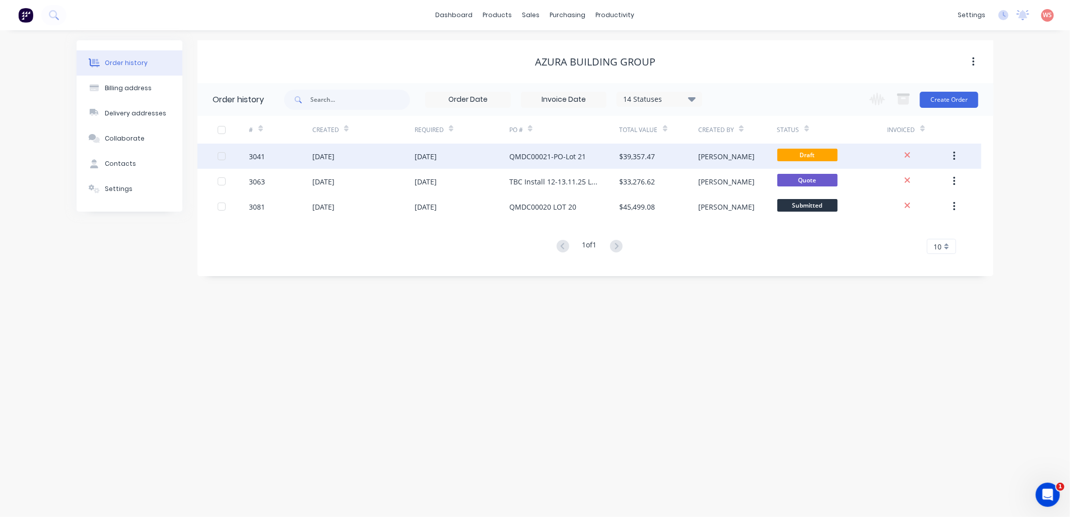
click at [547, 159] on div "QMDC00021-PO-Lot 21" at bounding box center [547, 156] width 77 height 11
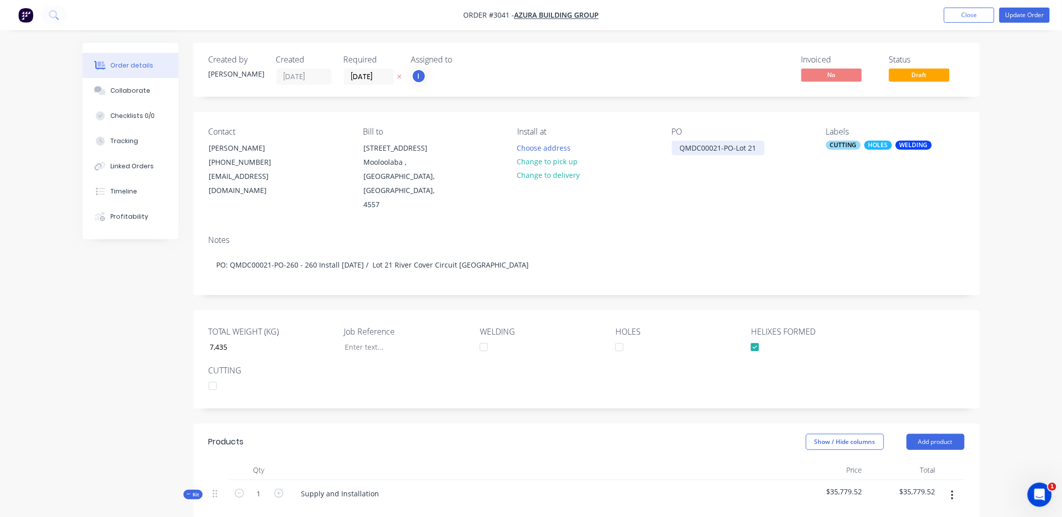
click at [702, 150] on div "QMDC00021-PO-Lot 21" at bounding box center [718, 148] width 93 height 15
drag, startPoint x: 735, startPoint y: 149, endPoint x: 721, endPoint y: 145, distance: 14.1
click at [726, 147] on div "QMDC00021-PO-Lot 21" at bounding box center [718, 148] width 93 height 15
click at [781, 205] on div "Contact [PERSON_NAME] [PHONE_NUMBER] [EMAIL_ADDRESS][DOMAIN_NAME] Bill to [STRE…" at bounding box center [586, 169] width 786 height 115
click at [918, 72] on span "Draft" at bounding box center [919, 75] width 60 height 13
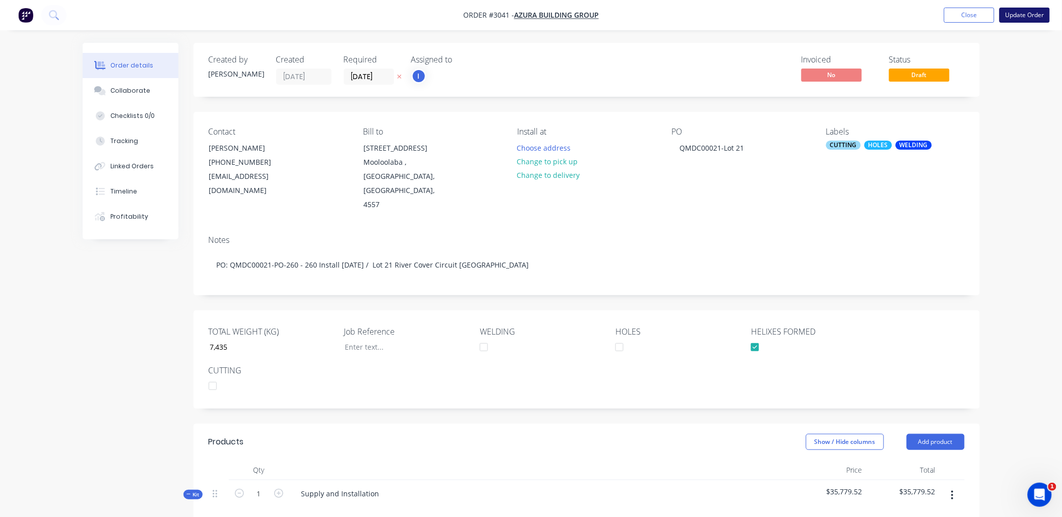
click at [1024, 21] on button "Update Order" at bounding box center [1024, 15] width 50 height 15
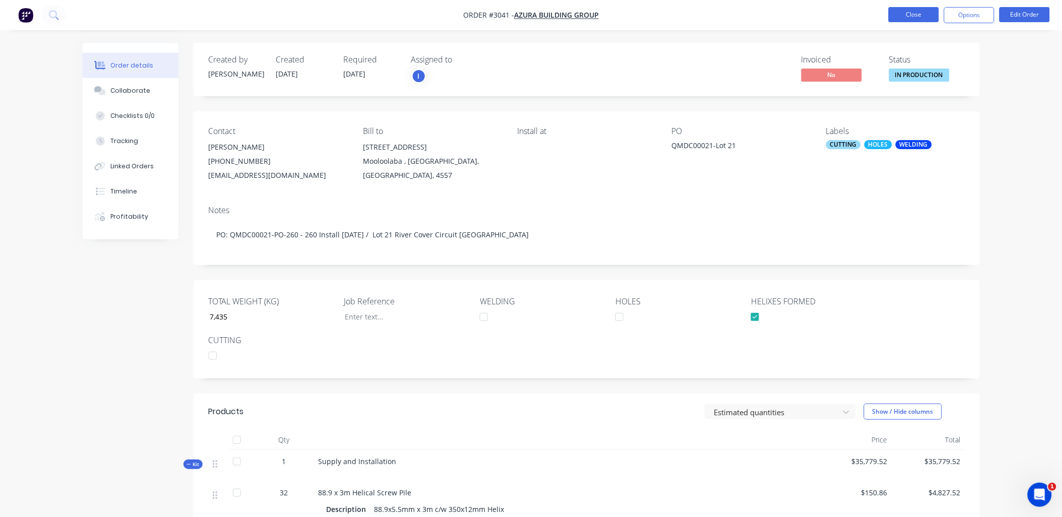
click at [926, 13] on button "Close" at bounding box center [913, 14] width 50 height 15
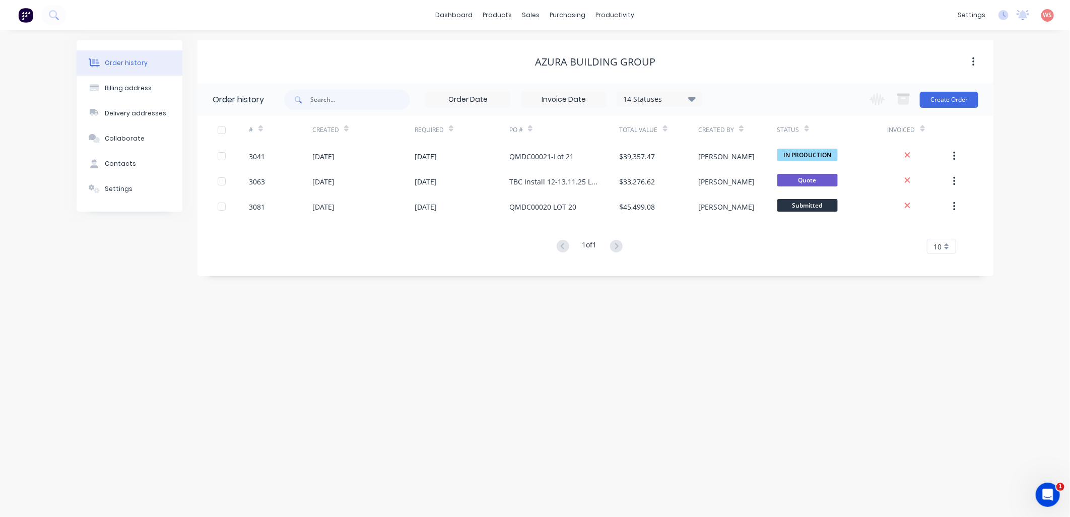
click at [573, 400] on div "Order history Billing address Delivery addresses Collaborate Contacts Settings …" at bounding box center [535, 273] width 1070 height 487
click at [399, 401] on div "Order history Billing address Delivery addresses Collaborate Contacts Settings …" at bounding box center [535, 273] width 1070 height 487
click at [568, 51] on div "Sales Orders" at bounding box center [568, 48] width 41 height 9
